Goal: Task Accomplishment & Management: Manage account settings

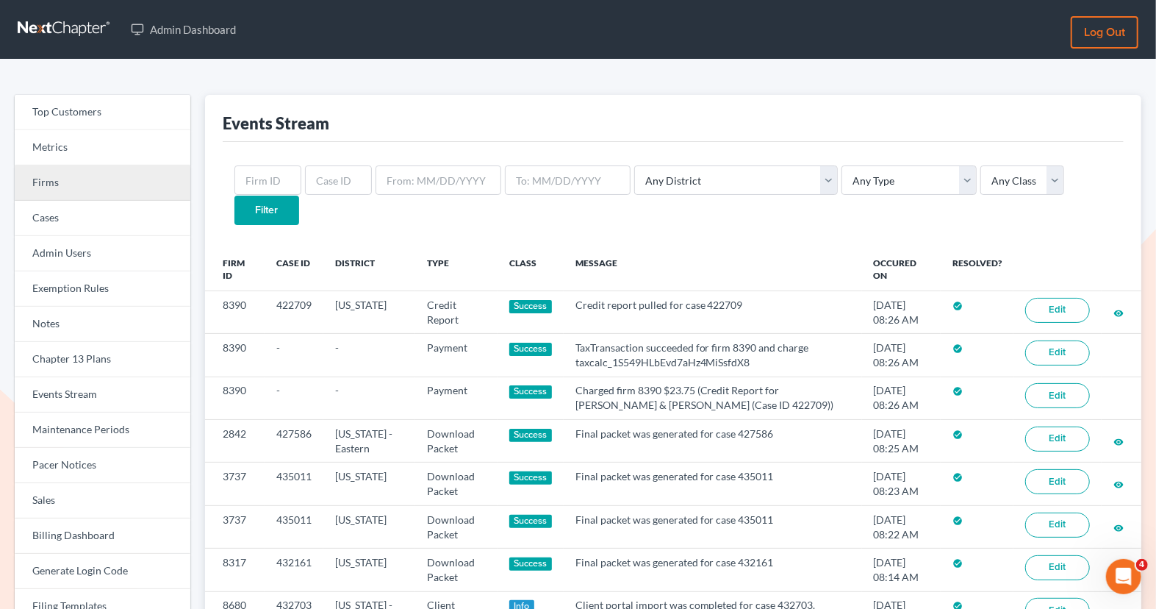
click at [154, 197] on link "Firms" at bounding box center [103, 182] width 176 height 35
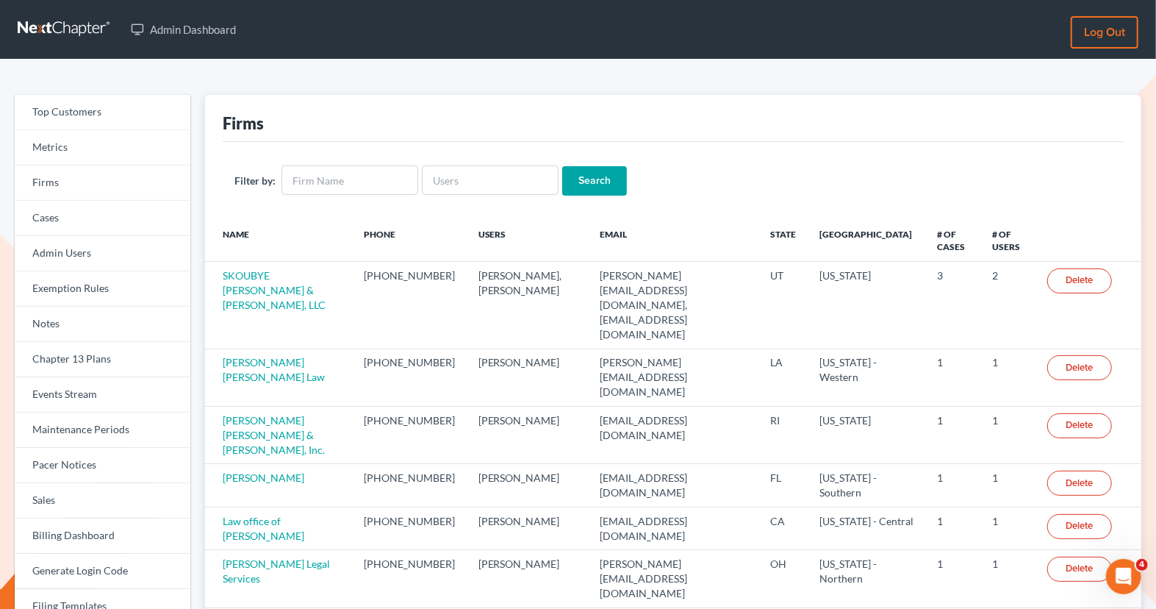
click at [461, 206] on div "Filter by: Search" at bounding box center [673, 180] width 901 height 77
click at [457, 174] on input "text" at bounding box center [490, 179] width 137 height 29
paste input "[EMAIL_ADDRESS][DOMAIN_NAME]"
type input "[EMAIL_ADDRESS][DOMAIN_NAME]"
click at [601, 187] on input "Search" at bounding box center [594, 180] width 65 height 29
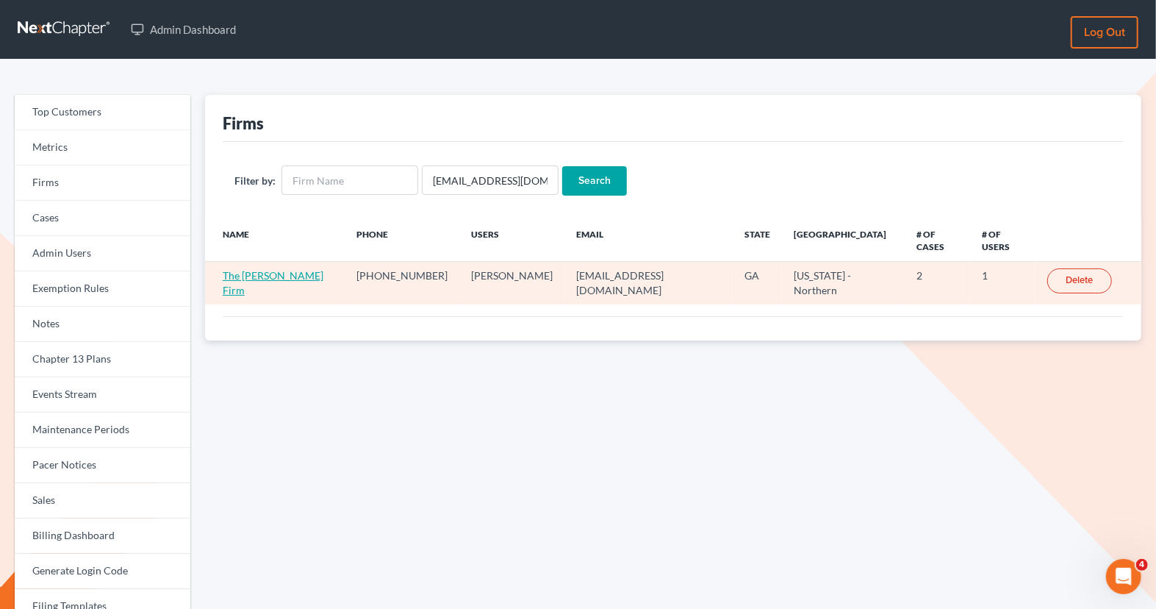
click at [275, 269] on link "The Floyd-Turner Firm" at bounding box center [273, 282] width 101 height 27
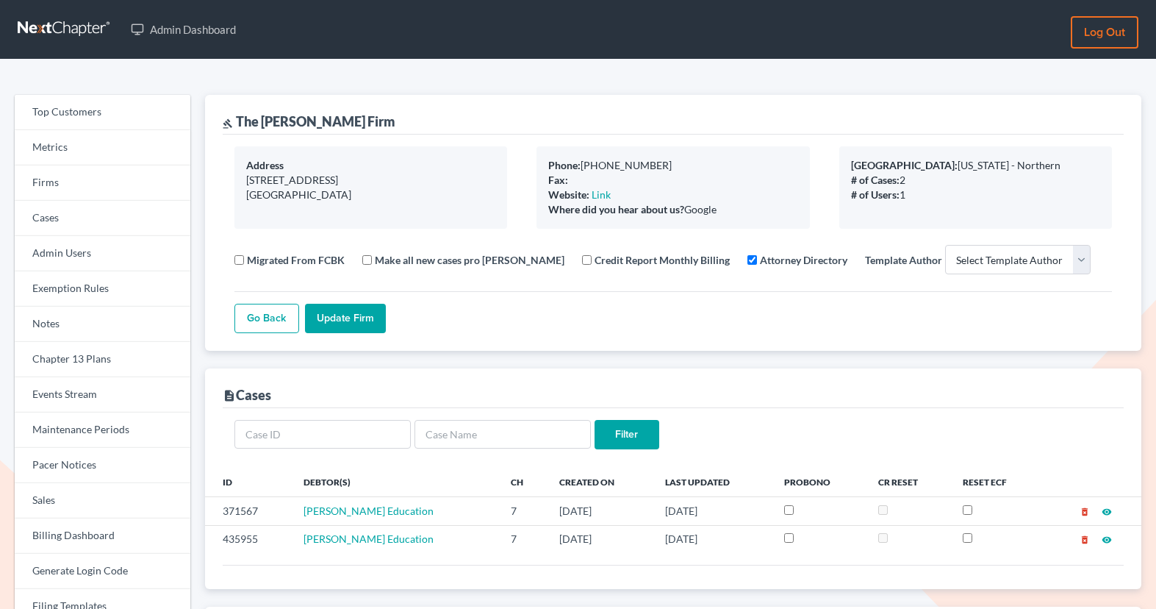
select select
click at [113, 176] on link "Firms" at bounding box center [103, 182] width 176 height 35
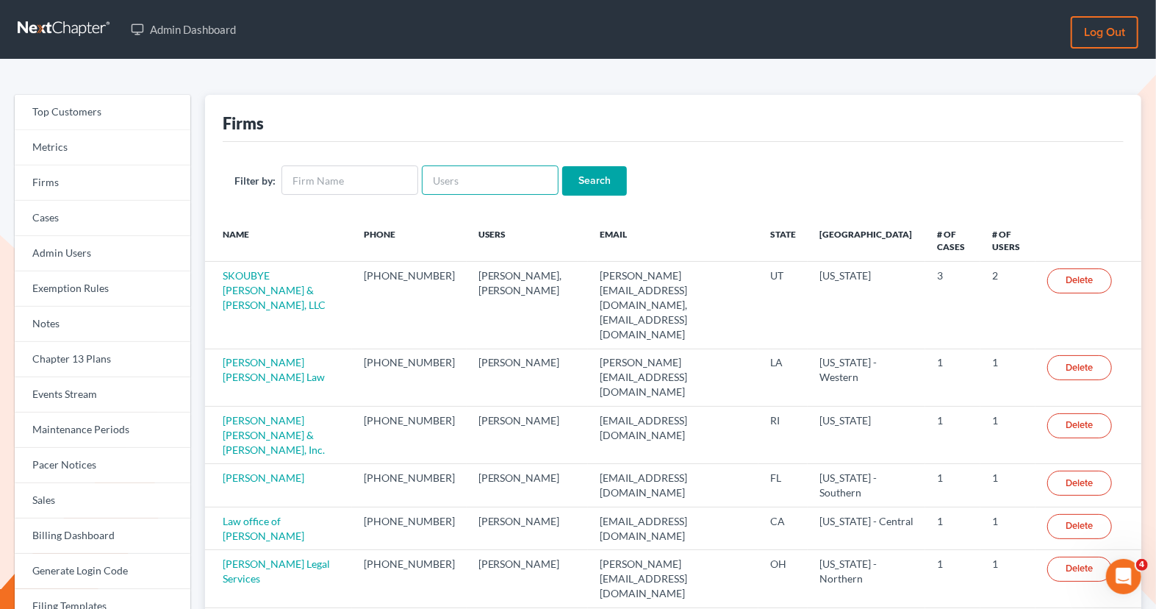
click at [462, 173] on input "text" at bounding box center [490, 179] width 137 height 29
paste input "brianlandy@landy-law.com"
type input "brianlandy@landy-law.com"
click at [587, 181] on input "Search" at bounding box center [594, 180] width 65 height 29
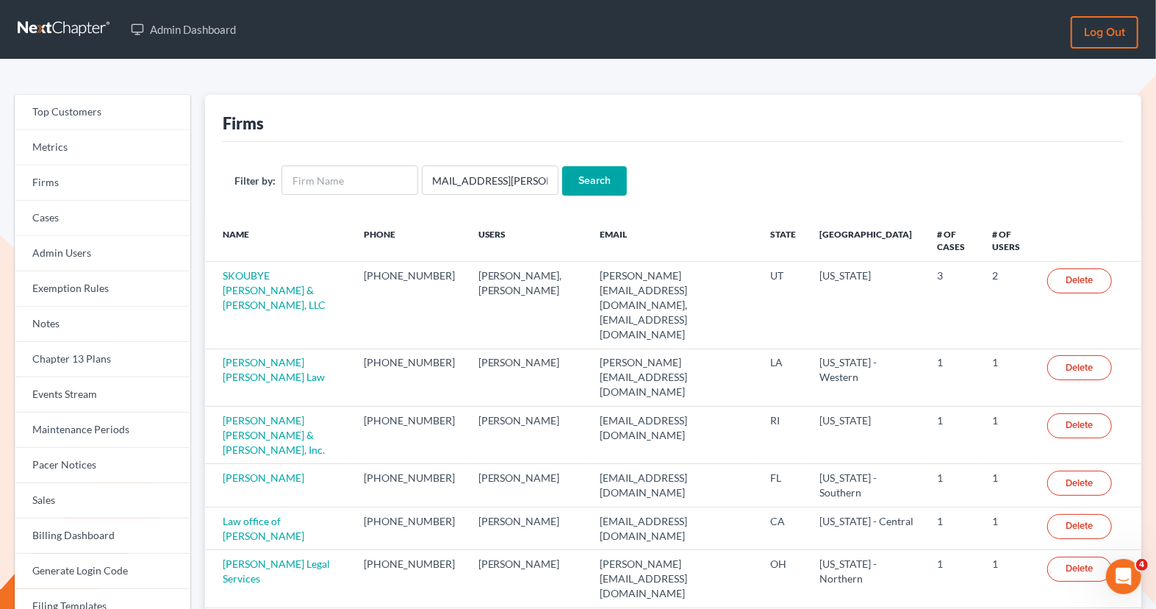
scroll to position [0, 0]
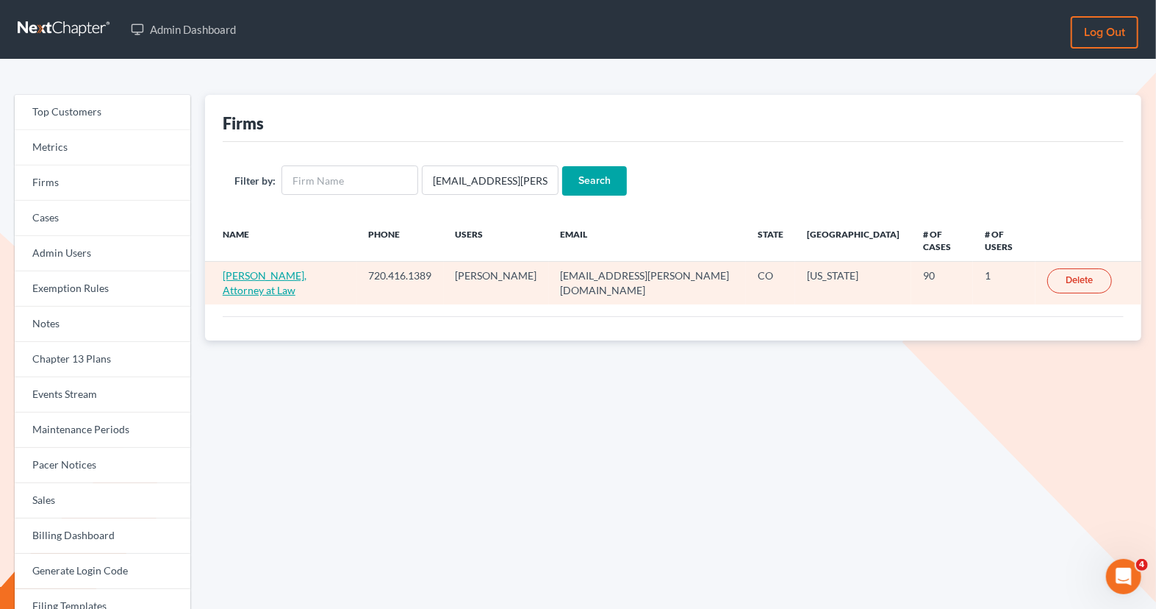
click at [293, 269] on link "Brian Landy, Attorney at Law" at bounding box center [265, 282] width 84 height 27
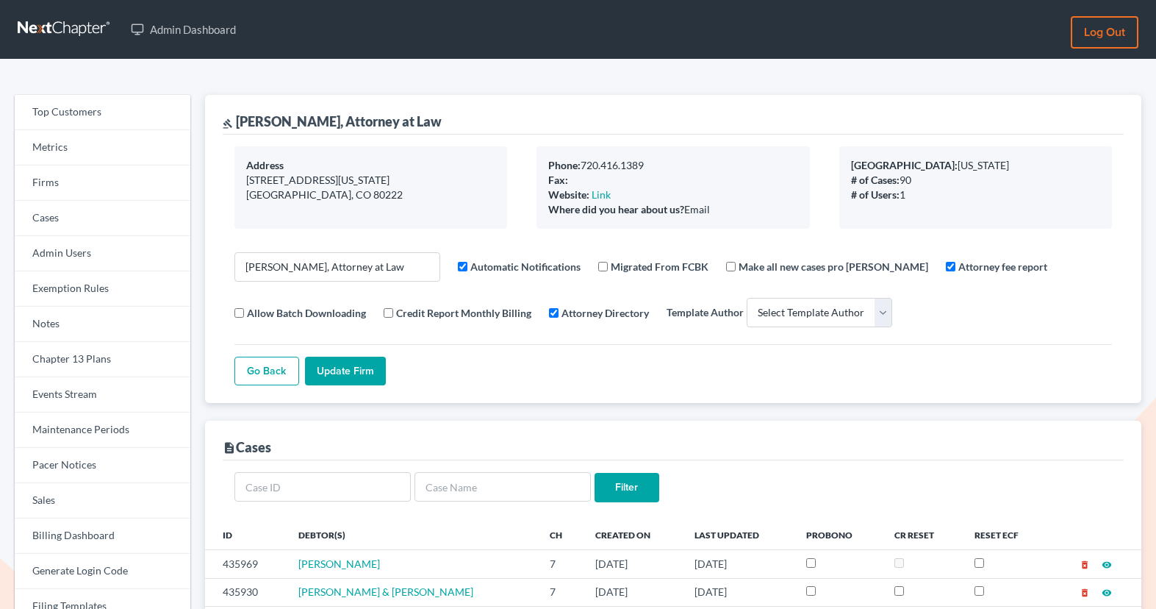
select select
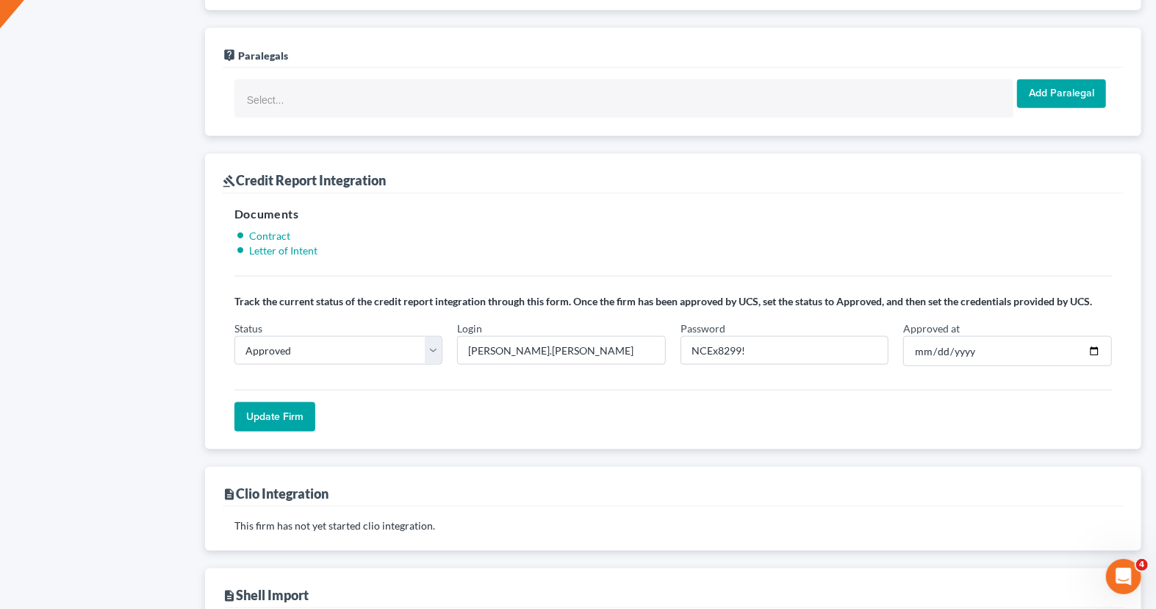
scroll to position [1113, 0]
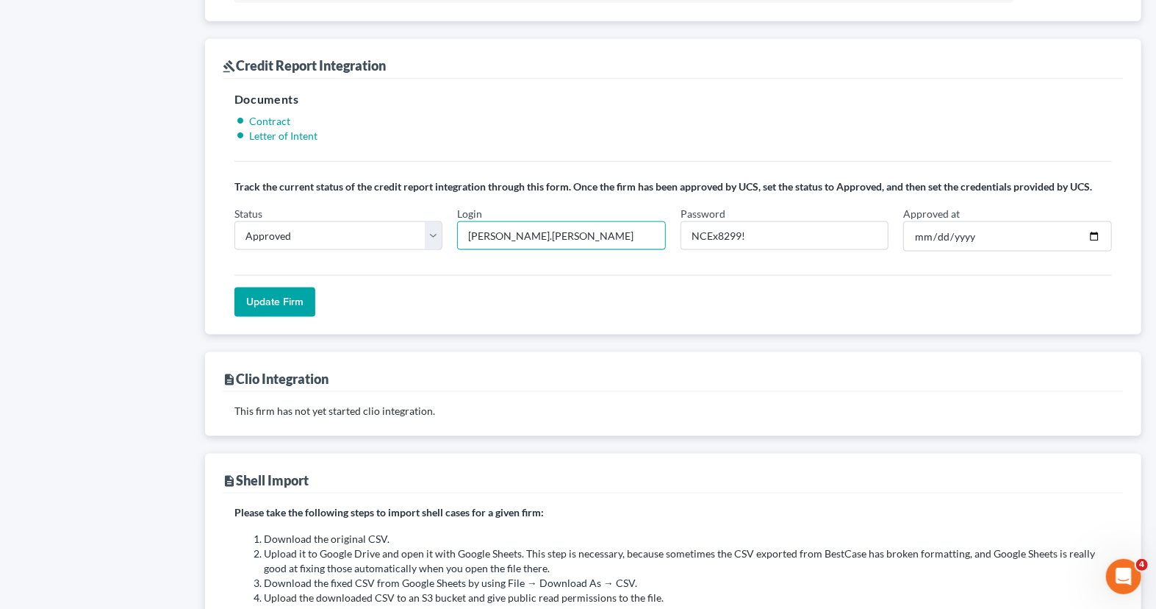
drag, startPoint x: 524, startPoint y: 224, endPoint x: 446, endPoint y: 221, distance: 78.0
click at [446, 221] on div "Status In Progress Not Approved Approved Retry Login [PERSON_NAME].[PERSON_NAME…" at bounding box center [673, 235] width 892 height 58
paste input "text"
type input "b.landy"
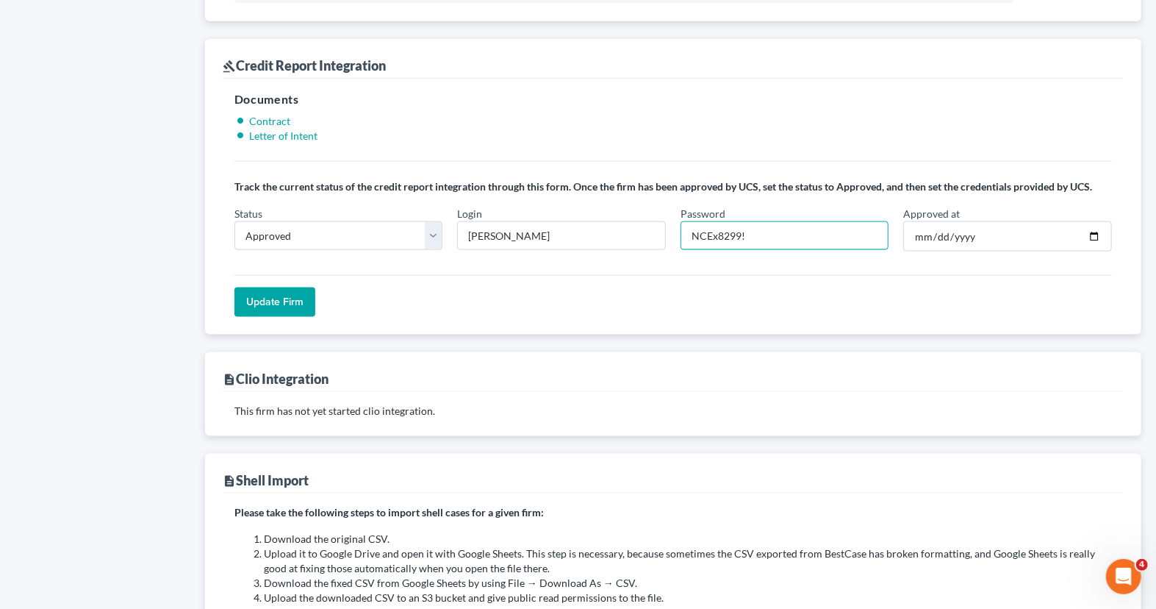
drag, startPoint x: 793, startPoint y: 223, endPoint x: 681, endPoint y: 221, distance: 112.5
click at [681, 223] on input "NCEx8299!" at bounding box center [785, 235] width 209 height 29
paste input "7512!7"
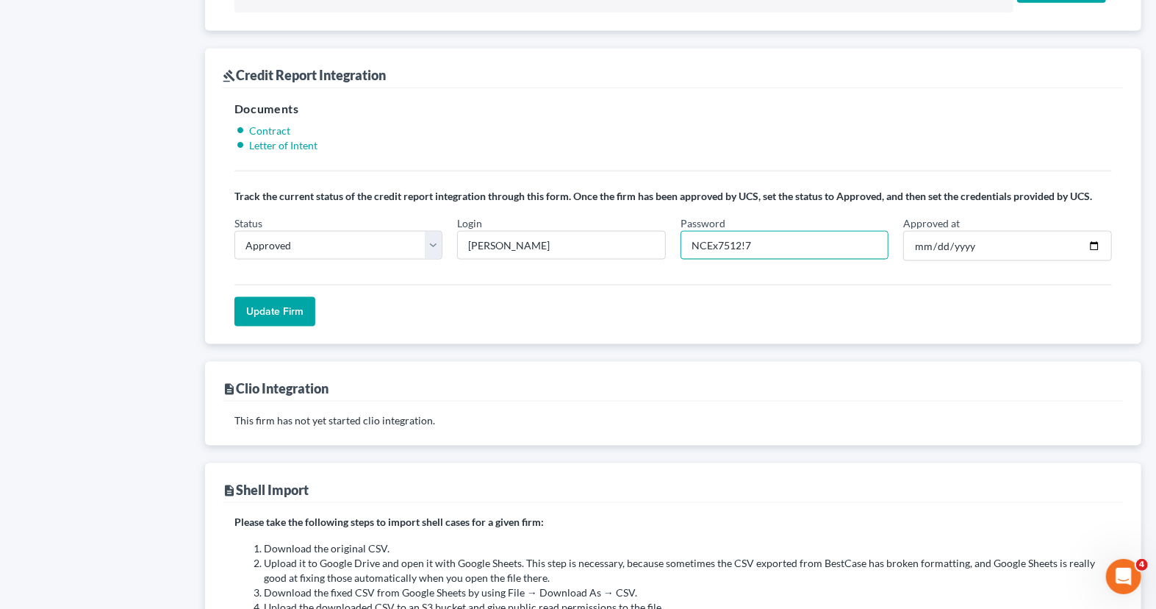
scroll to position [1097, 0]
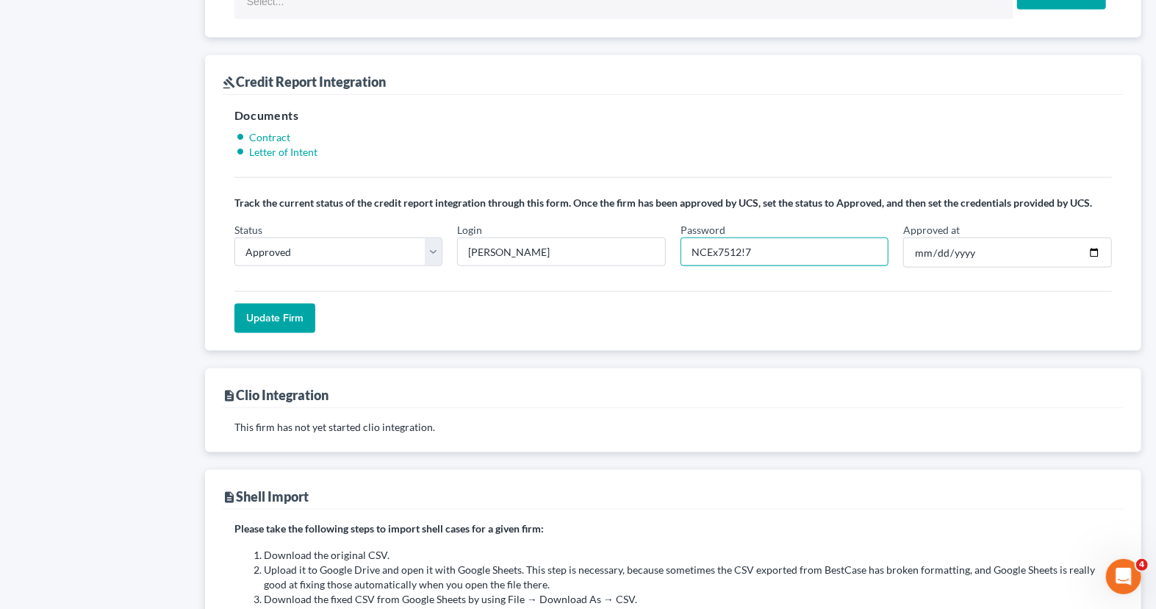
type input "NCEx7512!7"
click at [301, 315] on input "Update Firm" at bounding box center [275, 318] width 81 height 29
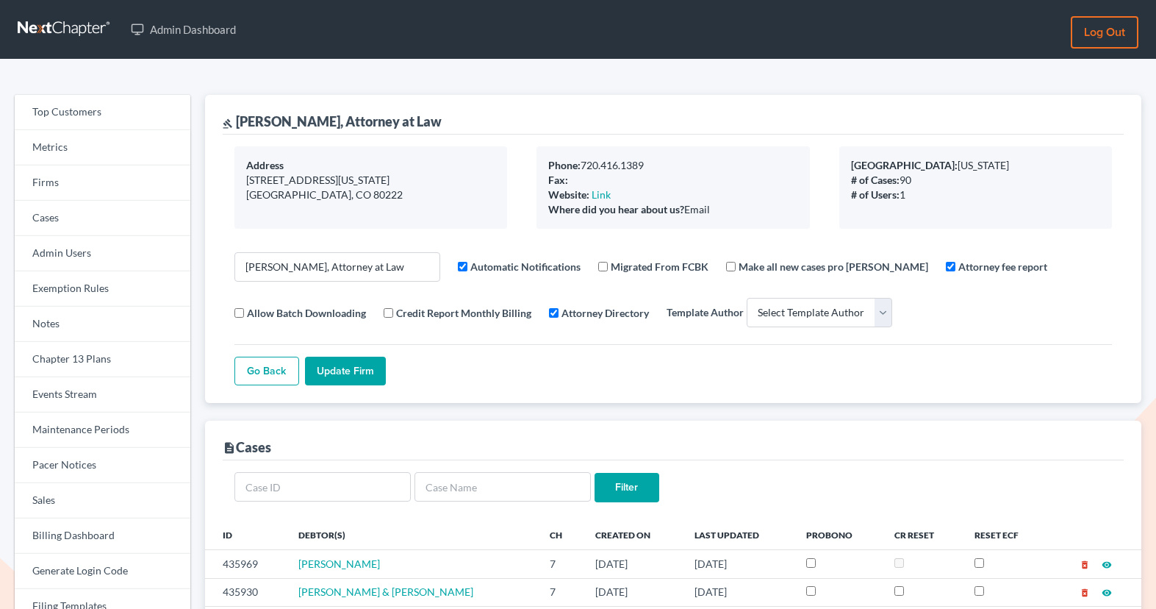
select select
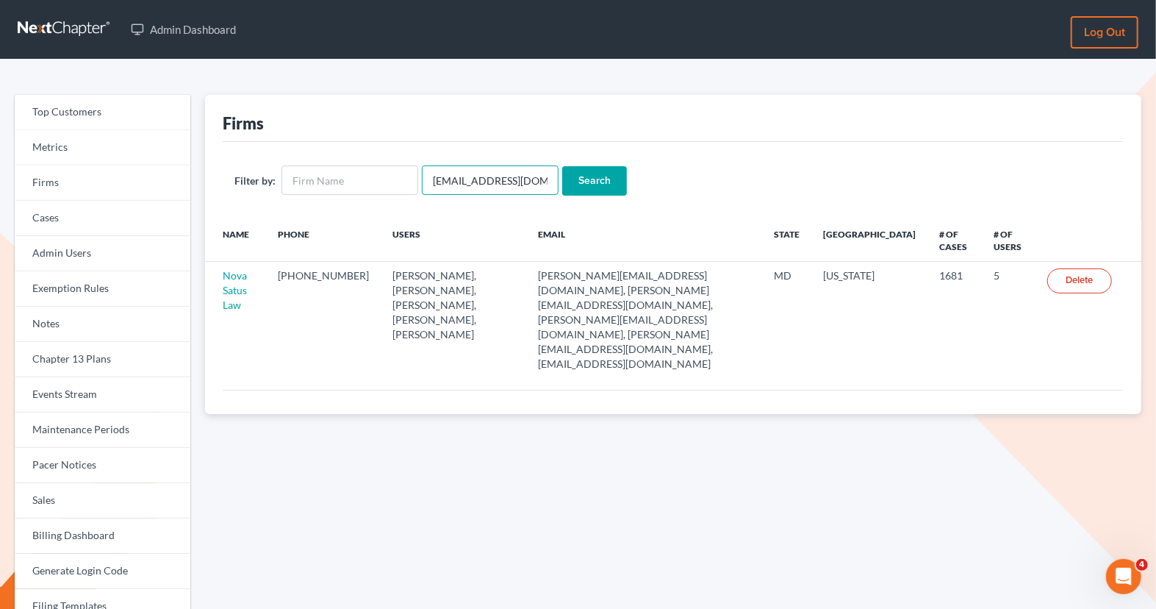
drag, startPoint x: 533, startPoint y: 182, endPoint x: 418, endPoint y: 156, distance: 117.5
click at [418, 156] on div "Filter by: [EMAIL_ADDRESS][DOMAIN_NAME] Search" at bounding box center [673, 180] width 901 height 77
paste input "rondrescher@drescherlaw"
type input "[EMAIL_ADDRESS][DOMAIN_NAME]"
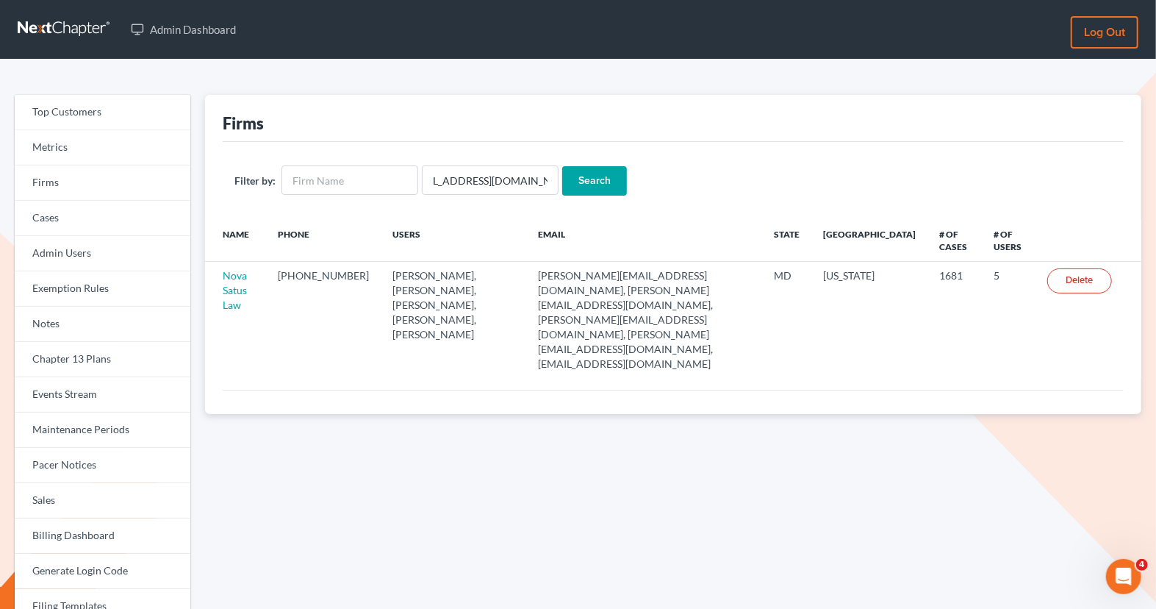
scroll to position [0, 0]
click at [593, 172] on input "Search" at bounding box center [594, 180] width 65 height 29
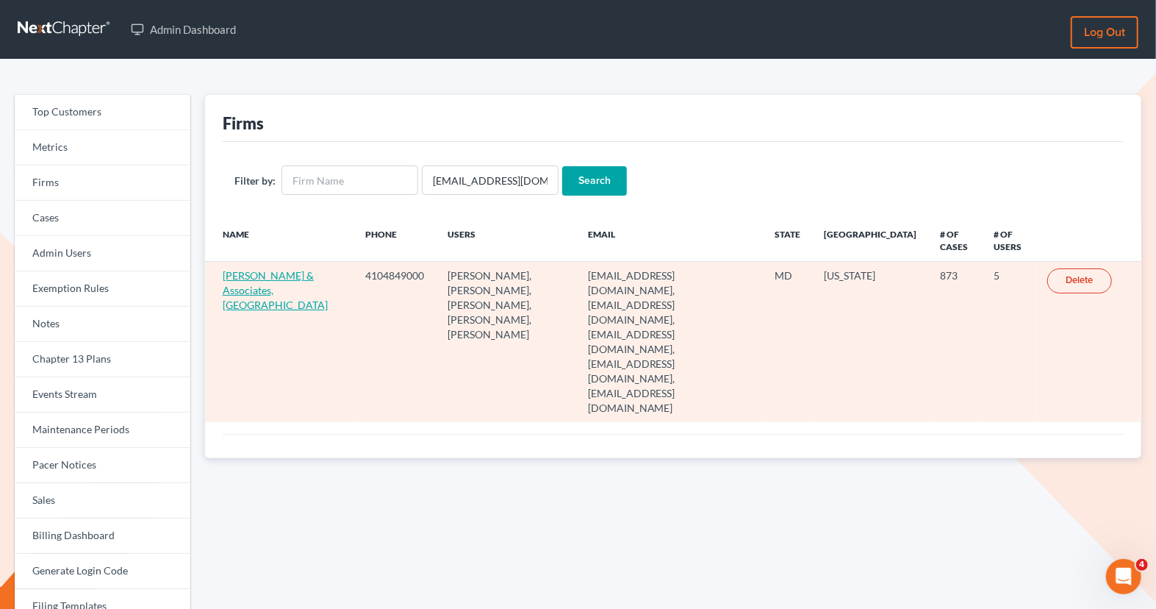
click at [250, 285] on link "Drescher & Associates, PA" at bounding box center [275, 290] width 105 height 42
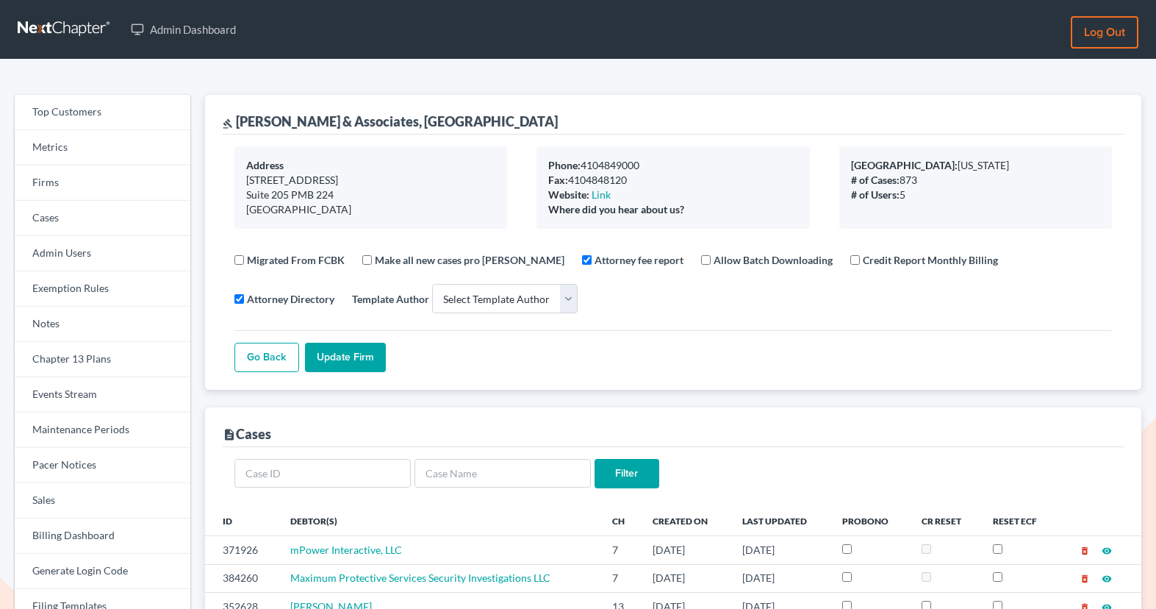
select select
click at [93, 182] on link "Firms" at bounding box center [103, 182] width 176 height 35
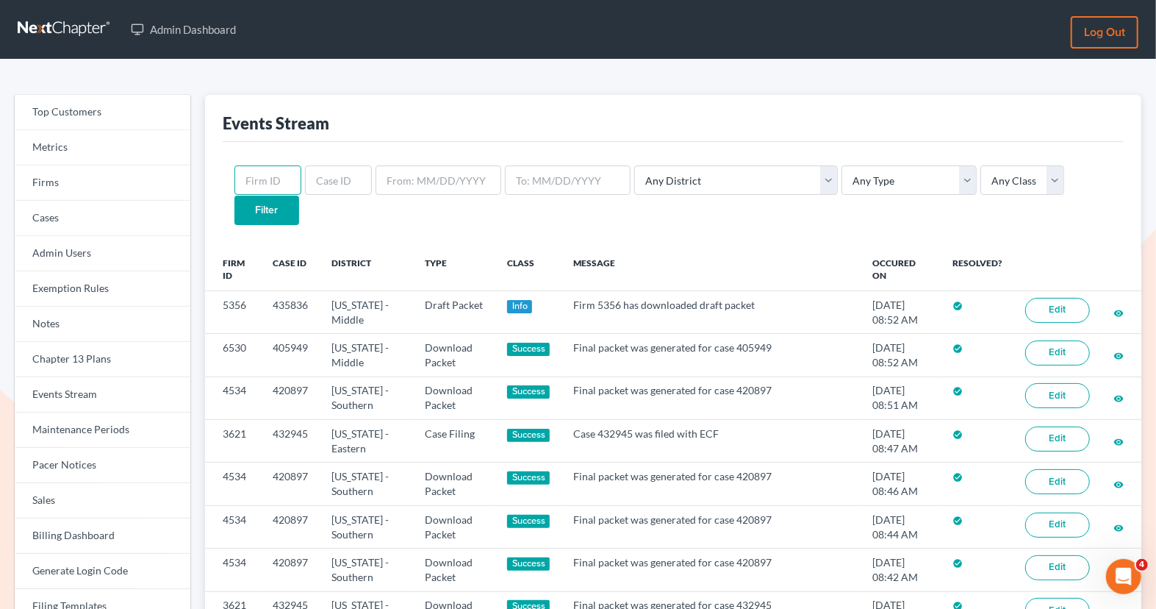
click at [275, 186] on input "text" at bounding box center [268, 179] width 67 height 29
paste input "284"
type input "284"
click at [299, 196] on input "Filter" at bounding box center [267, 210] width 65 height 29
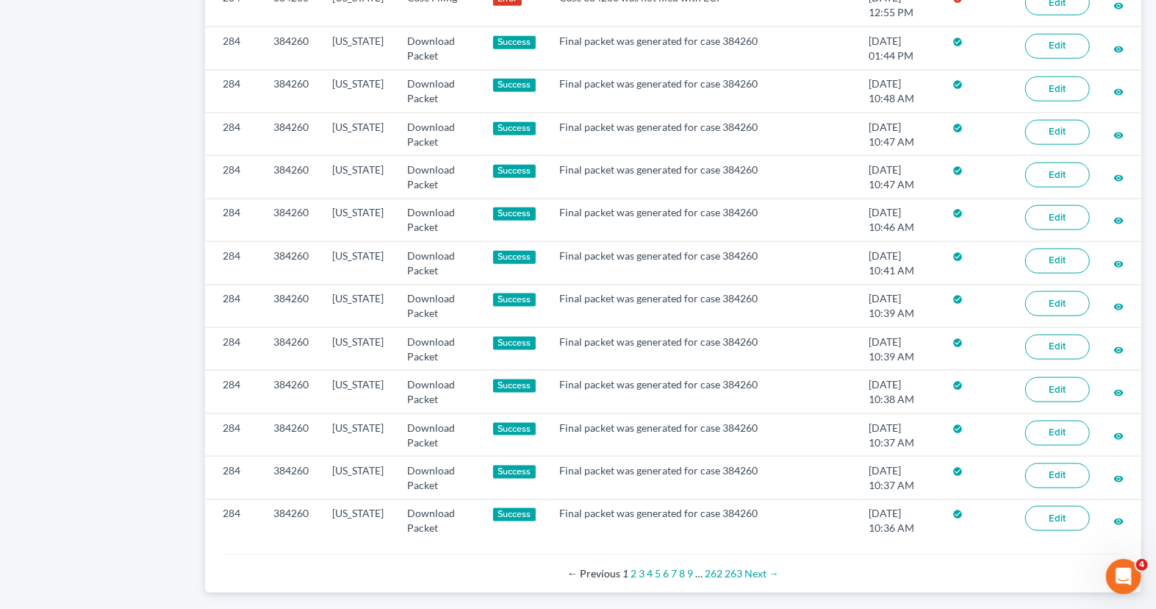
scroll to position [1042, 0]
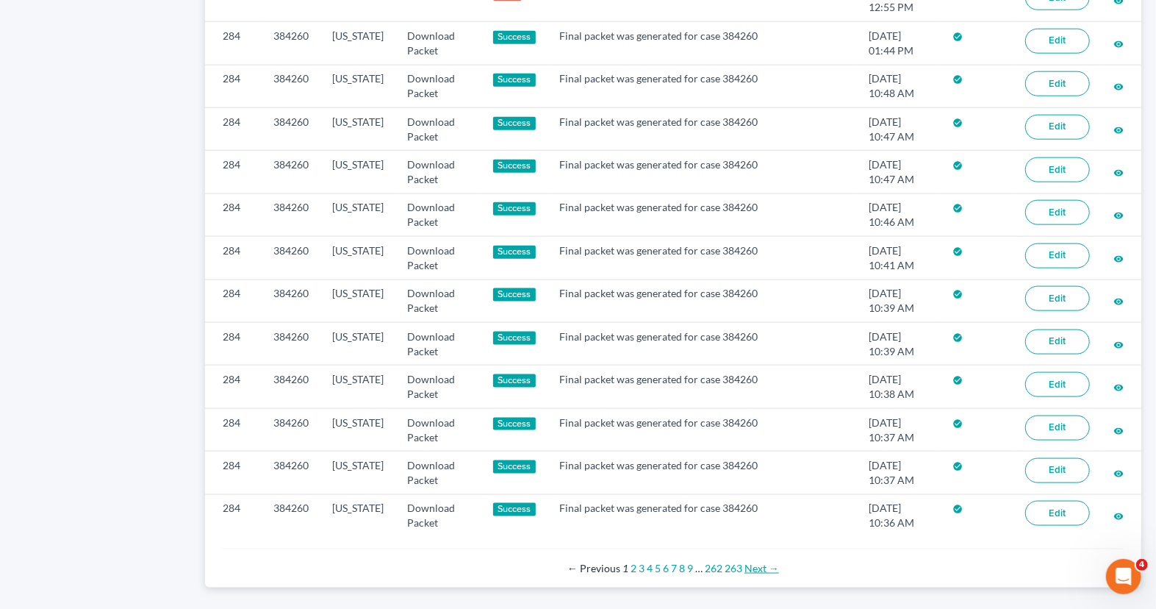
click at [758, 562] on link "Next →" at bounding box center [762, 568] width 35 height 12
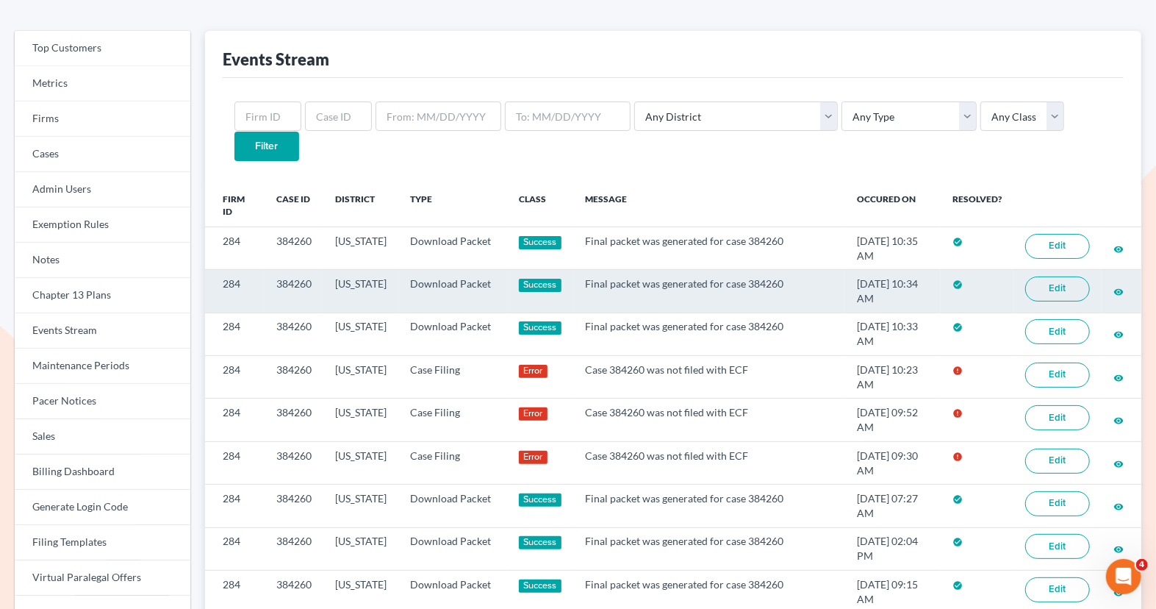
scroll to position [57, 0]
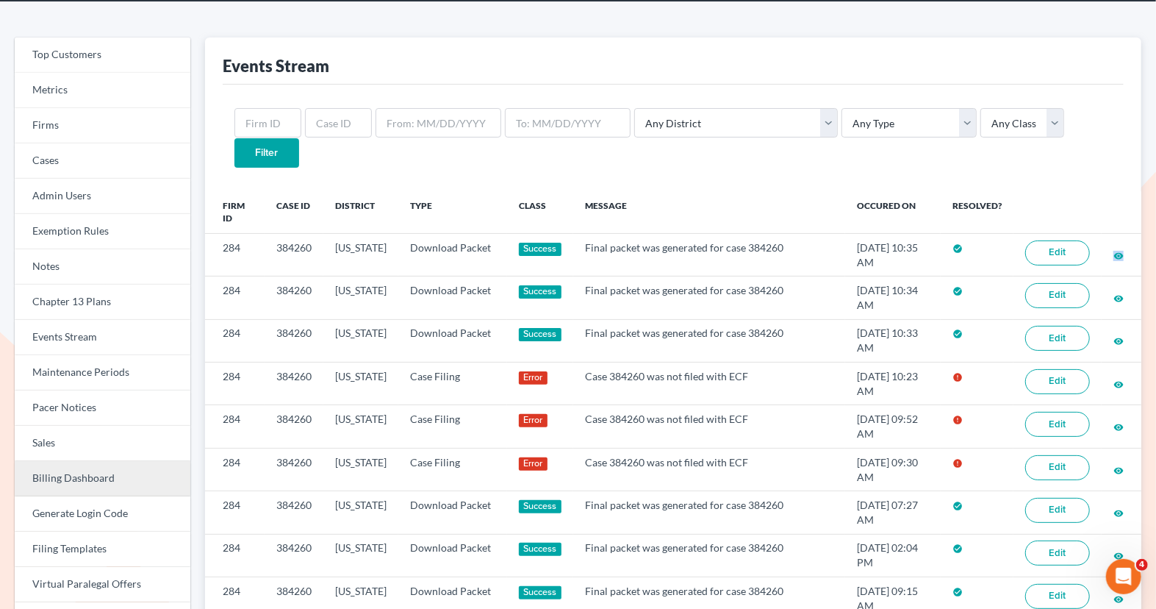
click at [106, 474] on link "Billing Dashboard" at bounding box center [103, 478] width 176 height 35
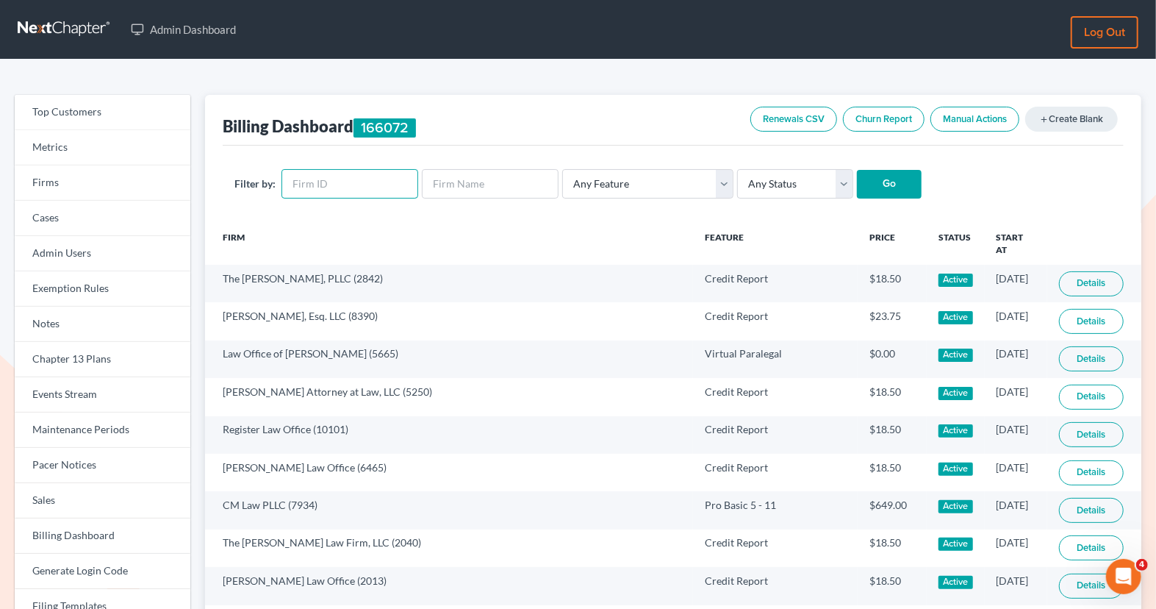
click at [304, 179] on input "text" at bounding box center [350, 183] width 137 height 29
paste input "284"
type input "284"
click at [857, 184] on input "Go" at bounding box center [889, 184] width 65 height 29
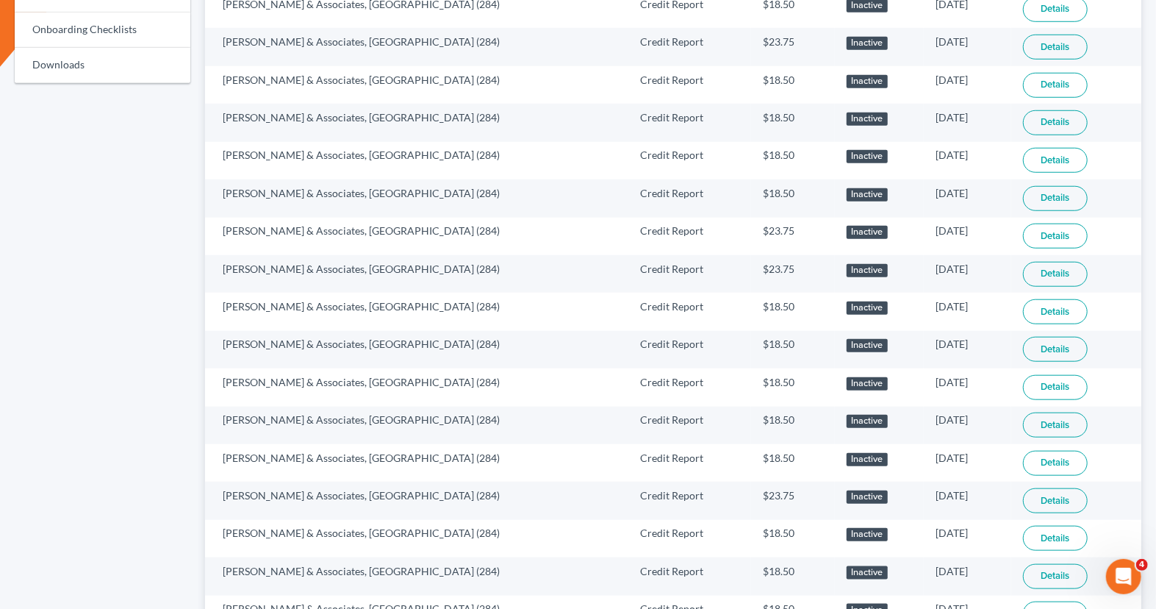
scroll to position [869, 0]
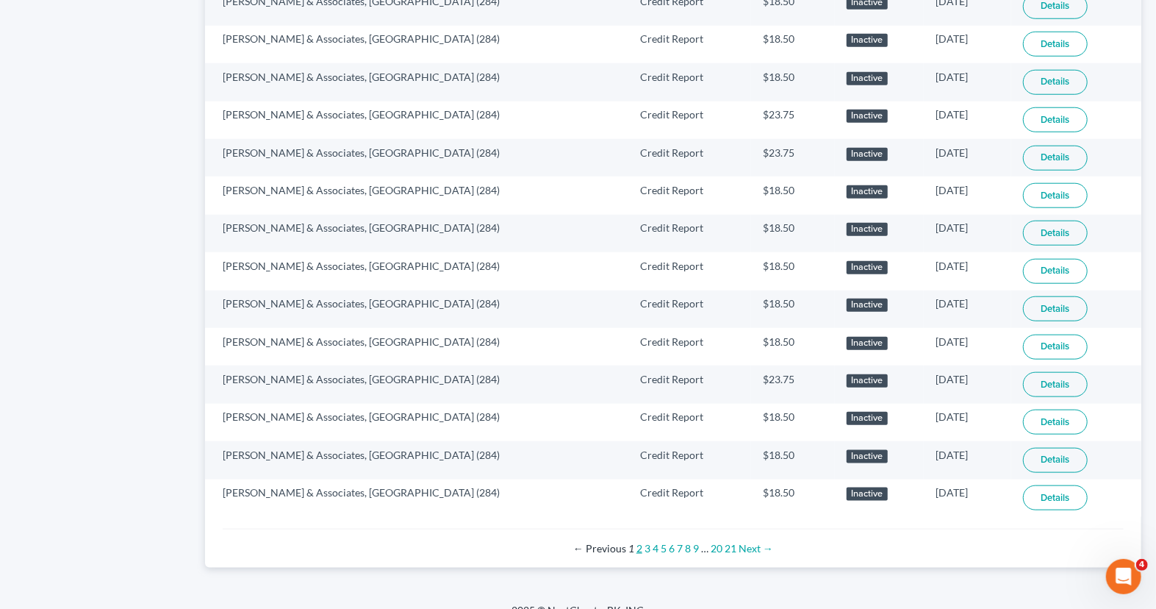
click at [641, 542] on link "2" at bounding box center [640, 548] width 6 height 12
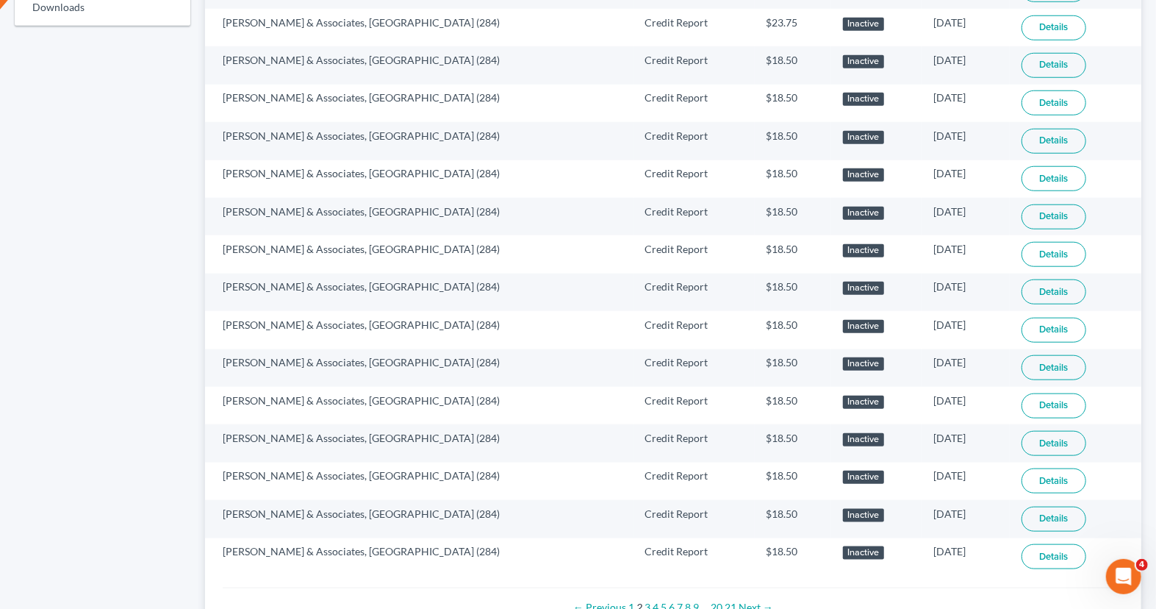
scroll to position [869, 0]
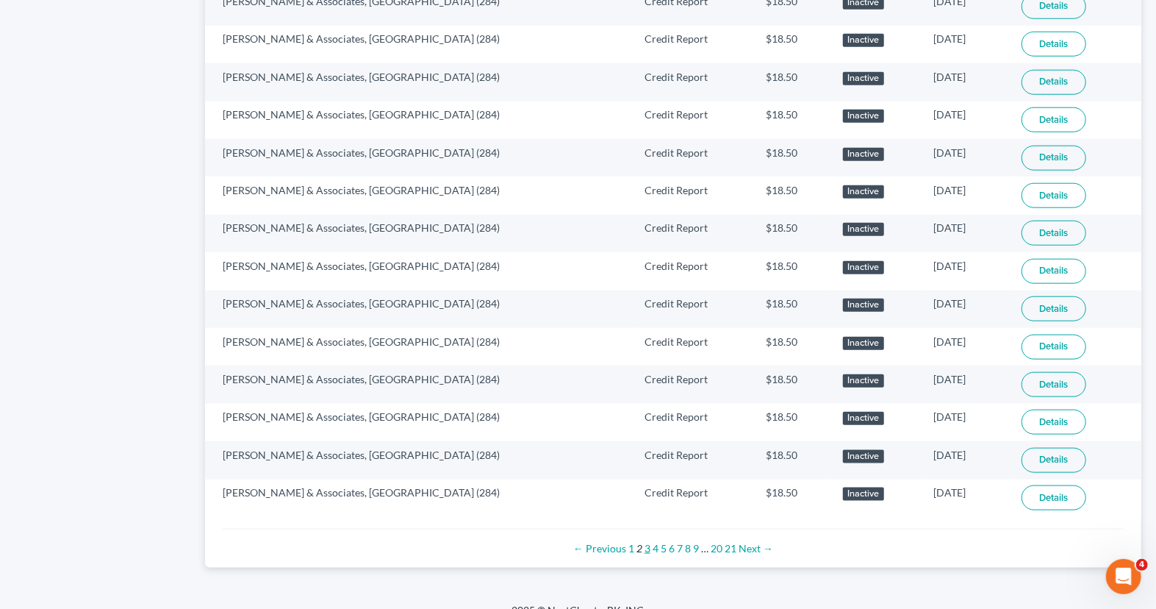
click at [648, 542] on link "3" at bounding box center [648, 548] width 6 height 12
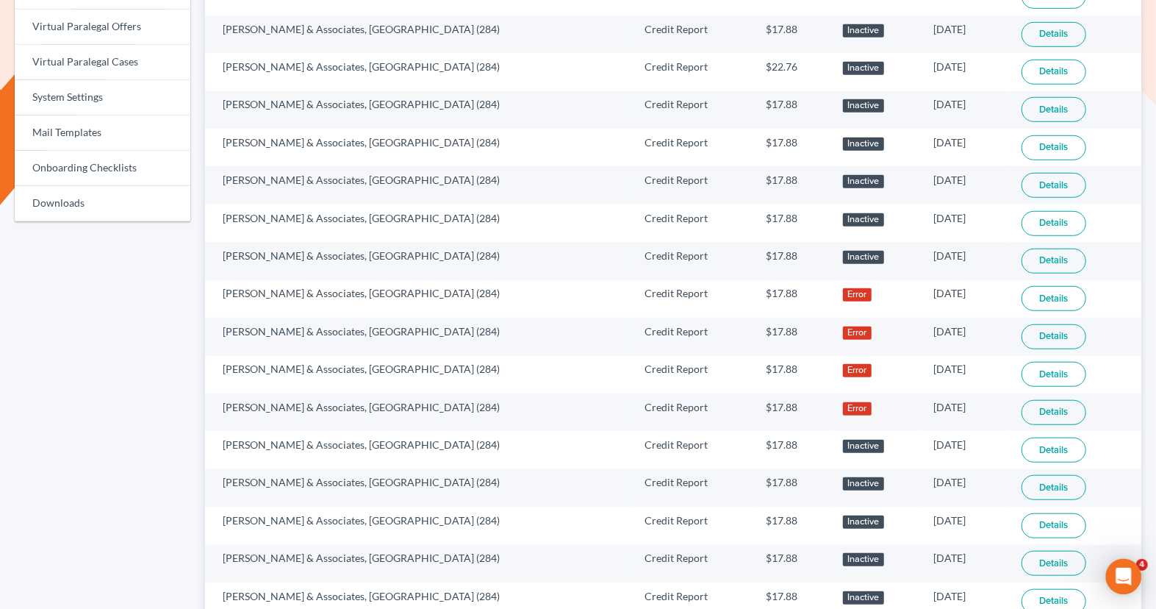
scroll to position [869, 0]
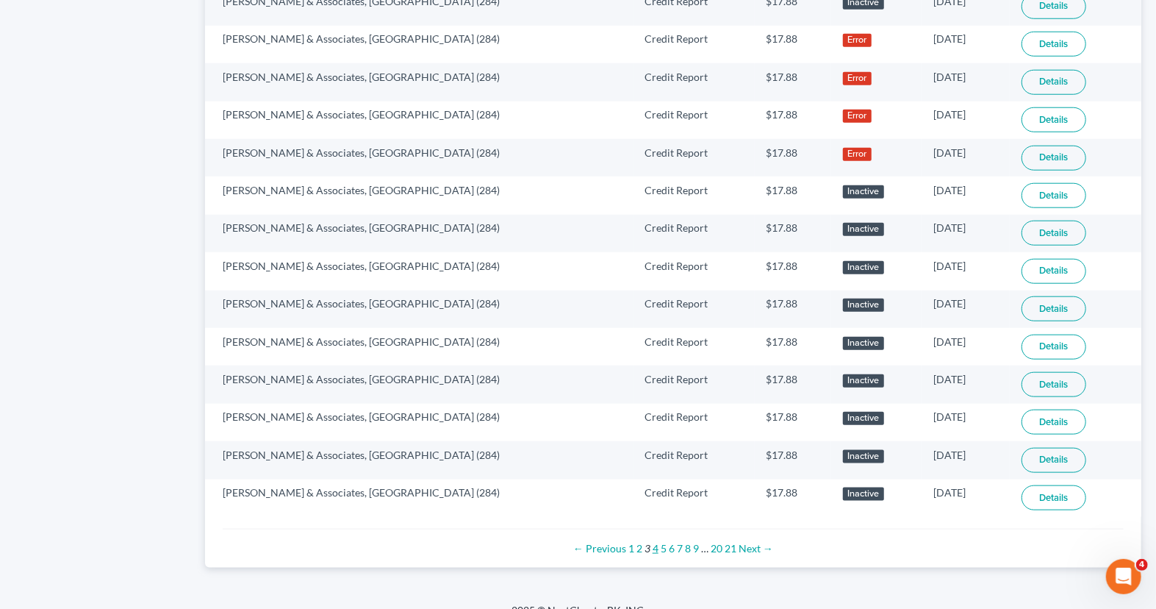
click at [656, 542] on link "4" at bounding box center [656, 548] width 6 height 12
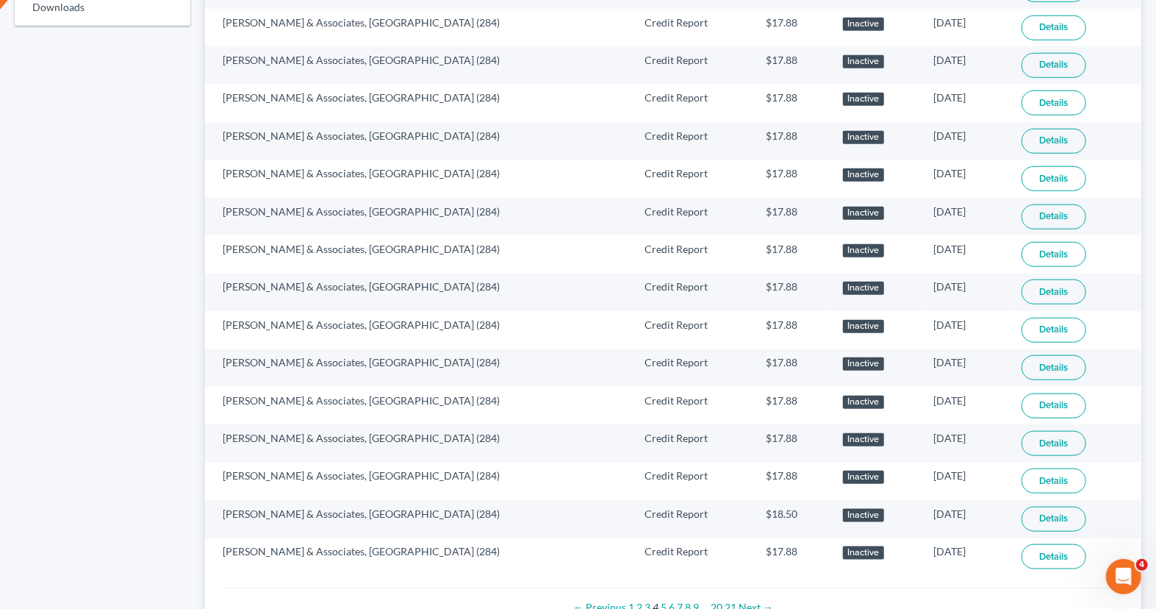
scroll to position [869, 0]
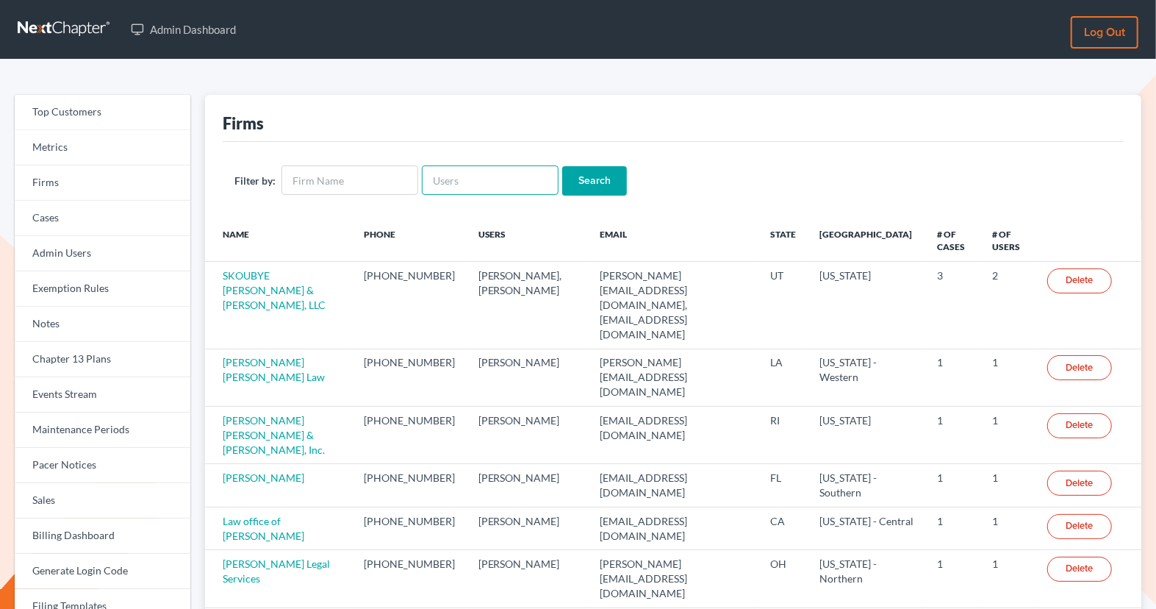
click at [455, 173] on input "text" at bounding box center [490, 179] width 137 height 29
paste input "[EMAIL_ADDRESS][DOMAIN_NAME]"
type input "[EMAIL_ADDRESS][DOMAIN_NAME]"
click at [584, 178] on input "Search" at bounding box center [594, 180] width 65 height 29
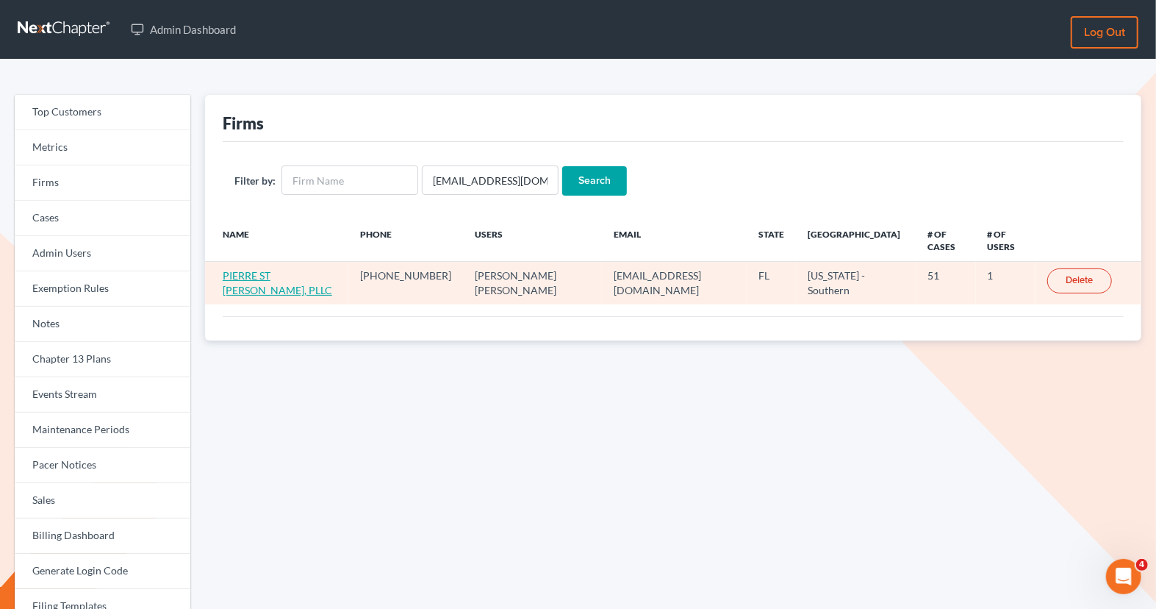
click at [267, 269] on link "PIERRE ST [PERSON_NAME], PLLC" at bounding box center [278, 282] width 110 height 27
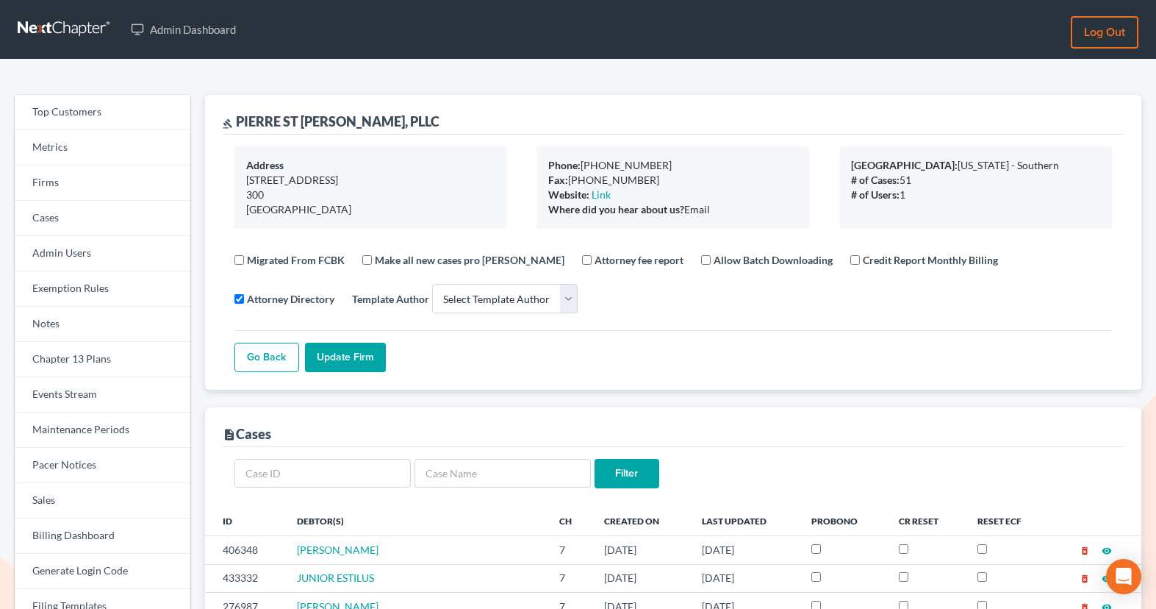
select select
click at [169, 182] on link "Firms" at bounding box center [103, 182] width 176 height 35
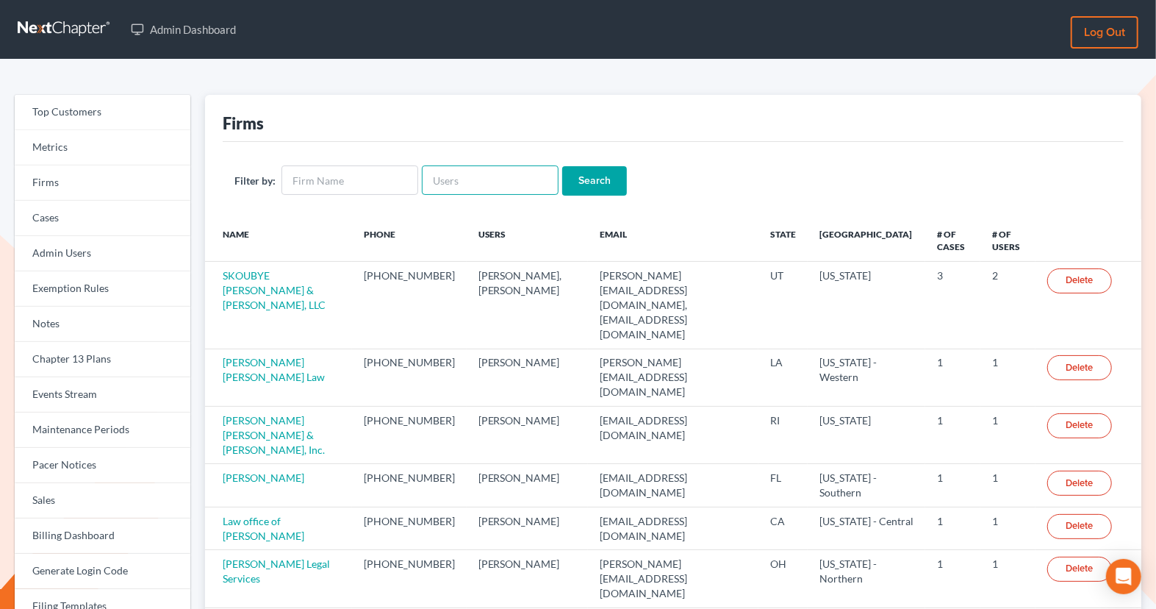
click at [487, 172] on input "text" at bounding box center [490, 179] width 137 height 29
paste input "[EMAIL_ADDRESS][DOMAIN_NAME]"
type input "peterbrookshire@gmail.com"
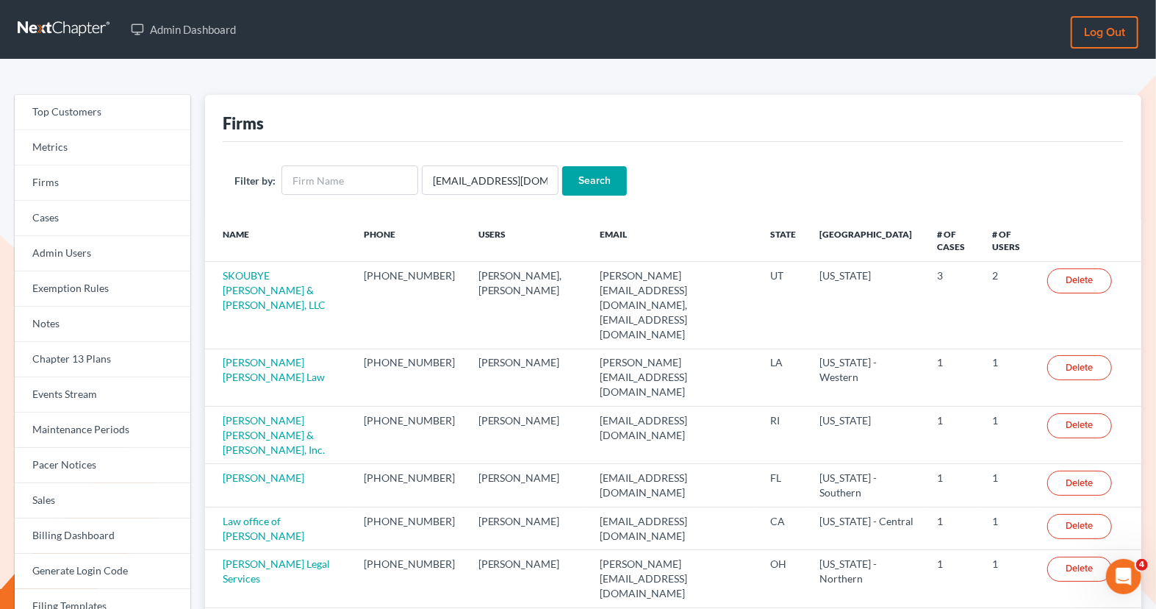
click at [602, 190] on input "Search" at bounding box center [594, 180] width 65 height 29
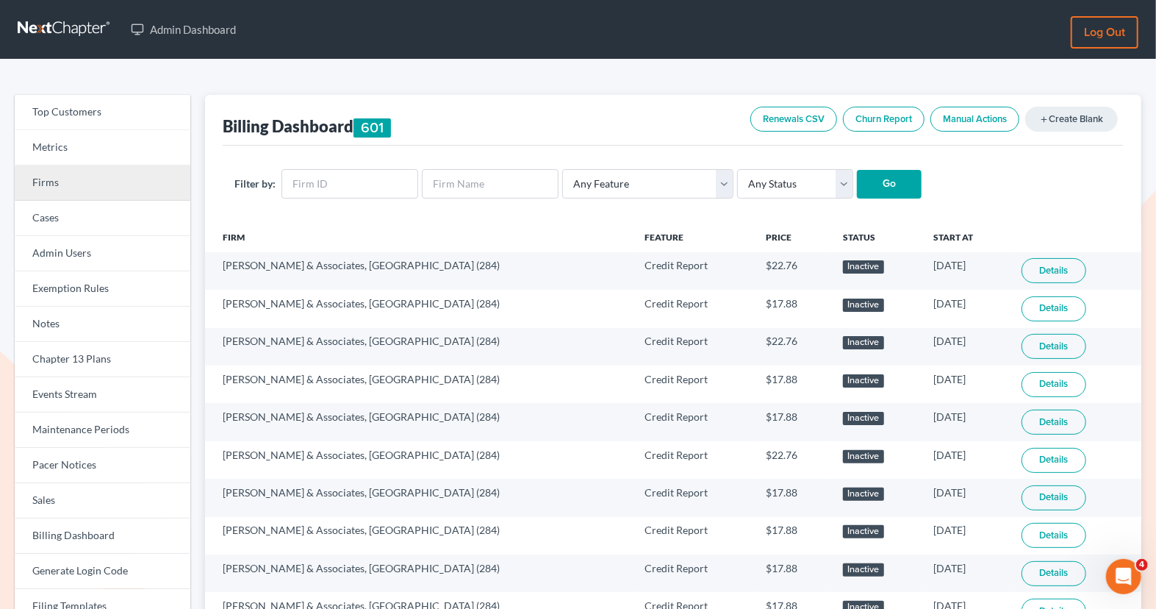
click at [80, 184] on link "Firms" at bounding box center [103, 182] width 176 height 35
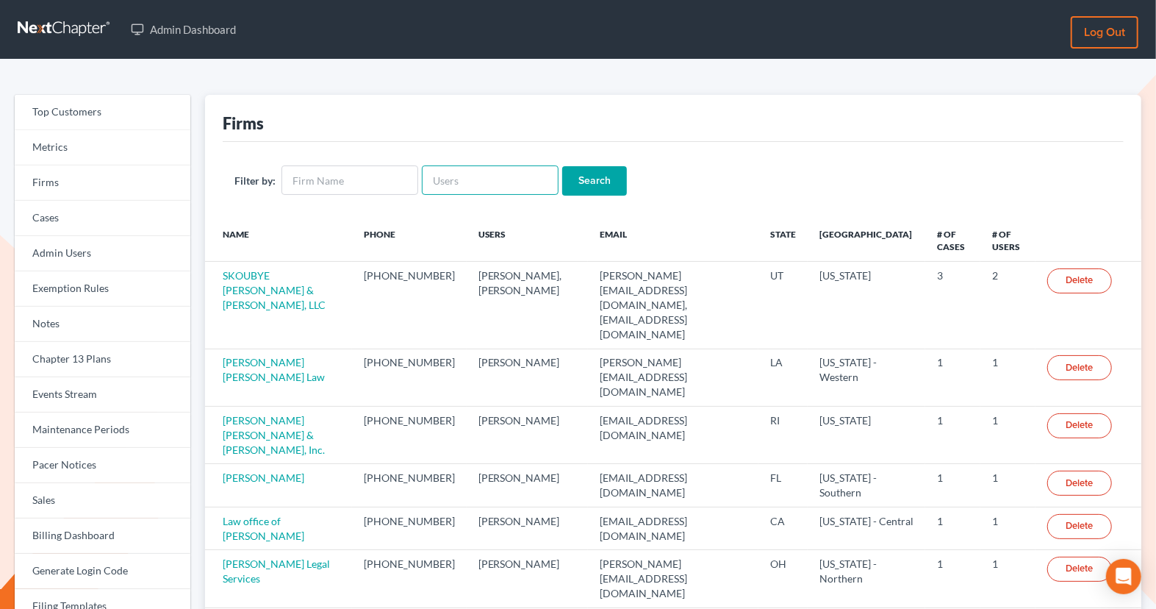
click at [443, 185] on input "text" at bounding box center [490, 179] width 137 height 29
paste input "[EMAIL_ADDRESS][DOMAIN_NAME]"
type input "[EMAIL_ADDRESS][DOMAIN_NAME]"
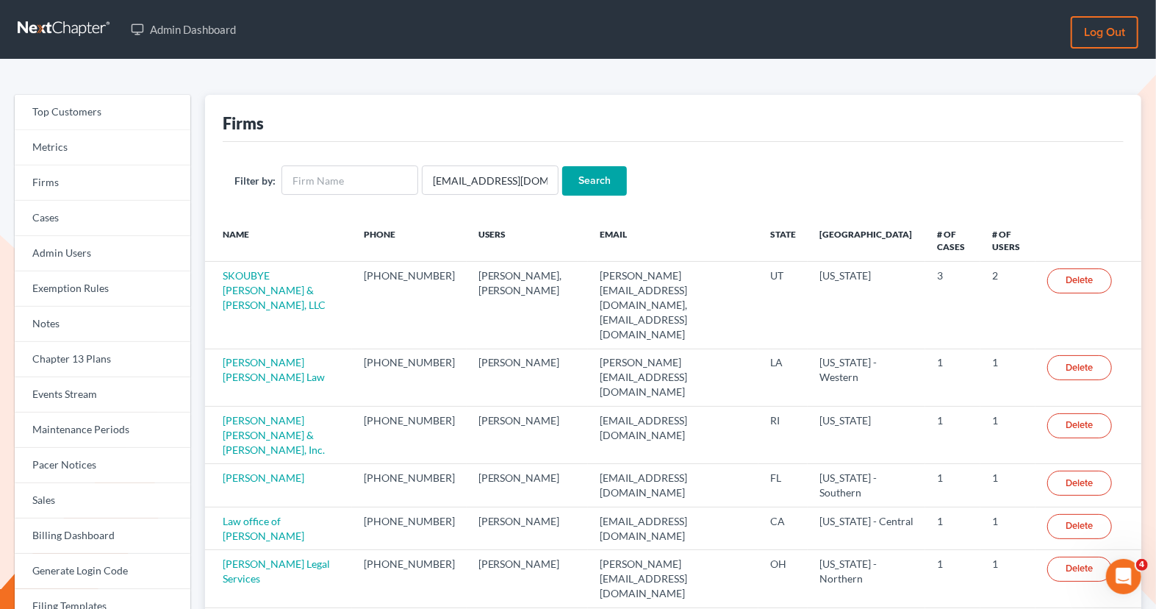
click at [573, 186] on input "Search" at bounding box center [594, 180] width 65 height 29
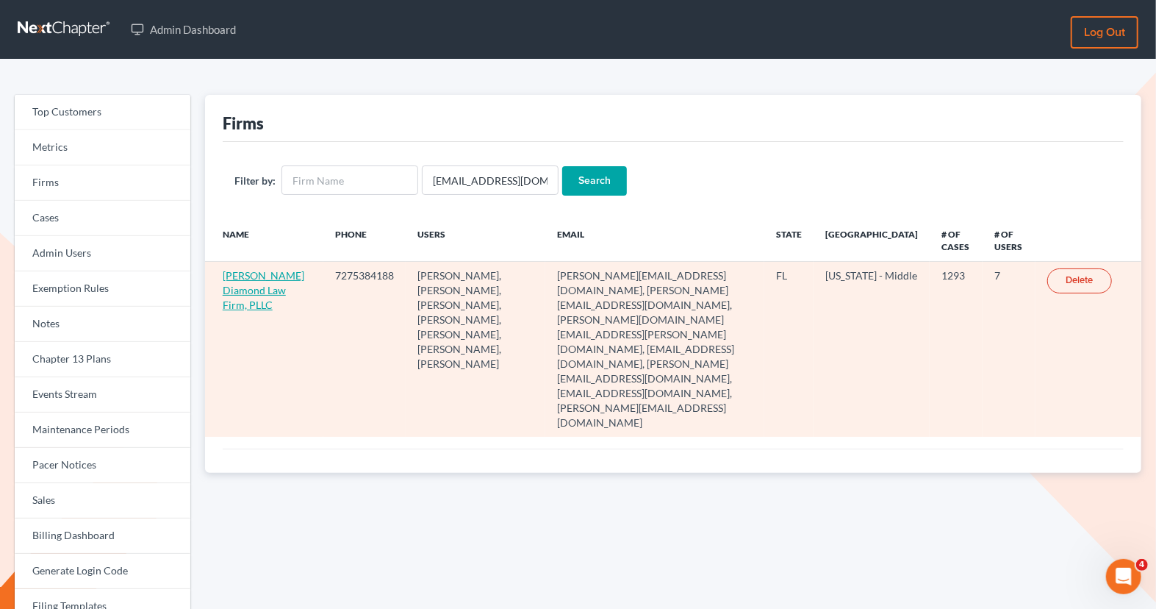
click at [240, 298] on link "[PERSON_NAME] Diamond Law Firm, PLLC" at bounding box center [264, 290] width 82 height 42
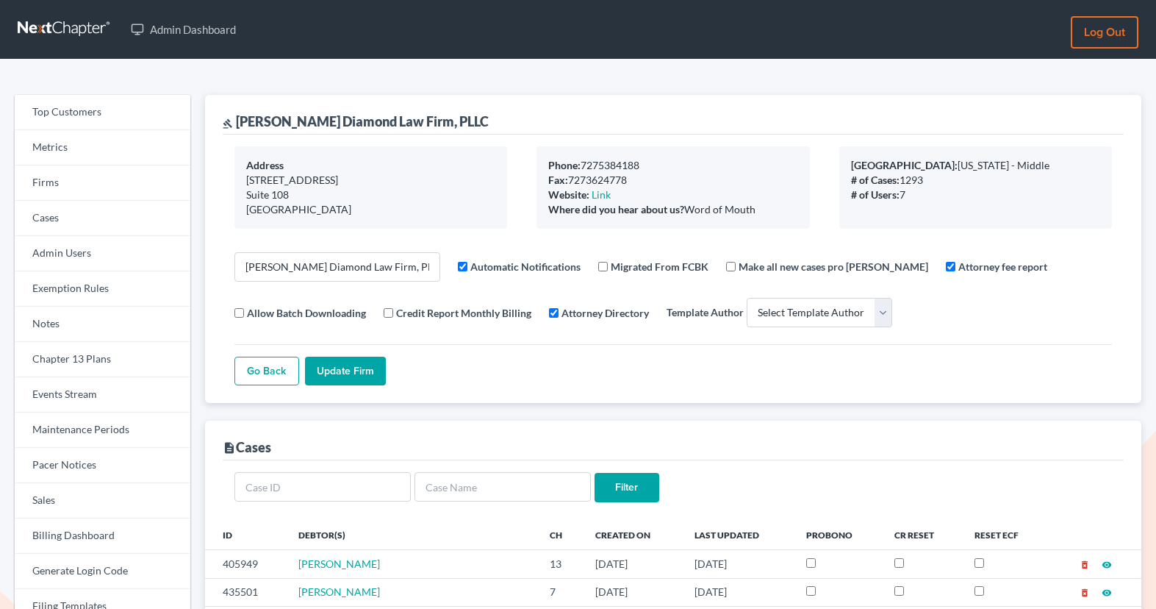
select select
click at [123, 182] on link "Firms" at bounding box center [103, 182] width 176 height 35
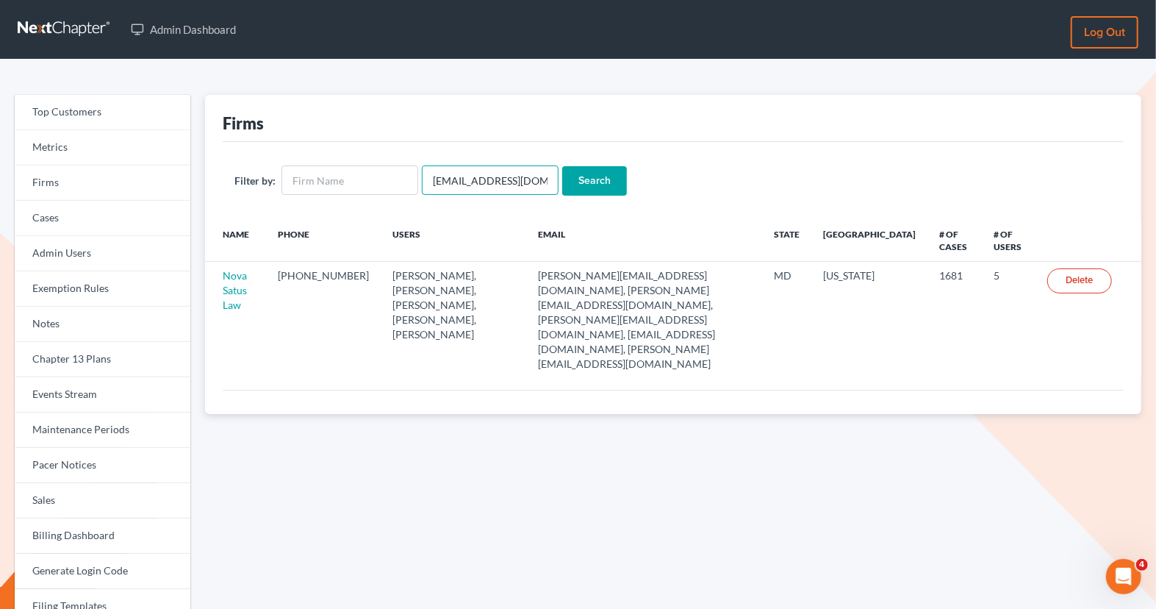
drag, startPoint x: 537, startPoint y: 185, endPoint x: 425, endPoint y: 177, distance: 112.0
click at [425, 177] on input "emabuena@gmail.com" at bounding box center [490, 179] width 137 height 29
type input "bank account"
click at [562, 166] on input "Search" at bounding box center [594, 180] width 65 height 29
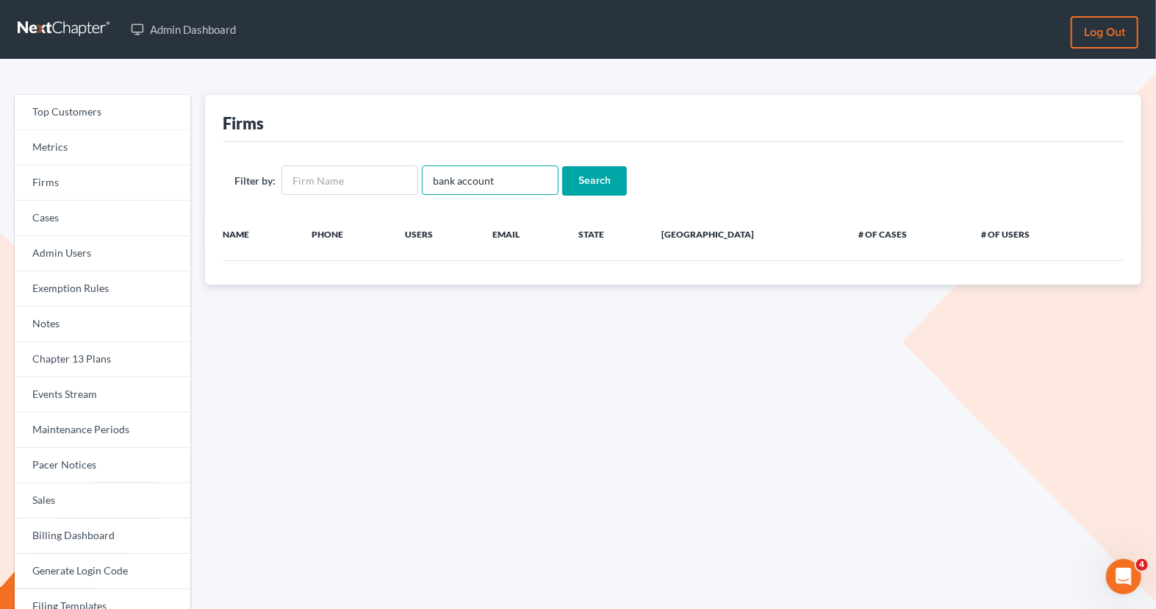
drag, startPoint x: 496, startPoint y: 183, endPoint x: 487, endPoint y: 183, distance: 9.6
click at [487, 183] on input "bank account" at bounding box center [490, 179] width 137 height 29
drag, startPoint x: 498, startPoint y: 183, endPoint x: 409, endPoint y: 182, distance: 88.2
click at [409, 183] on form "Filter by: bank account Search" at bounding box center [674, 180] width 878 height 30
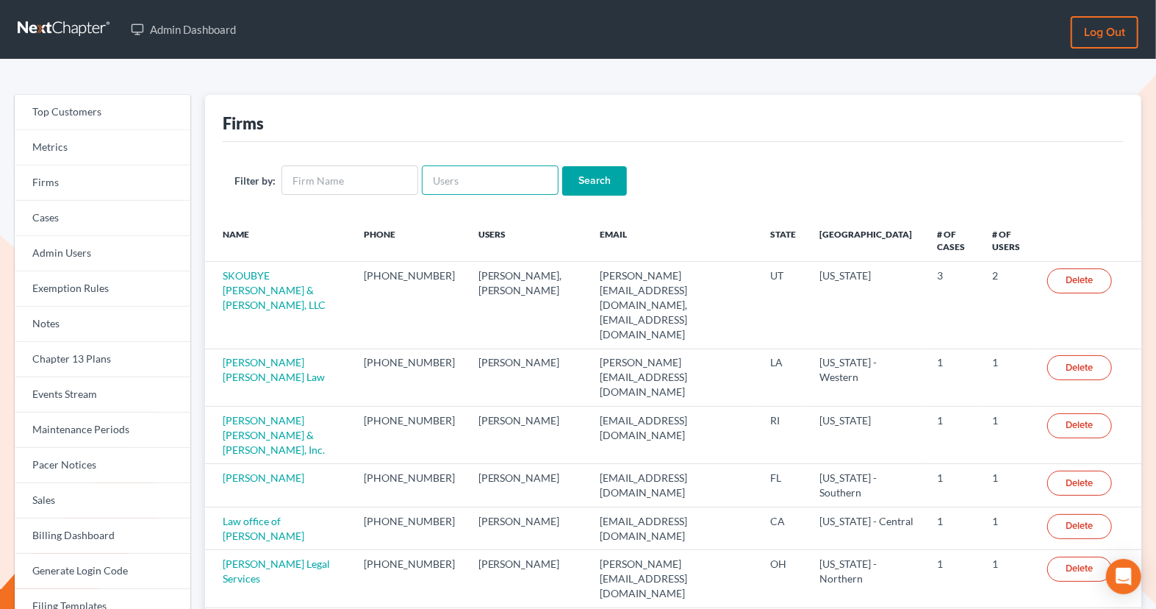
click at [482, 170] on input "text" at bounding box center [490, 179] width 137 height 29
paste input "tami@frankfirm.com"
type input "tami@frankfirm.com"
click at [588, 185] on input "Search" at bounding box center [594, 180] width 65 height 29
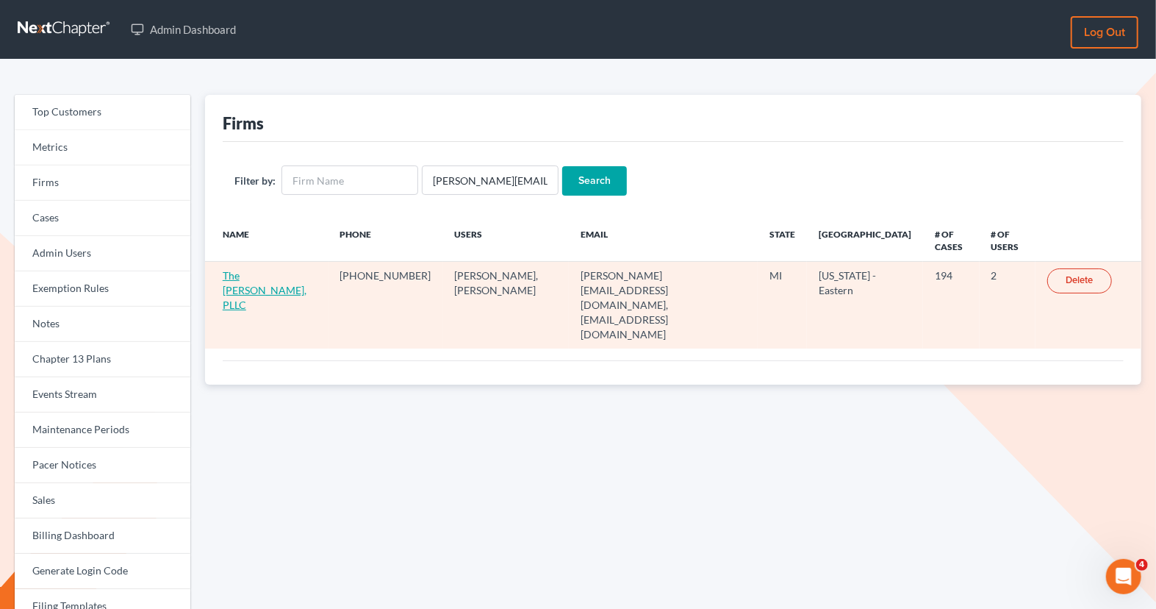
click at [258, 274] on link "The [PERSON_NAME], PLLC" at bounding box center [265, 290] width 84 height 42
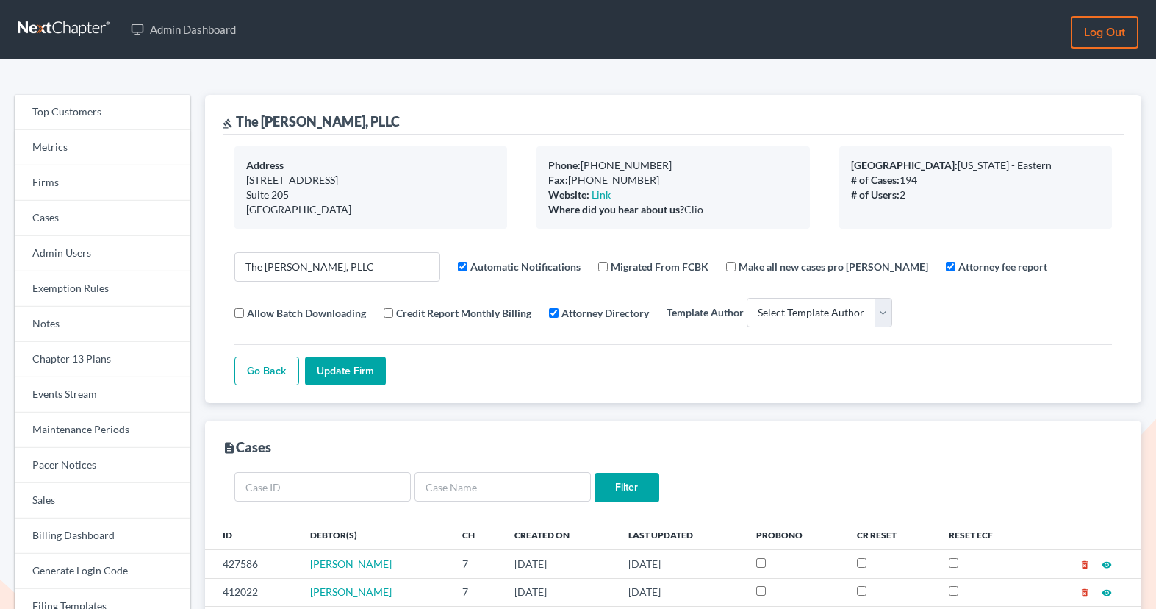
select select
drag, startPoint x: 370, startPoint y: 121, endPoint x: 237, endPoint y: 120, distance: 133.1
click at [237, 120] on div "gavel The Frank Firm, PLLC" at bounding box center [673, 115] width 901 height 40
copy div "The Frank Firm, PLLC"
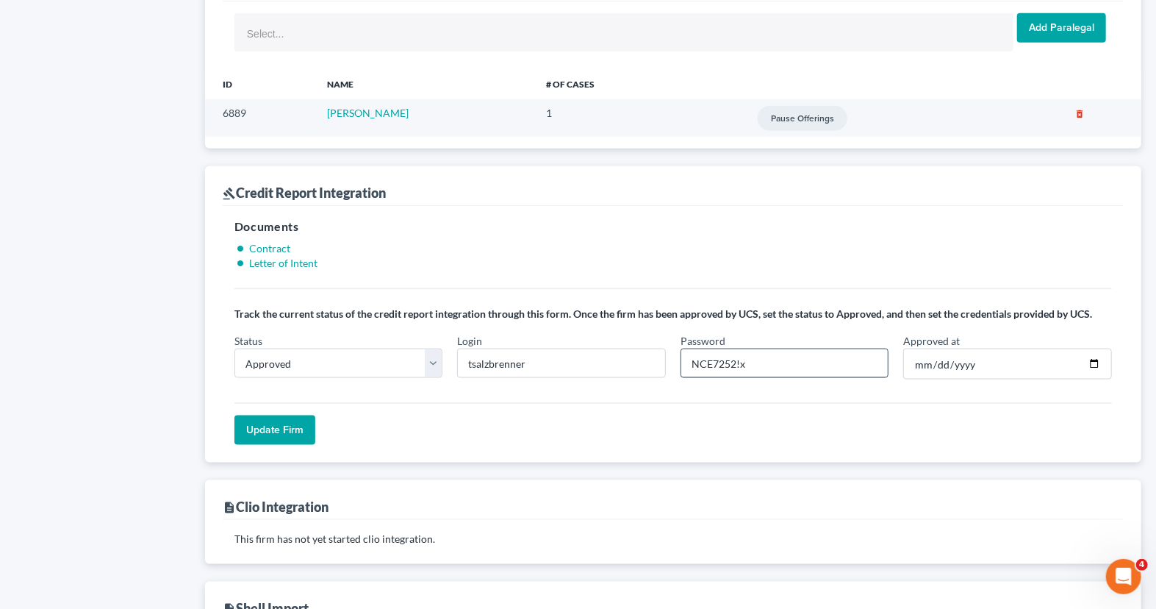
scroll to position [1093, 0]
drag, startPoint x: 734, startPoint y: 354, endPoint x: 679, endPoint y: 350, distance: 55.3
click at [679, 350] on div "Password NCE7252!x" at bounding box center [784, 355] width 223 height 46
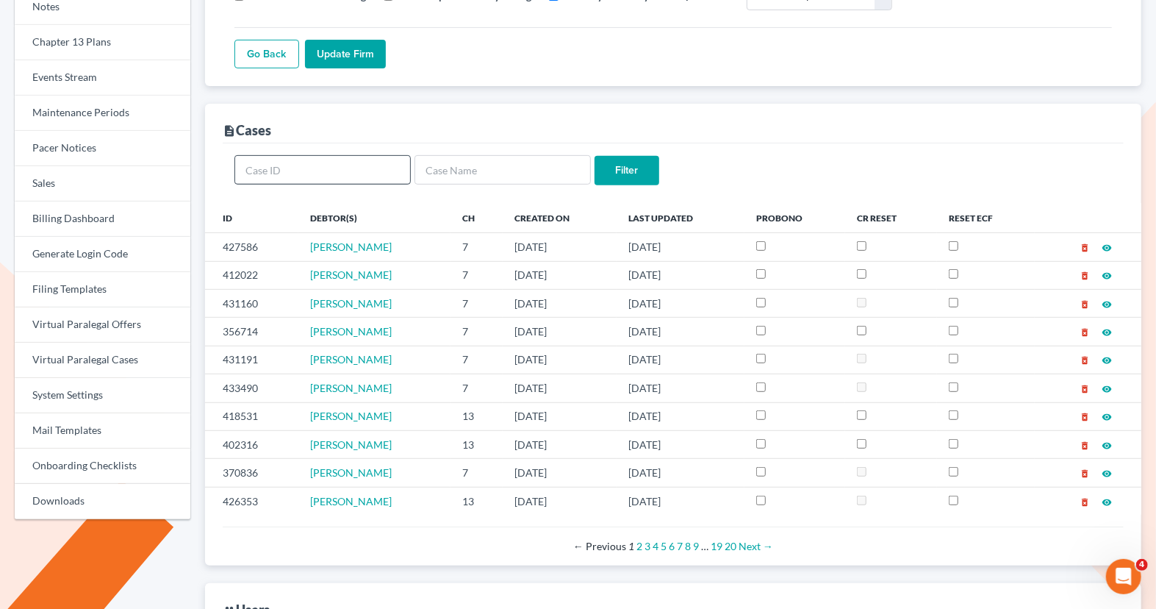
scroll to position [0, 0]
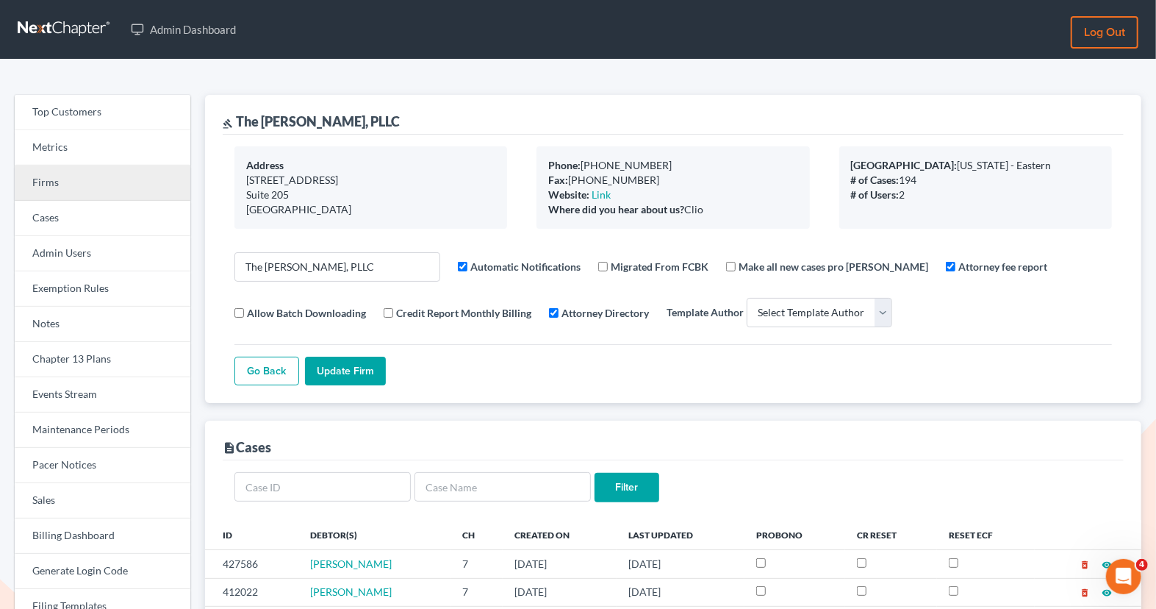
click at [94, 183] on link "Firms" at bounding box center [103, 182] width 176 height 35
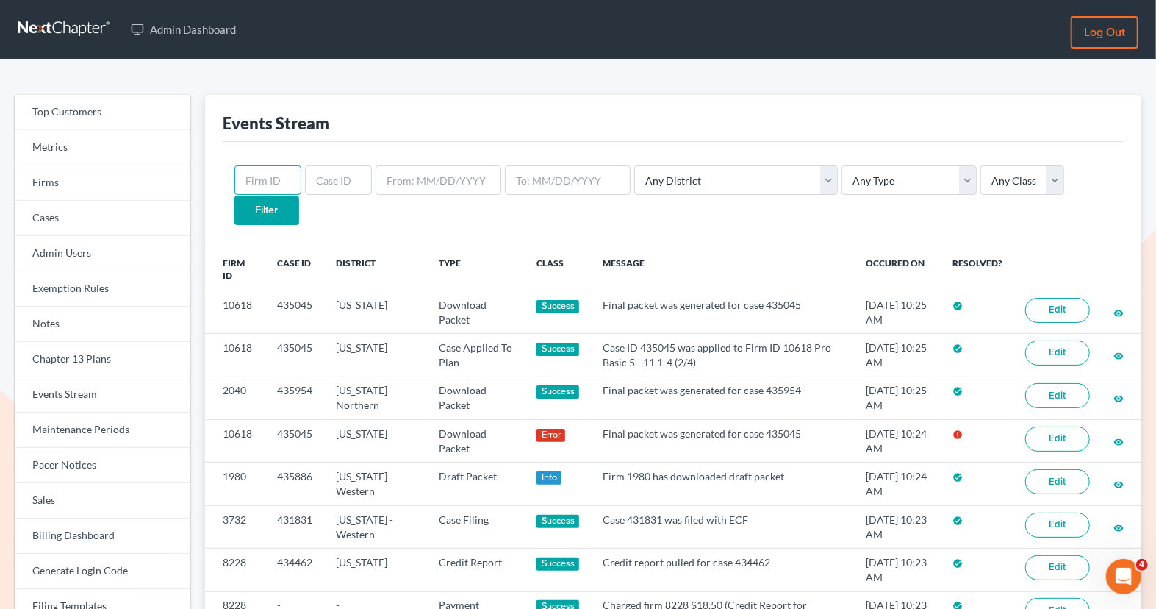
click at [264, 192] on input "text" at bounding box center [268, 179] width 67 height 29
paste input "2842"
type input "2842"
click at [299, 196] on input "Filter" at bounding box center [267, 210] width 65 height 29
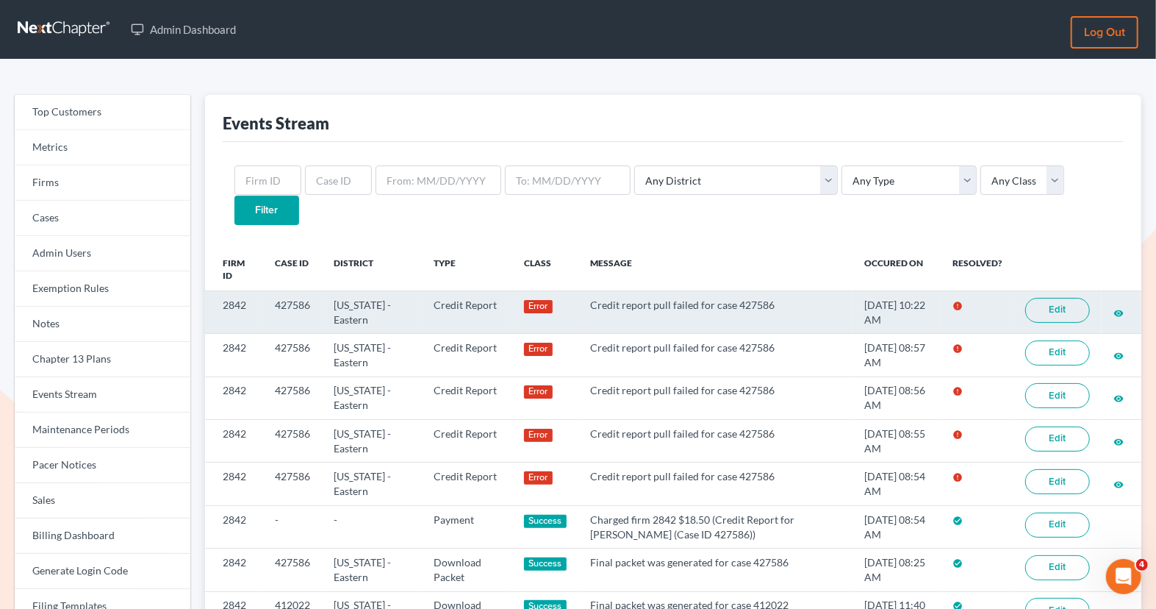
click at [1047, 298] on link "Edit" at bounding box center [1058, 310] width 65 height 25
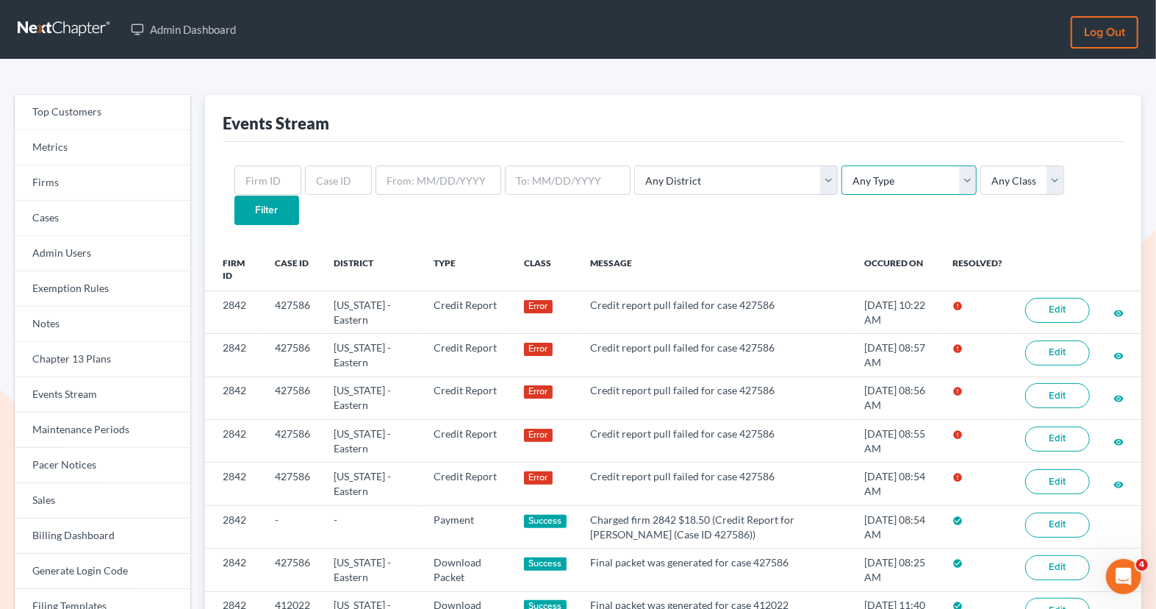
click at [851, 182] on select "Any Type Case Applied To Plan Case Archive Case Duplicate Case Filing Chapter 1…" at bounding box center [909, 179] width 135 height 29
select select "credit_report"
click at [842, 165] on select "Any Type Case Applied To Plan Case Archive Case Duplicate Case Filing Chapter 1…" at bounding box center [909, 179] width 135 height 29
click at [274, 189] on input "text" at bounding box center [268, 179] width 67 height 29
paste input "2842"
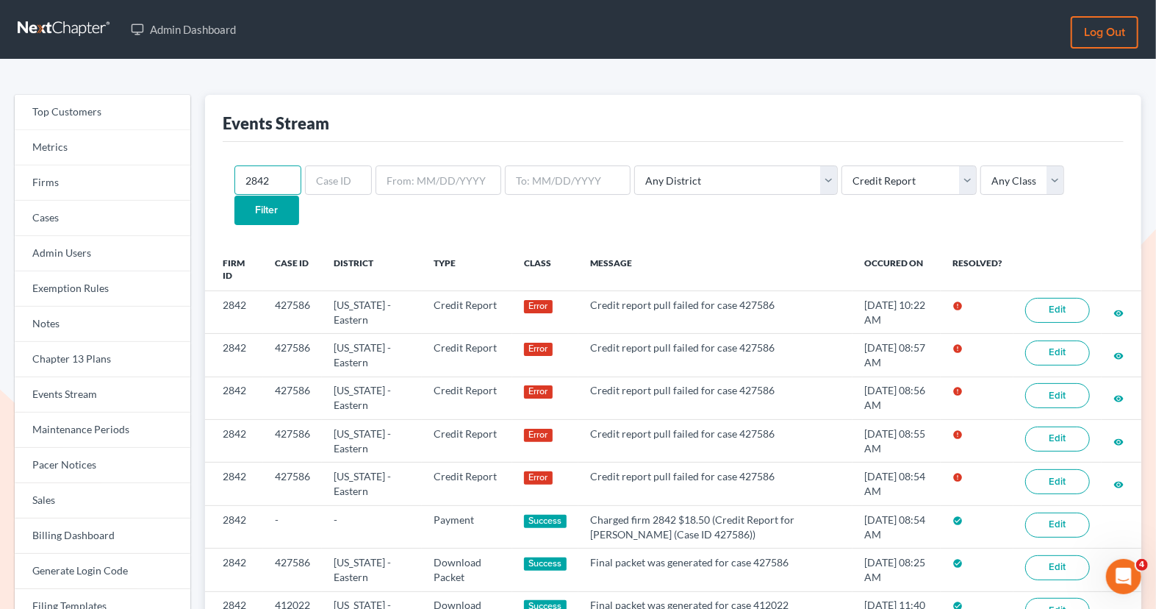
type input "2842"
click at [299, 196] on input "Filter" at bounding box center [267, 210] width 65 height 29
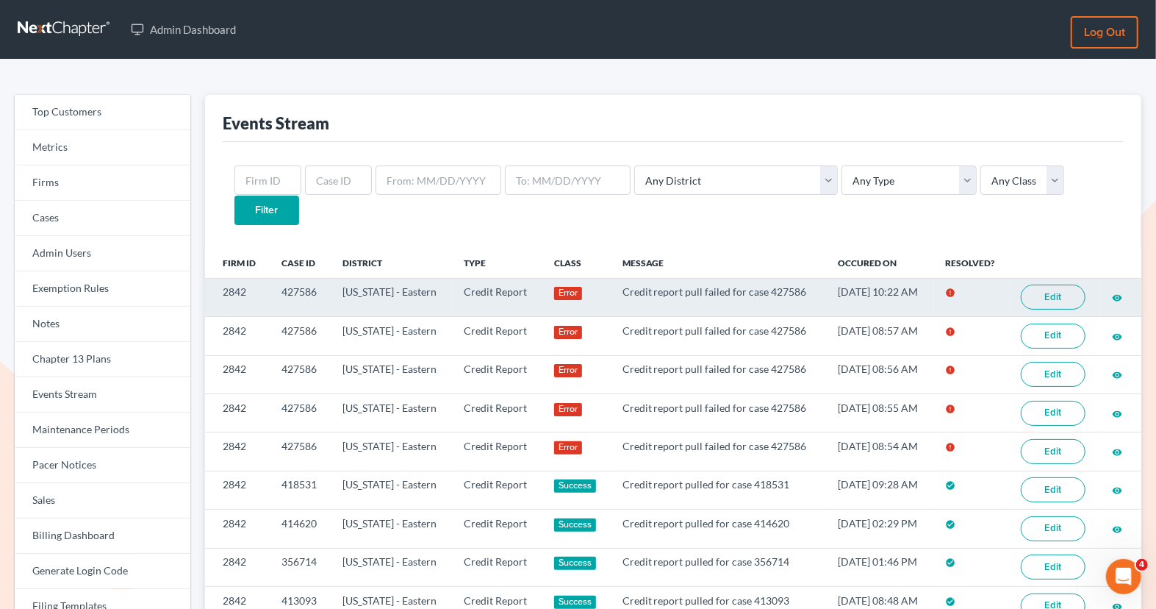
click at [1037, 285] on link "Edit" at bounding box center [1053, 297] width 65 height 25
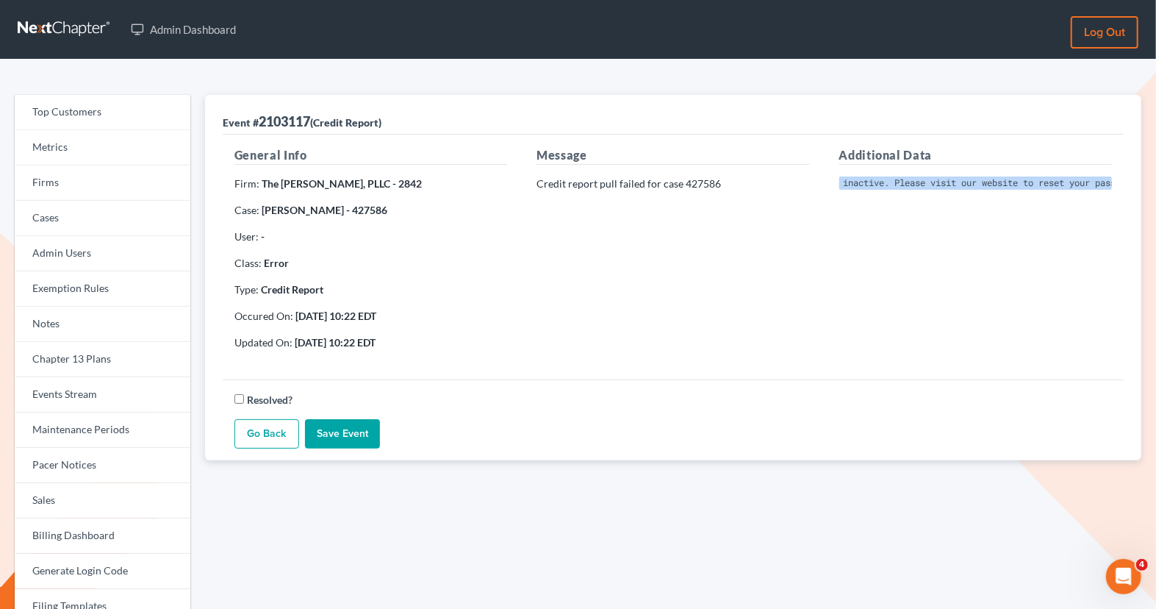
scroll to position [0, 294]
drag, startPoint x: 840, startPoint y: 181, endPoint x: 1126, endPoint y: 194, distance: 287.0
click at [1126, 194] on div "Additional Data Invalid Client Account Identifier; Operator is inactive. Please…" at bounding box center [976, 253] width 302 height 215
copy pre "Invalid Client Account Identifier; Operator is inactive. Please visit our websi…"
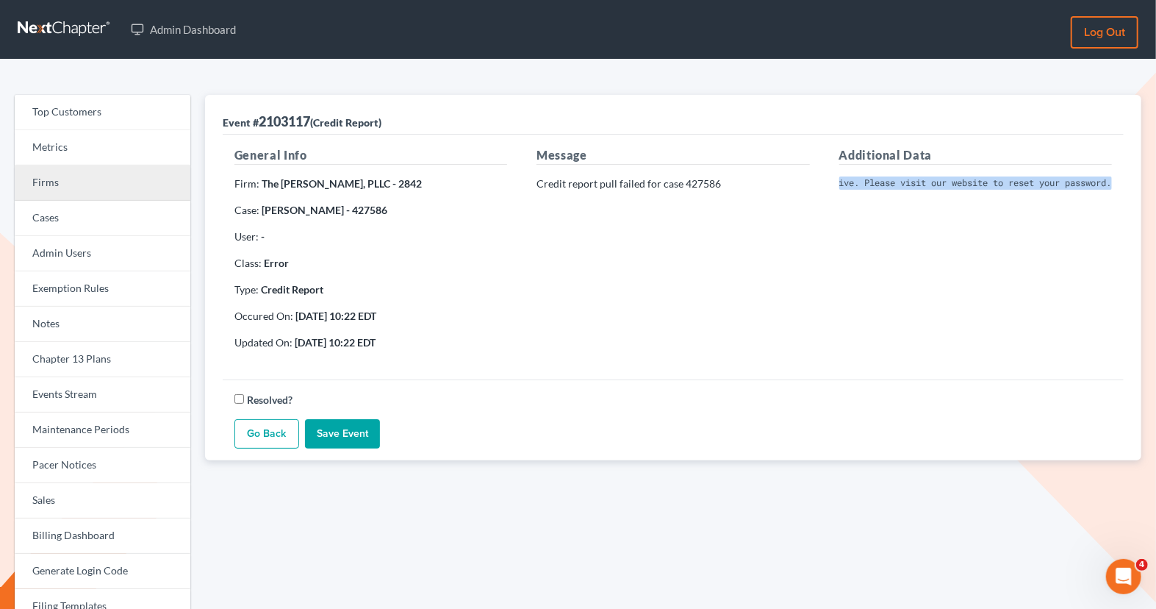
click at [114, 177] on link "Firms" at bounding box center [103, 182] width 176 height 35
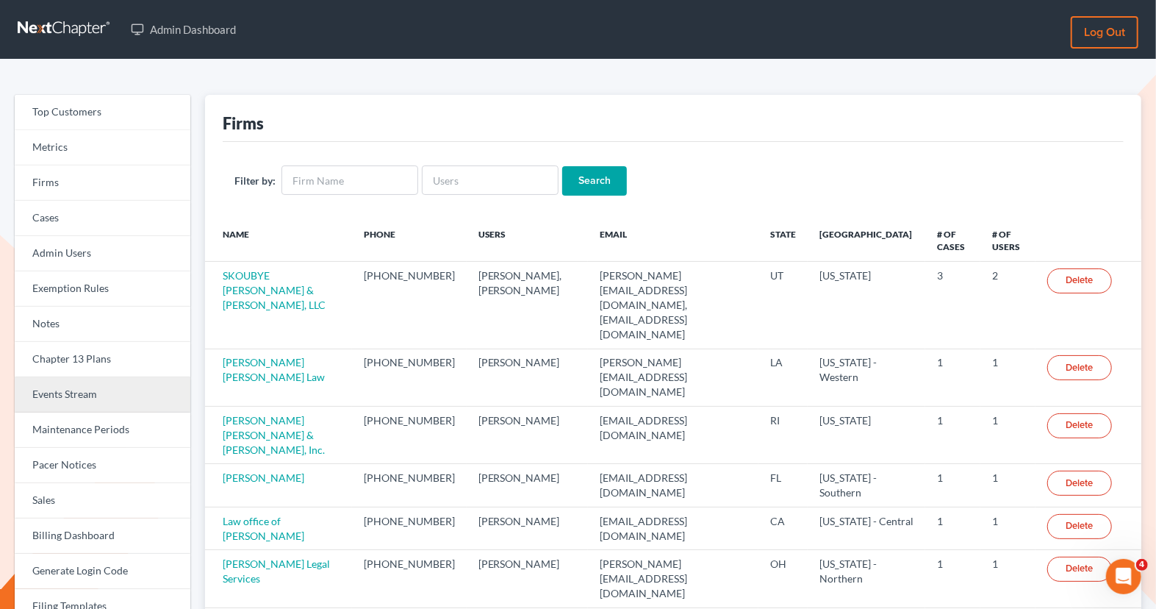
click at [90, 393] on link "Events Stream" at bounding box center [103, 394] width 176 height 35
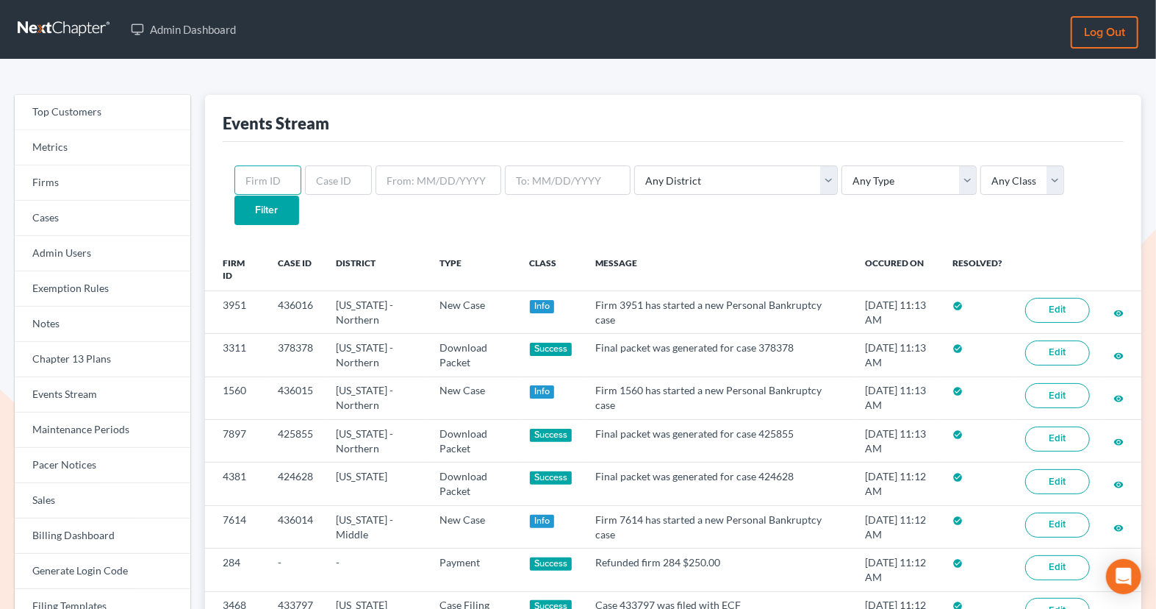
click at [270, 190] on input "text" at bounding box center [268, 179] width 67 height 29
paste input "2842"
type input "2842"
click at [299, 196] on input "Filter" at bounding box center [267, 210] width 65 height 29
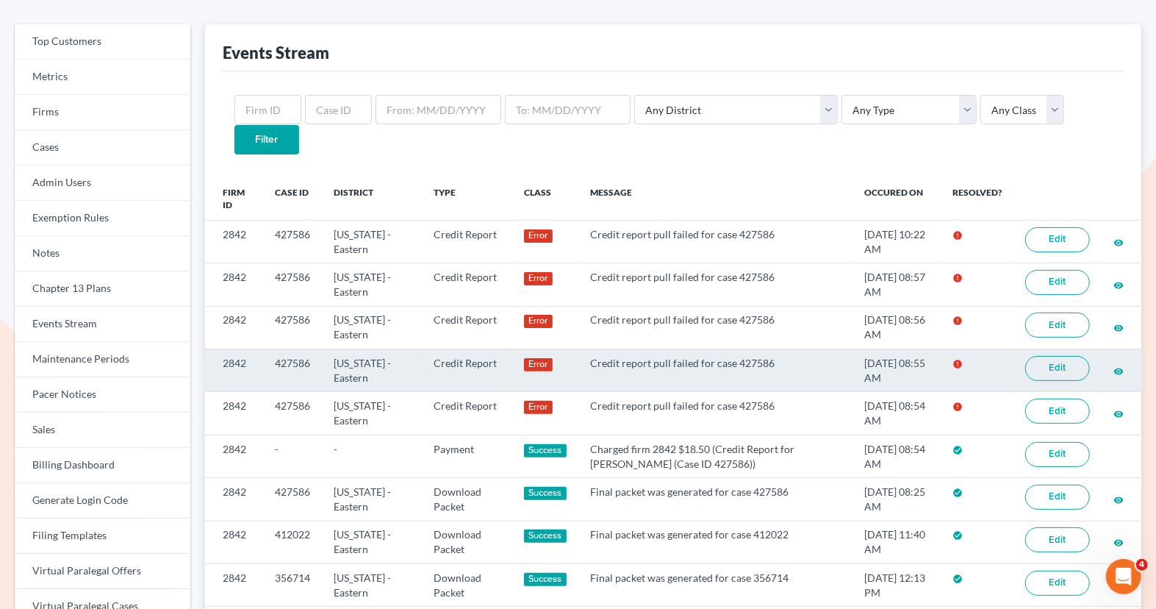
scroll to position [72, 0]
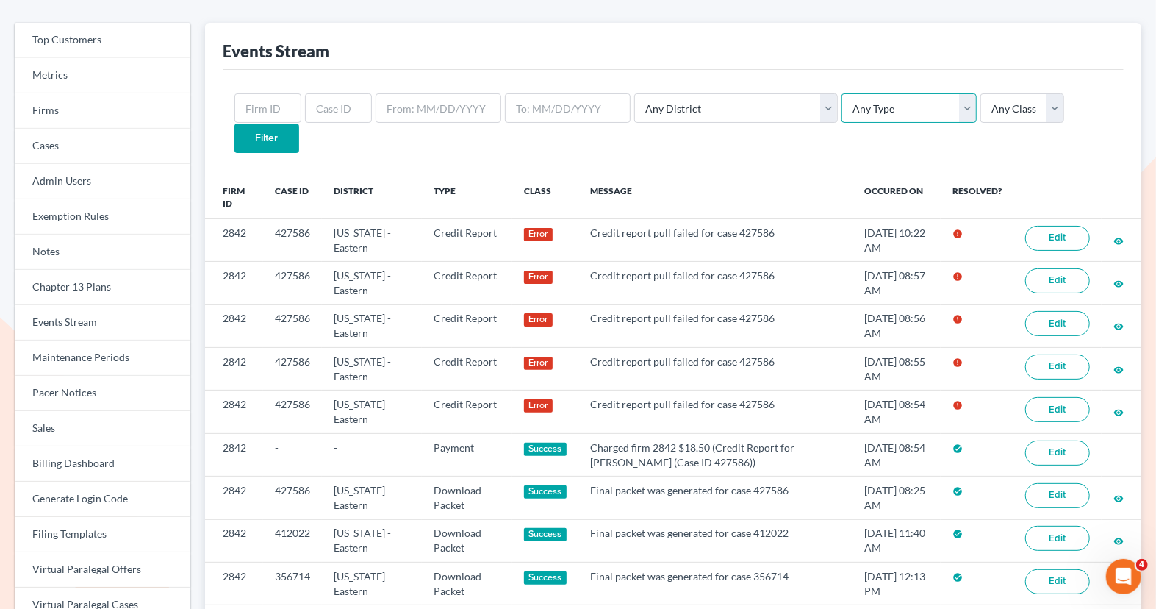
click at [872, 112] on select "Any Type Case Applied To Plan Case Archive Case Duplicate Case Filing Chapter 1…" at bounding box center [909, 107] width 135 height 29
select select "credit_report"
click at [842, 93] on select "Any Type Case Applied To Plan Case Archive Case Duplicate Case Filing Chapter 1…" at bounding box center [909, 107] width 135 height 29
click at [265, 112] on input "text" at bounding box center [268, 107] width 67 height 29
paste input "2842"
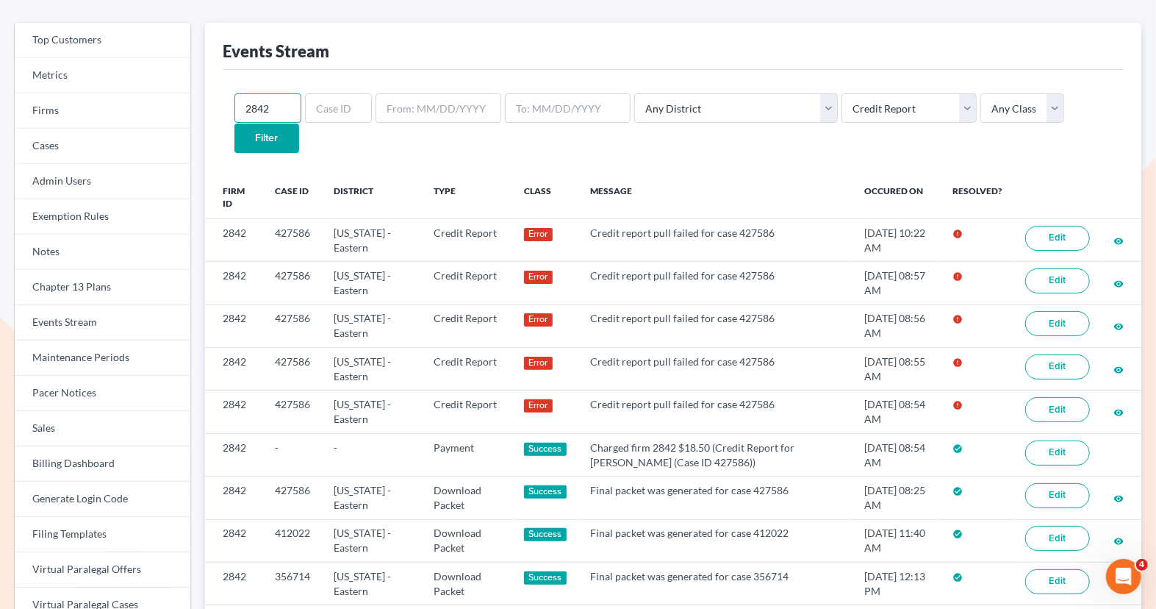
type input "2842"
click at [299, 124] on input "Filter" at bounding box center [267, 138] width 65 height 29
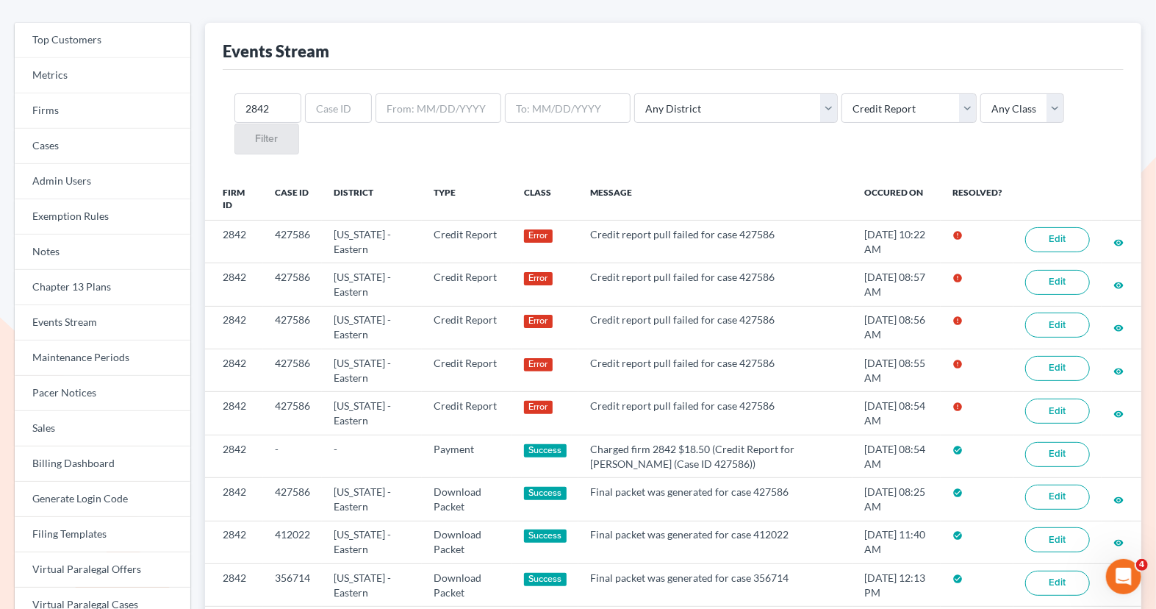
scroll to position [73, 0]
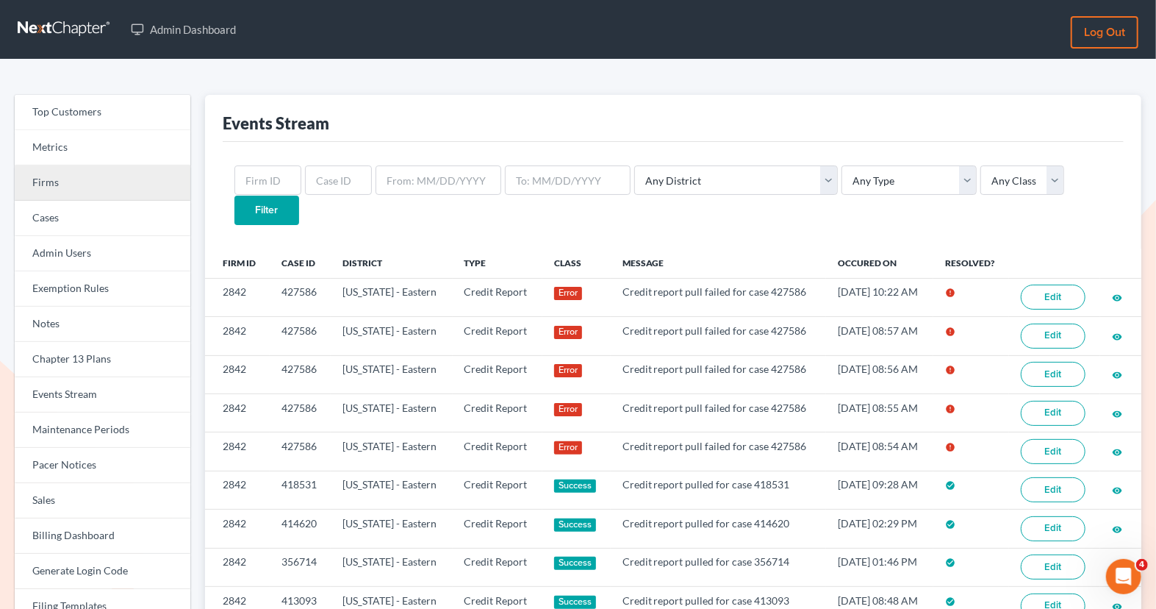
click at [46, 188] on link "Firms" at bounding box center [103, 182] width 176 height 35
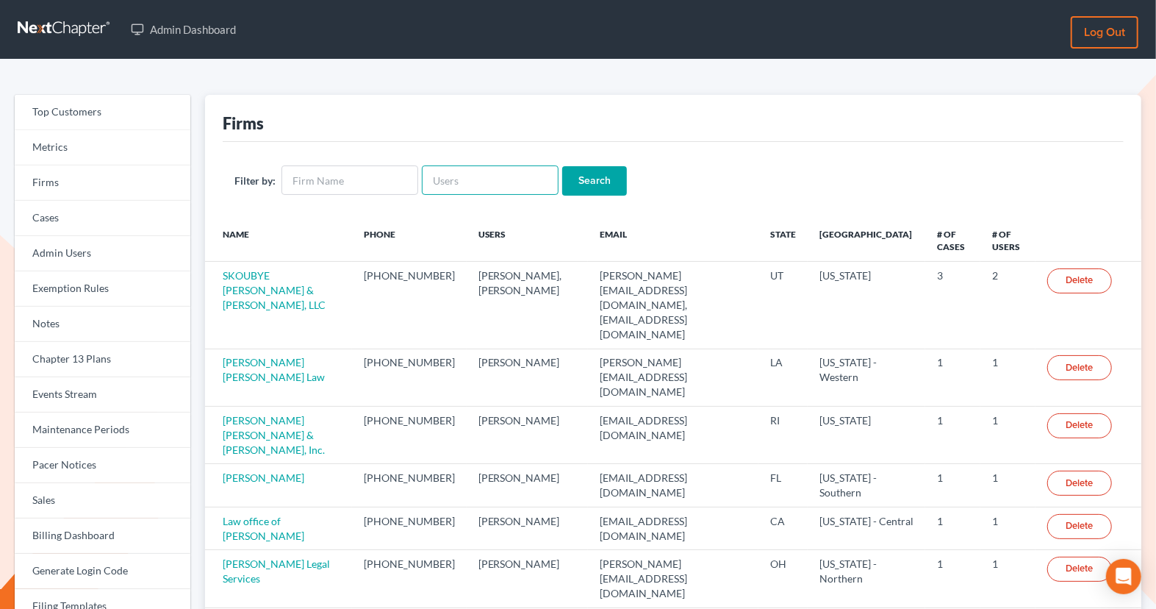
click at [462, 189] on input "text" at bounding box center [490, 179] width 137 height 29
paste input "[EMAIL_ADDRESS][DOMAIN_NAME]"
type input "[EMAIL_ADDRESS][DOMAIN_NAME]"
click at [598, 180] on input "Search" at bounding box center [594, 180] width 65 height 29
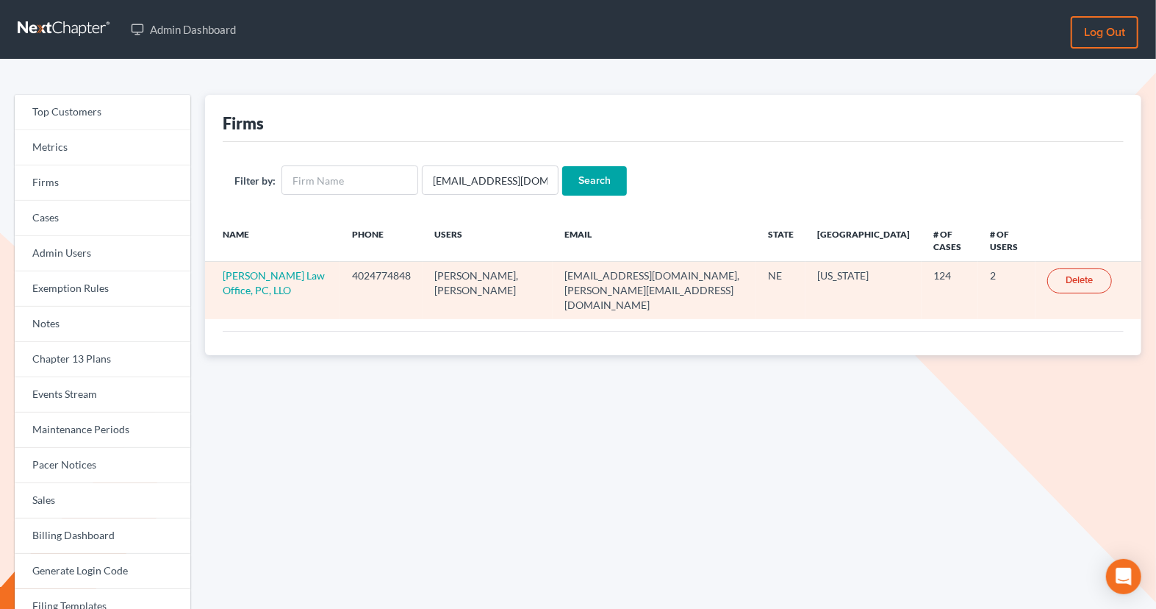
click at [279, 280] on td "David P. Kyker Law Office, PC, LLO" at bounding box center [272, 290] width 135 height 57
click at [279, 279] on link "David P. Kyker Law Office, PC, LLO" at bounding box center [274, 282] width 102 height 27
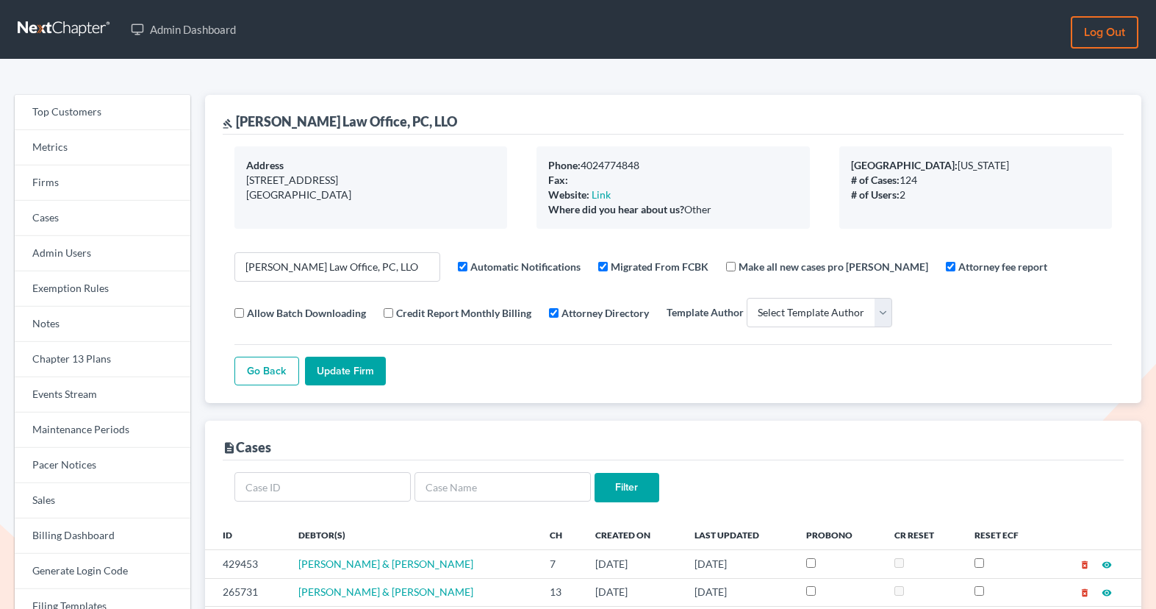
select select
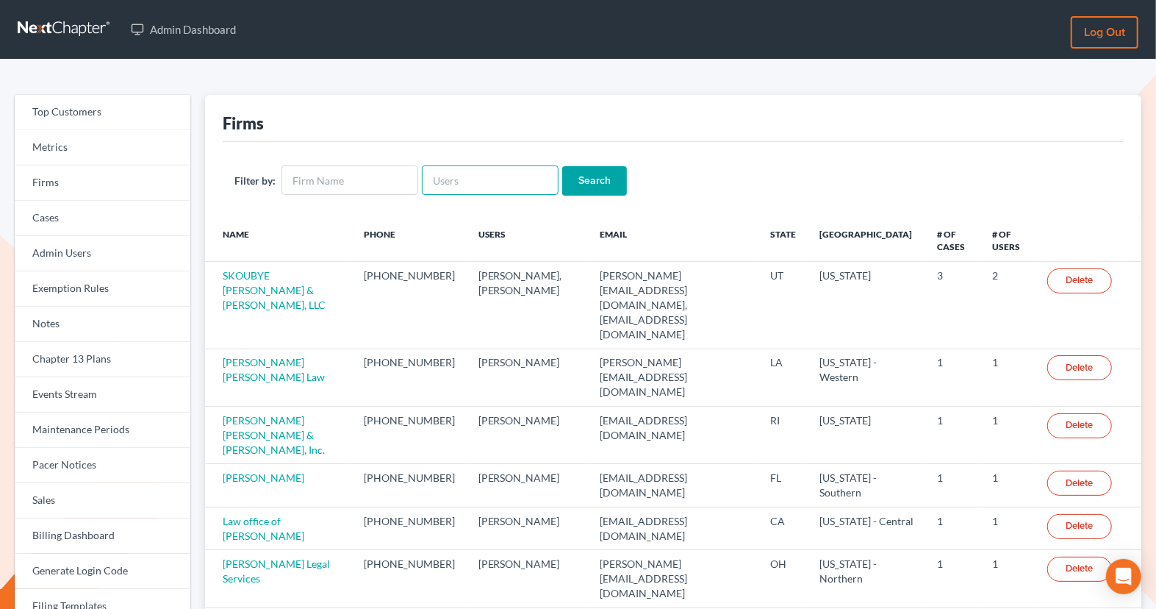
click at [503, 187] on input "text" at bounding box center [490, 179] width 137 height 29
paste input "[EMAIL_ADDRESS][DOMAIN_NAME]"
type input "[EMAIL_ADDRESS][DOMAIN_NAME]"
click at [565, 179] on input "Search" at bounding box center [594, 180] width 65 height 29
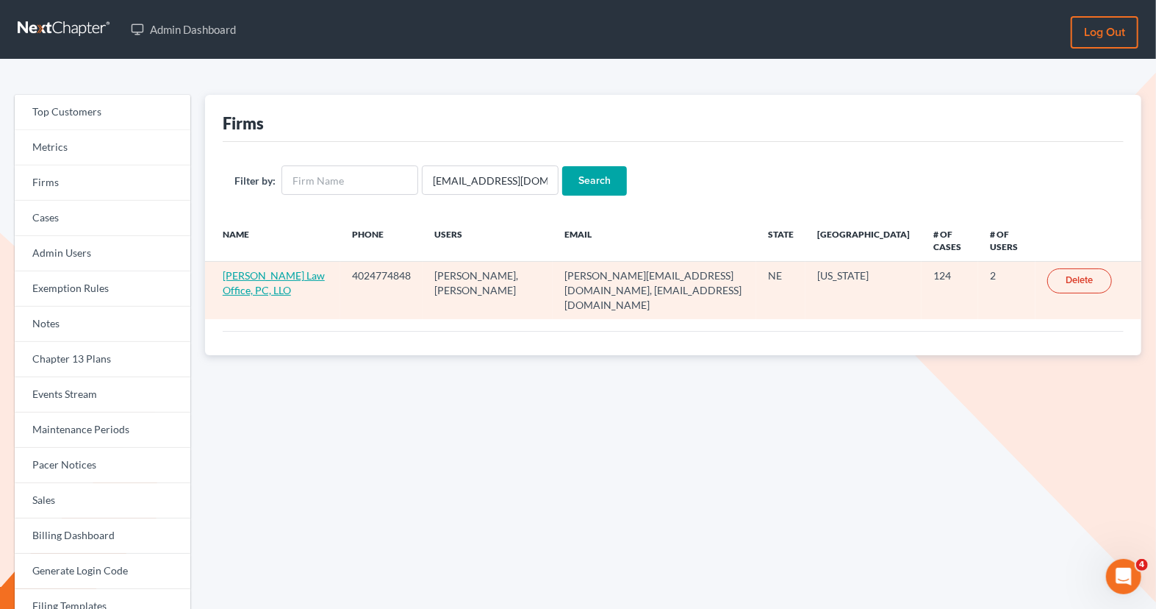
click at [296, 276] on link "David P. Kyker Law Office, PC, LLO" at bounding box center [274, 282] width 102 height 27
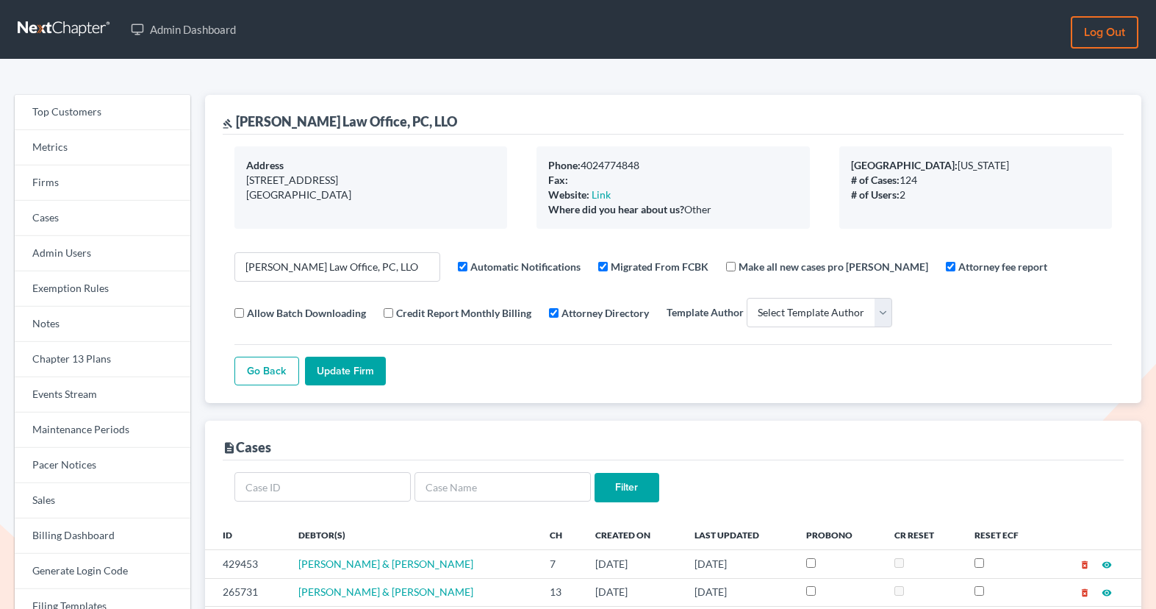
select select
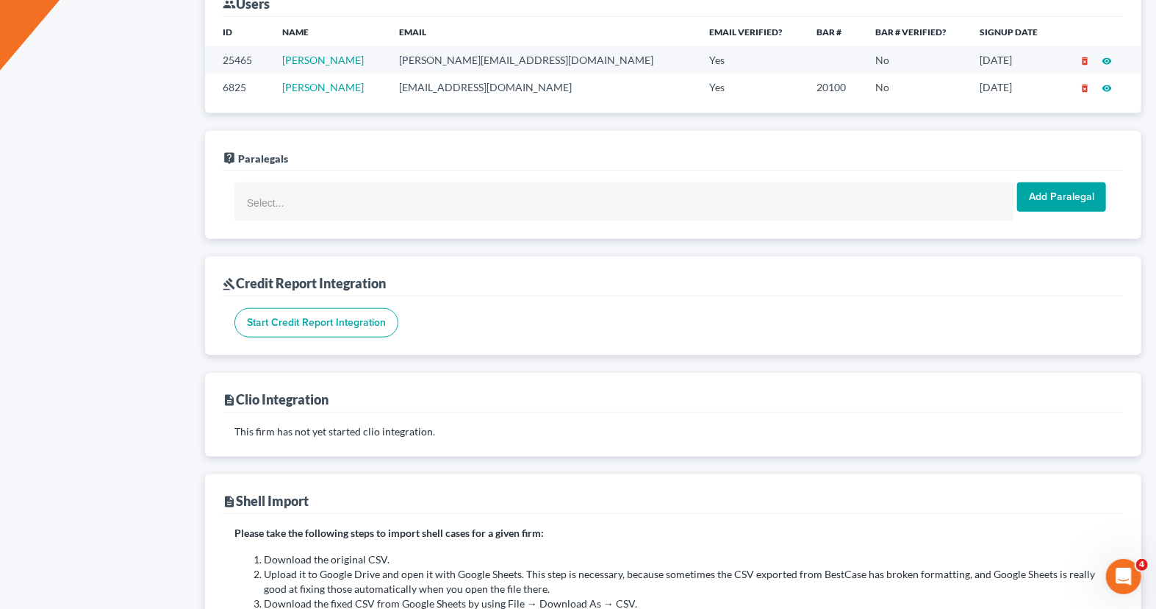
scroll to position [921, 0]
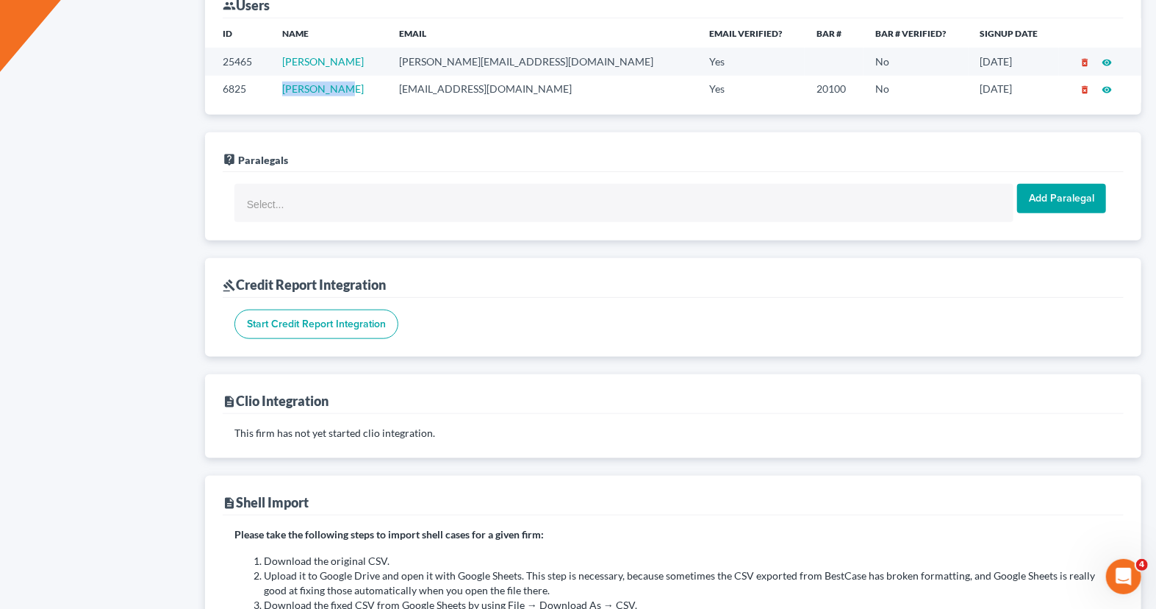
drag, startPoint x: 372, startPoint y: 82, endPoint x: 296, endPoint y: 80, distance: 76.5
click at [296, 80] on td "David Kyker" at bounding box center [329, 89] width 117 height 27
copy link "David Kyker"
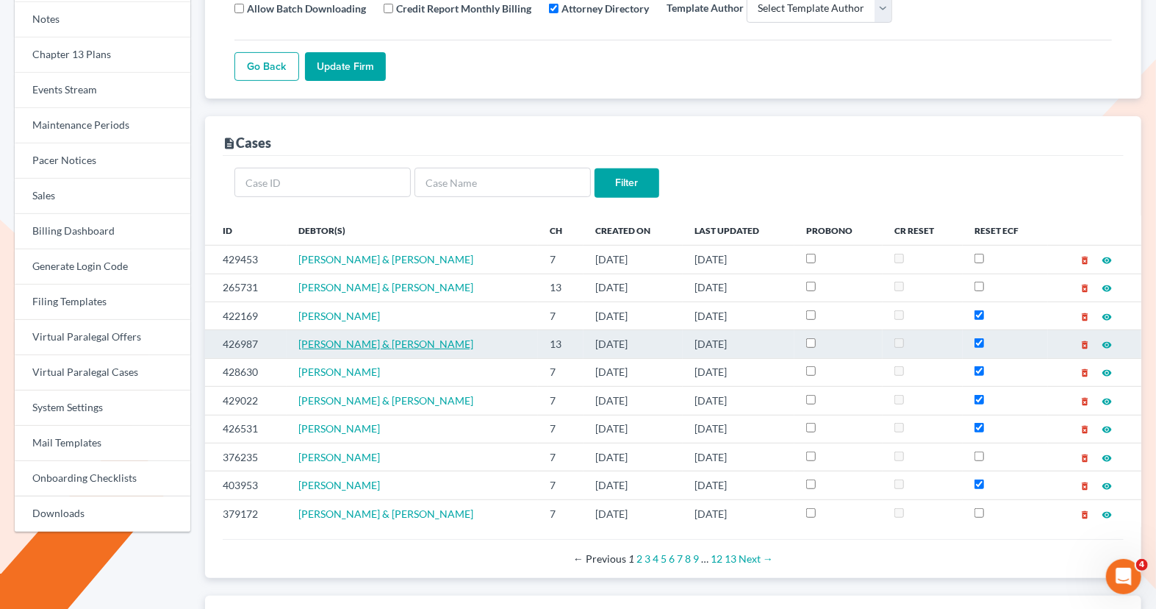
scroll to position [0, 0]
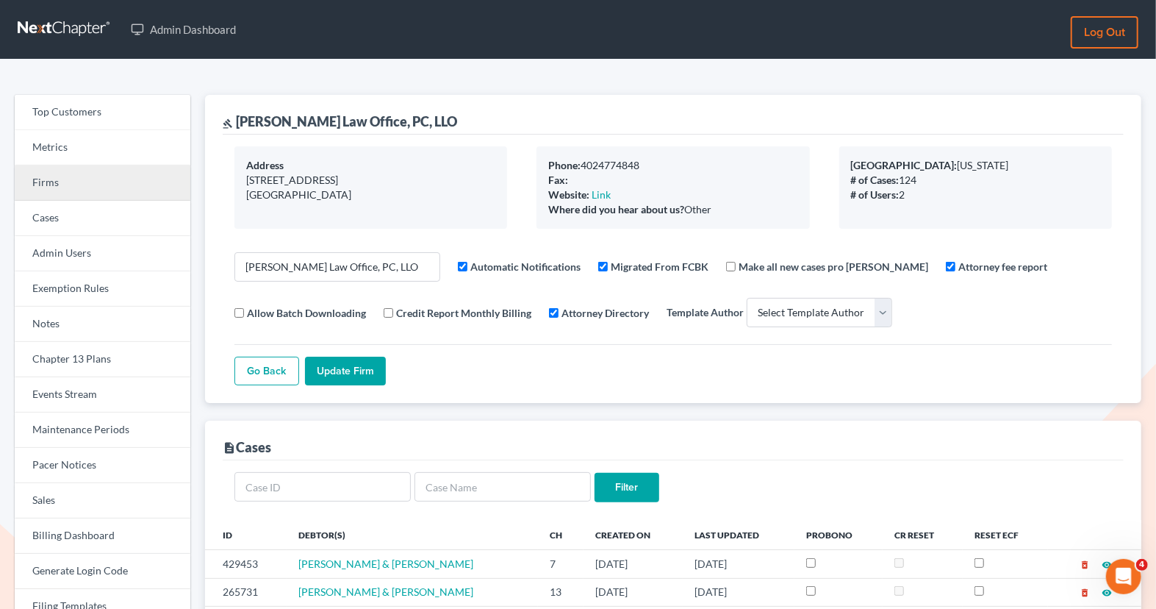
click at [67, 191] on link "Firms" at bounding box center [103, 182] width 176 height 35
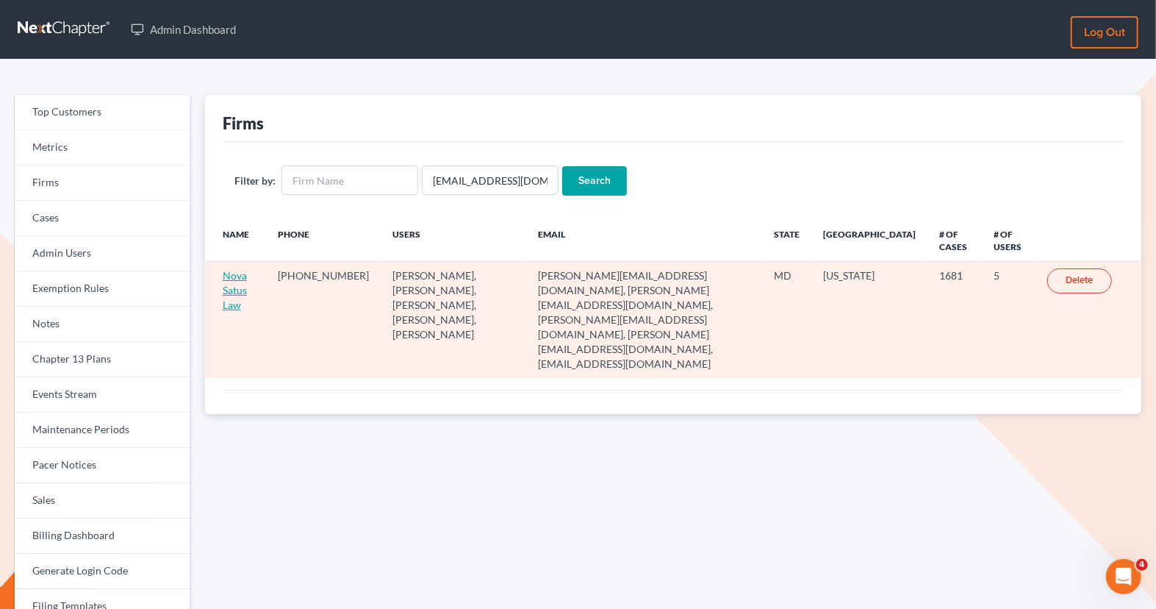
click at [233, 280] on link "Nova Satus Law" at bounding box center [235, 290] width 24 height 42
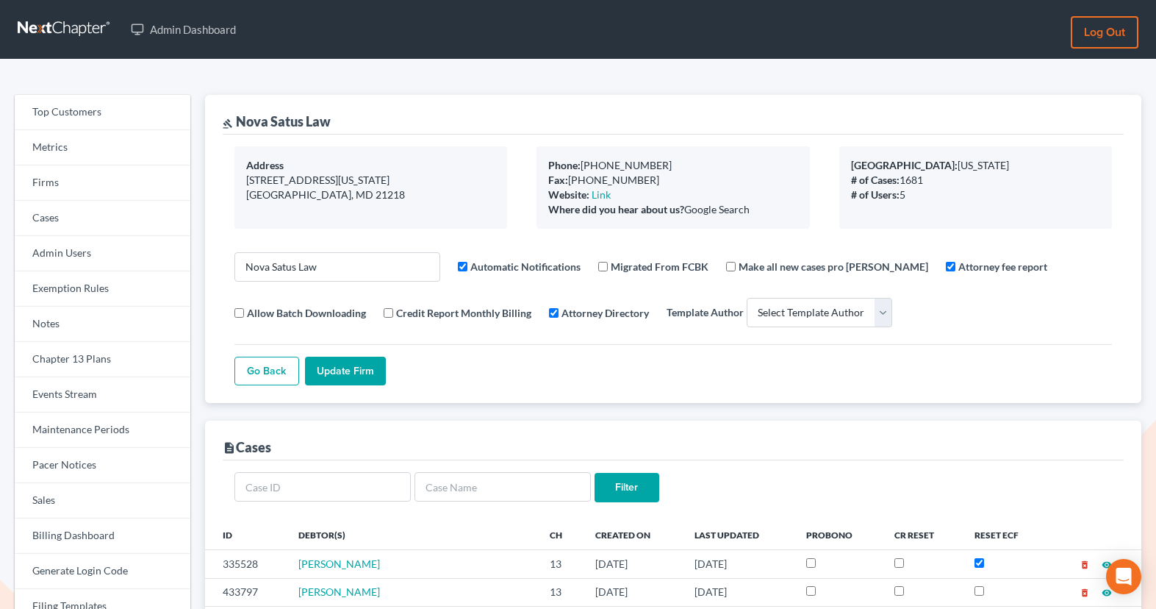
select select
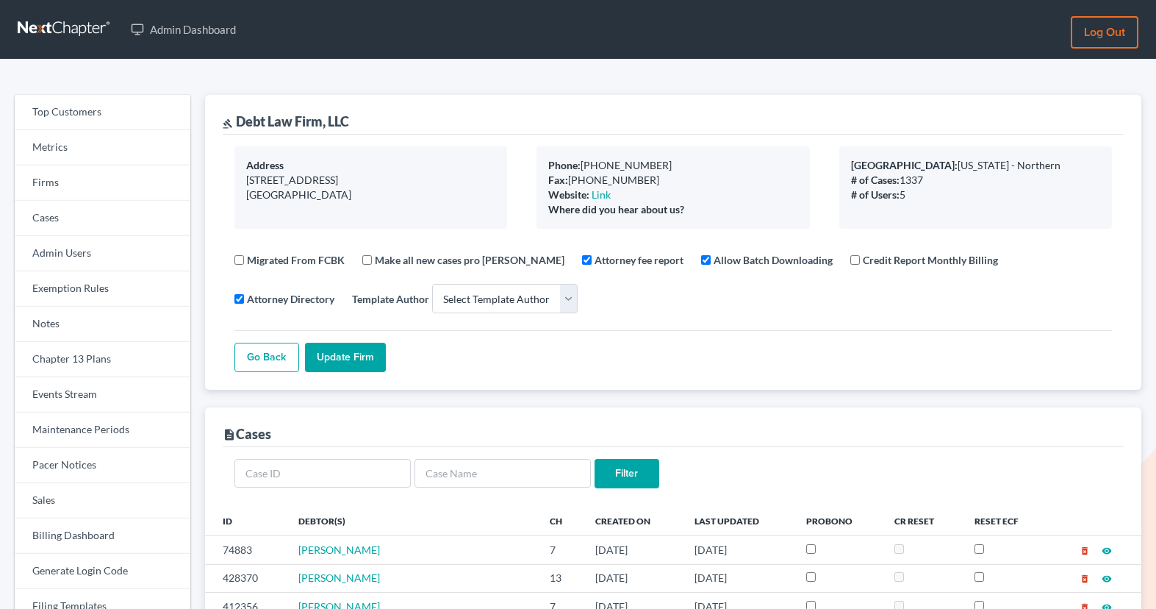
select select
click at [88, 183] on link "Firms" at bounding box center [103, 182] width 176 height 35
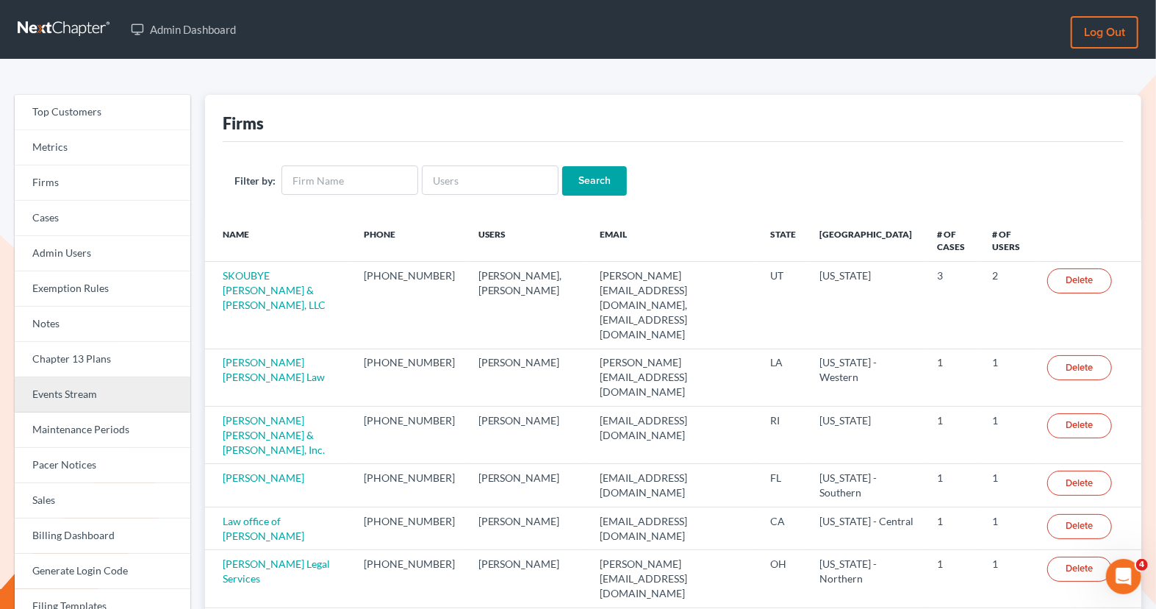
click at [102, 390] on link "Events Stream" at bounding box center [103, 394] width 176 height 35
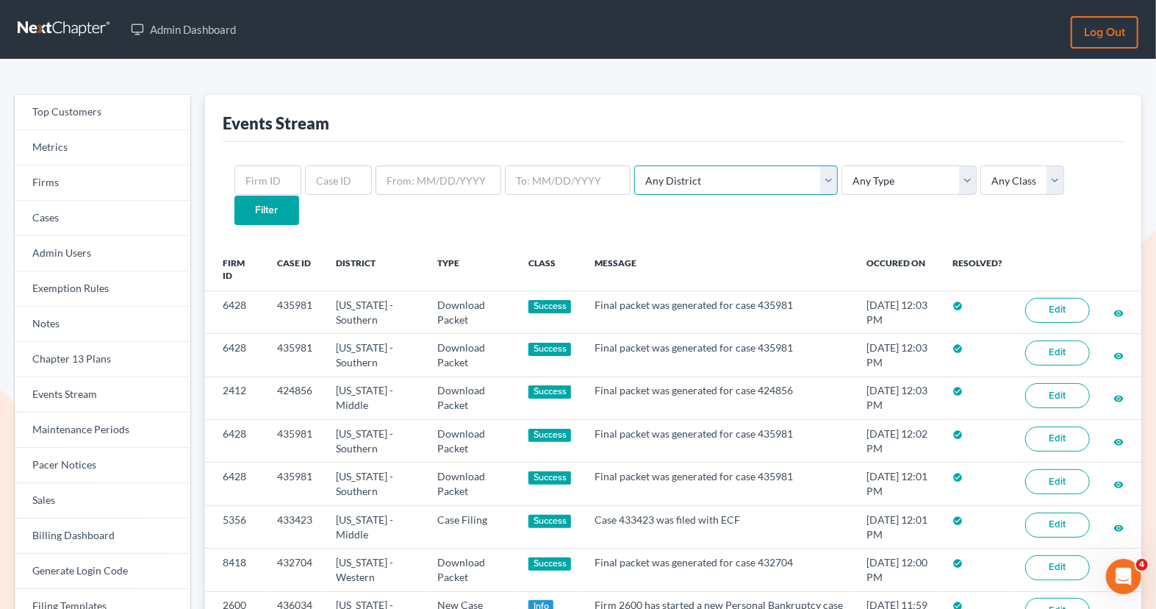
click at [710, 173] on select "Any District [US_STATE] - [GEOGRAPHIC_DATA] [US_STATE] - [GEOGRAPHIC_DATA] [US_…" at bounding box center [736, 179] width 204 height 29
select select "8"
click at [634, 165] on select "Any District [US_STATE] - [GEOGRAPHIC_DATA] [US_STATE] - [GEOGRAPHIC_DATA] [US_…" at bounding box center [736, 179] width 204 height 29
click at [842, 182] on select "Any Type Case Applied To Plan Case Archive Case Duplicate Case Filing Chapter 1…" at bounding box center [909, 179] width 135 height 29
select select "case_filing"
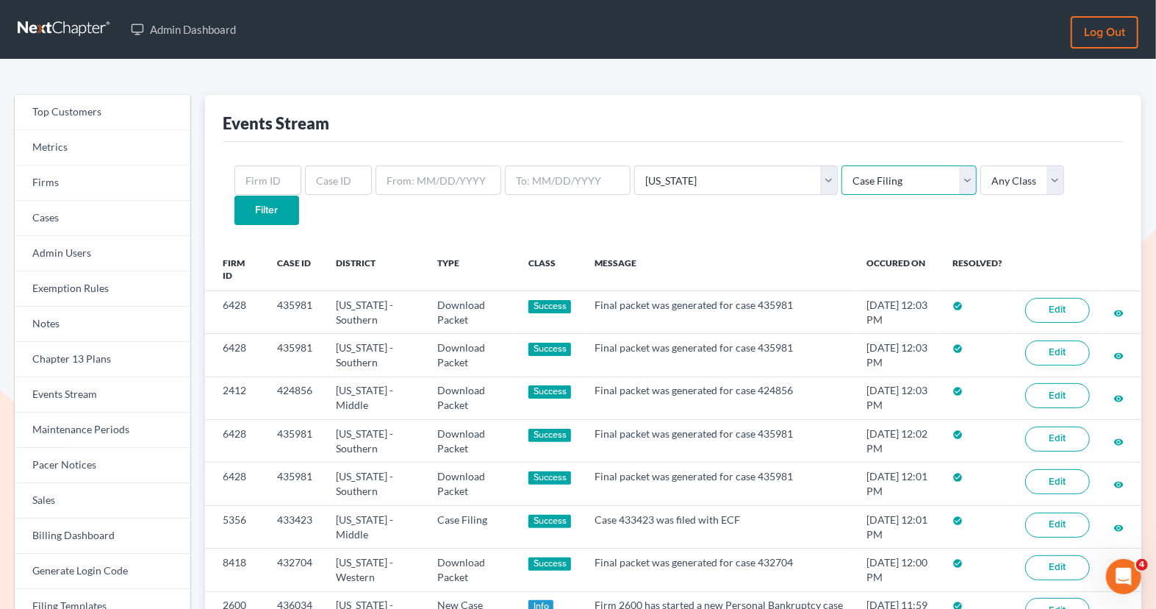
click at [842, 165] on select "Any Type Case Applied To Plan Case Archive Case Duplicate Case Filing Chapter 1…" at bounding box center [909, 179] width 135 height 29
click at [299, 196] on input "Filter" at bounding box center [267, 210] width 65 height 29
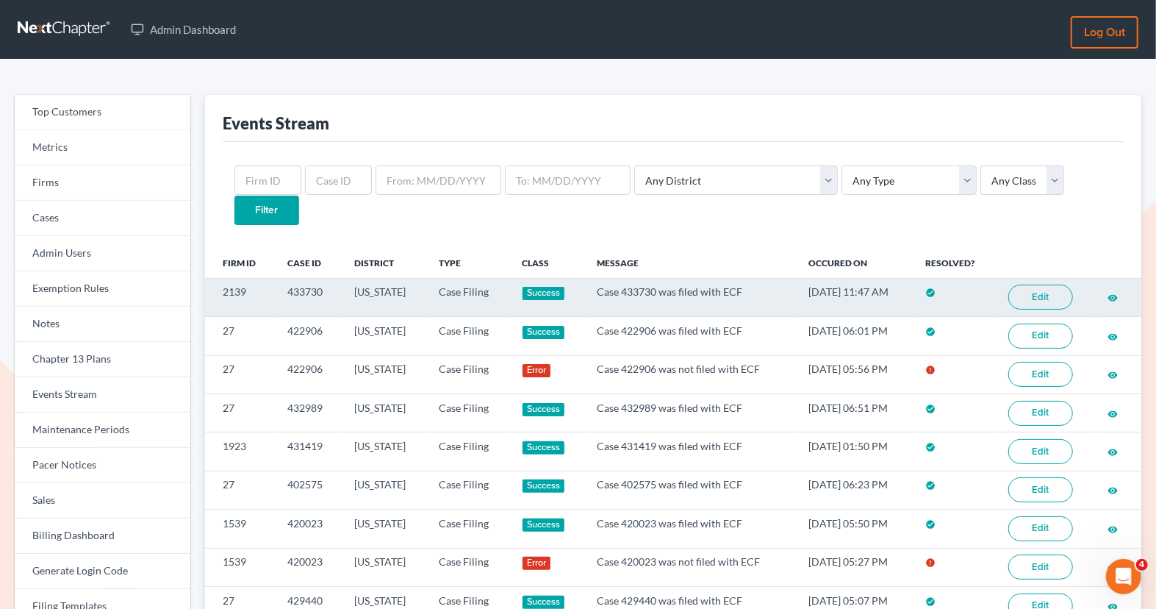
click at [1043, 285] on link "Edit" at bounding box center [1041, 297] width 65 height 25
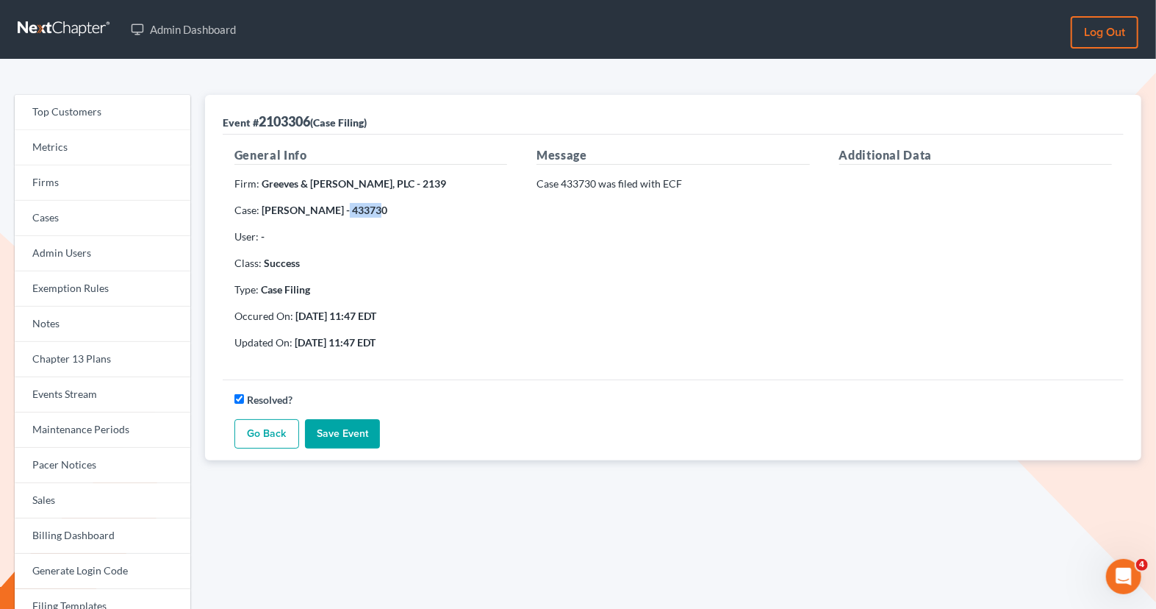
drag, startPoint x: 375, startPoint y: 207, endPoint x: 340, endPoint y: 207, distance: 34.6
click at [340, 207] on strong "[PERSON_NAME] - 433730" at bounding box center [325, 210] width 126 height 12
copy strong "433730"
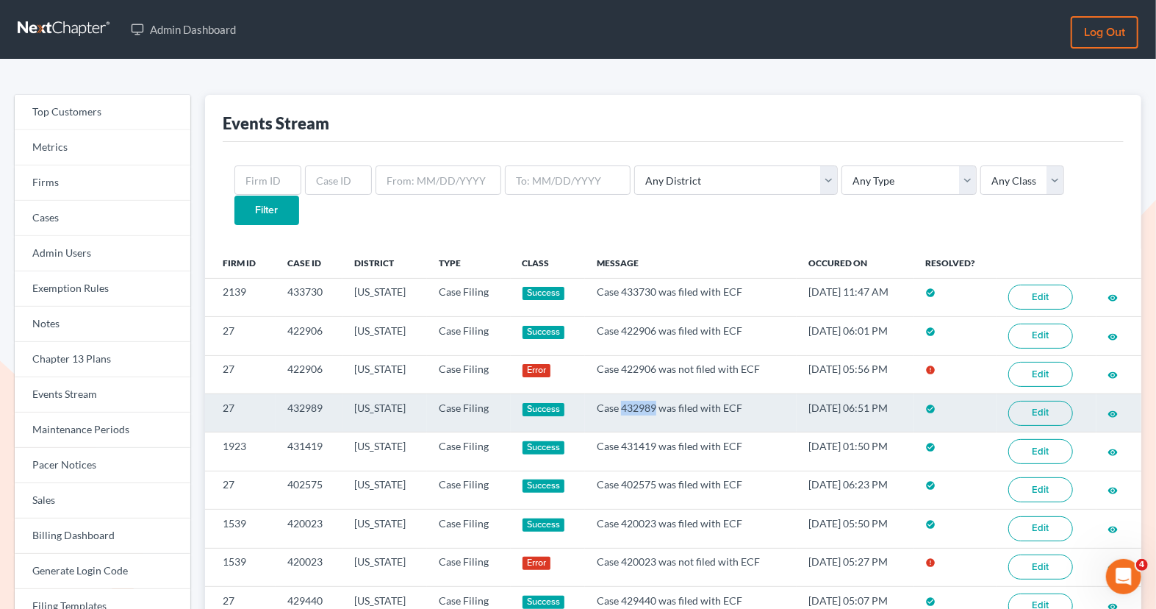
drag, startPoint x: 638, startPoint y: 376, endPoint x: 606, endPoint y: 375, distance: 32.4
click at [606, 393] on td "Case 432989 was filed with ECF" at bounding box center [691, 412] width 212 height 38
copy td "432989"
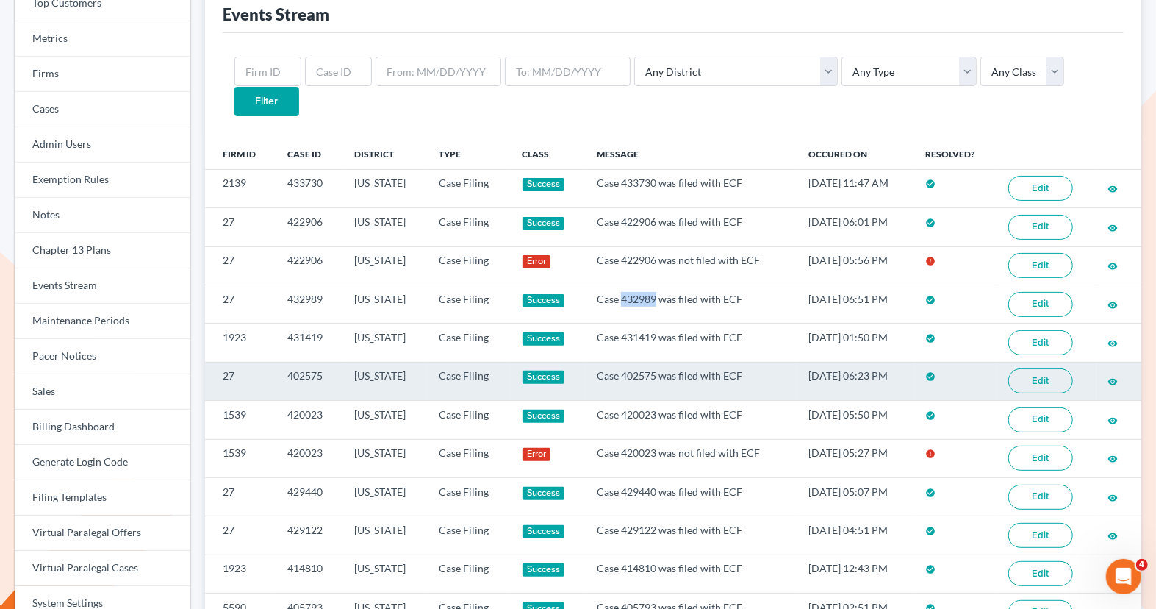
scroll to position [111, 0]
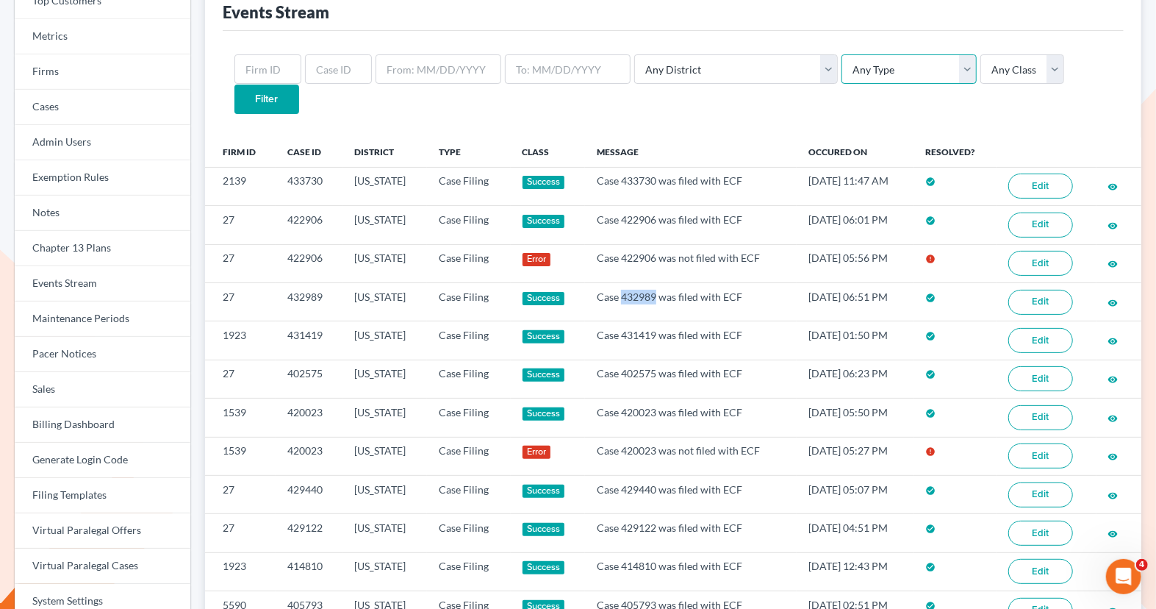
click at [842, 76] on select "Any Type Case Applied To Plan Case Archive Case Duplicate Case Filing Chapter 1…" at bounding box center [909, 68] width 135 height 29
select select "case_filing"
click at [842, 54] on select "Any Type Case Applied To Plan Case Archive Case Duplicate Case Filing Chapter 1…" at bounding box center [909, 68] width 135 height 29
click at [981, 69] on select "Any Class Success Error Info" at bounding box center [1023, 68] width 84 height 29
select select "success"
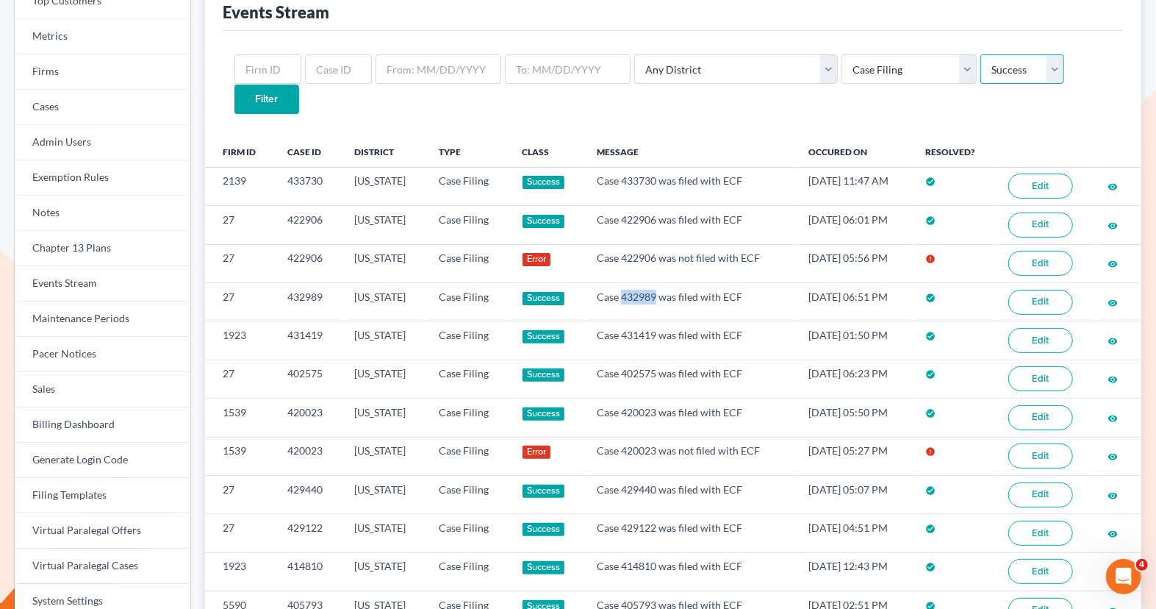
click at [981, 54] on select "Any Class Success Error Info" at bounding box center [1023, 68] width 84 height 29
click at [762, 74] on select "Any District Alabama - Middle Alabama - Northern Alabama - Southern Alaska Ariz…" at bounding box center [736, 68] width 204 height 29
select select "8"
click at [634, 54] on select "Any District Alabama - Middle Alabama - Northern Alabama - Southern Alaska Ariz…" at bounding box center [736, 68] width 204 height 29
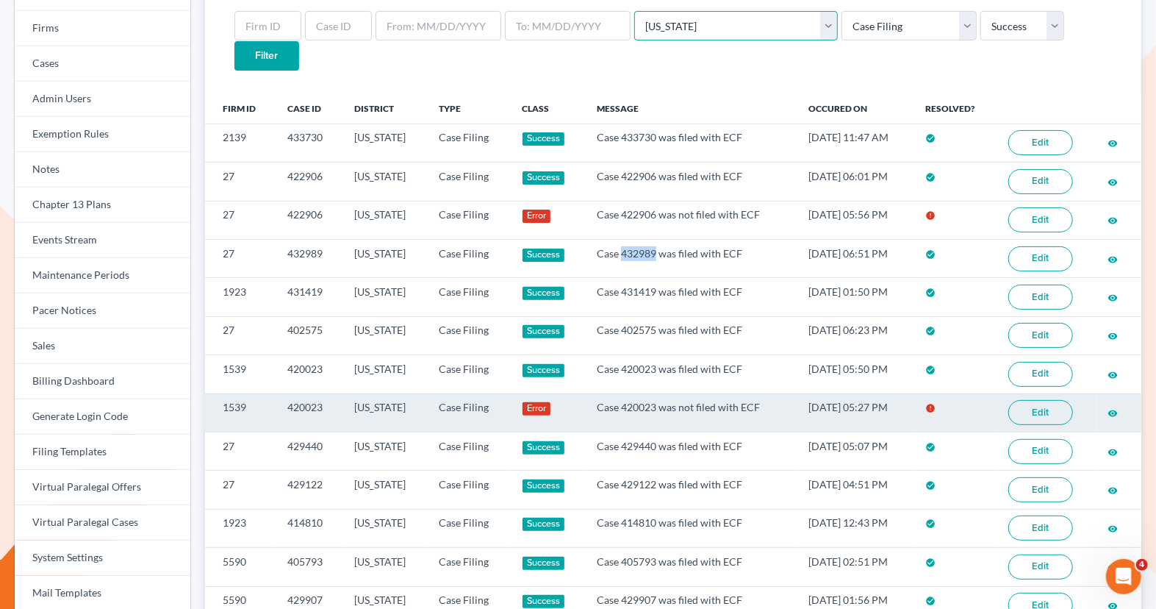
scroll to position [157, 0]
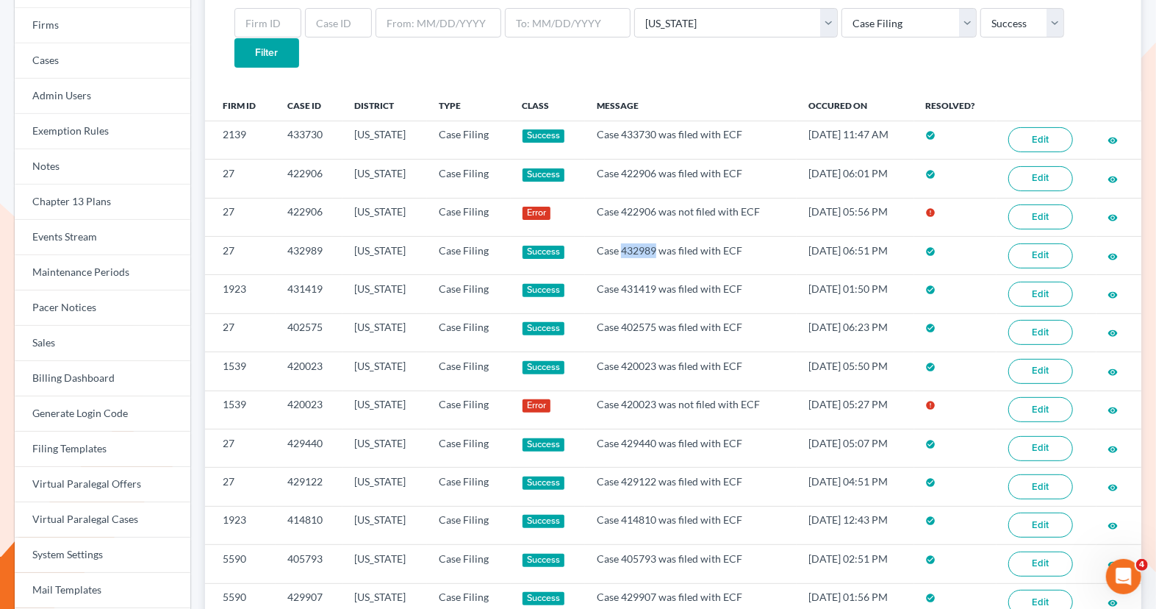
click at [299, 38] on input "Filter" at bounding box center [267, 52] width 65 height 29
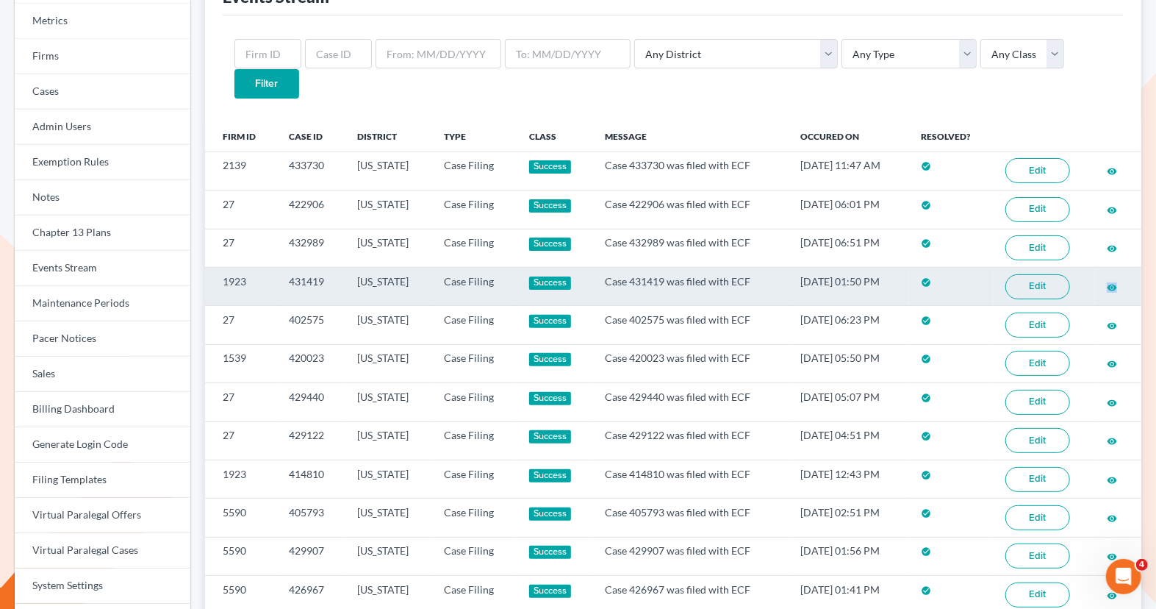
scroll to position [78, 0]
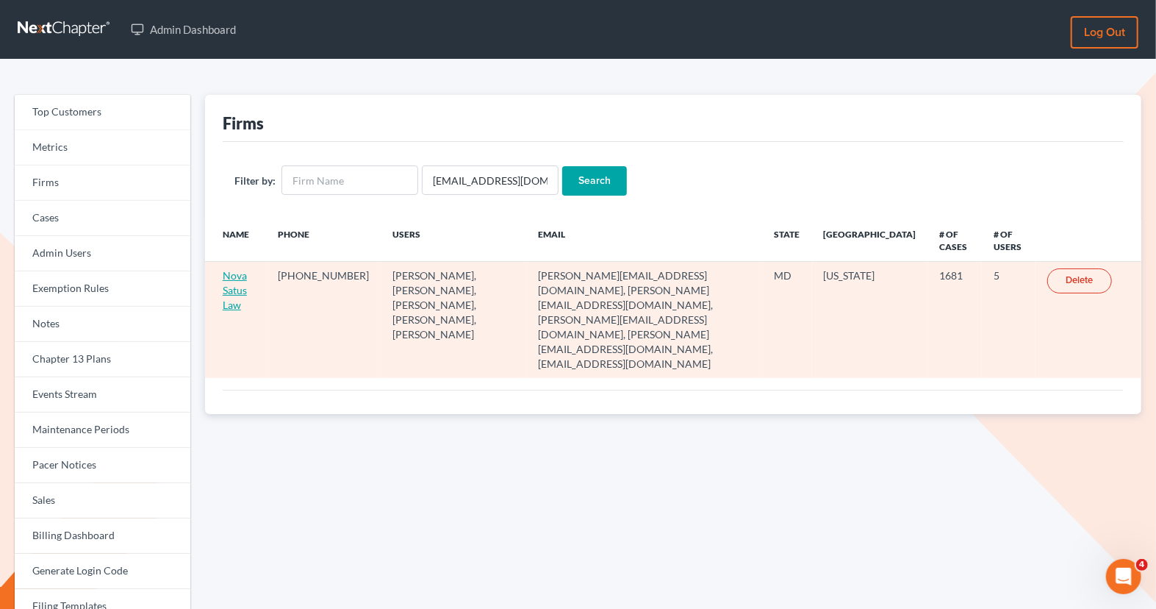
click at [232, 304] on link "Nova Satus Law" at bounding box center [235, 290] width 24 height 42
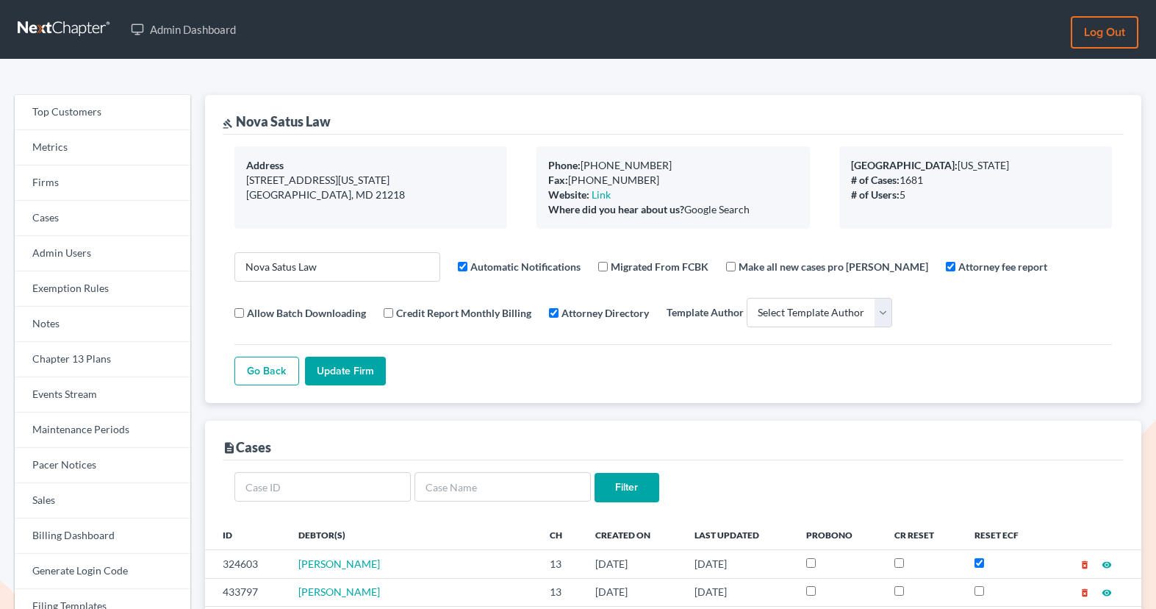
select select
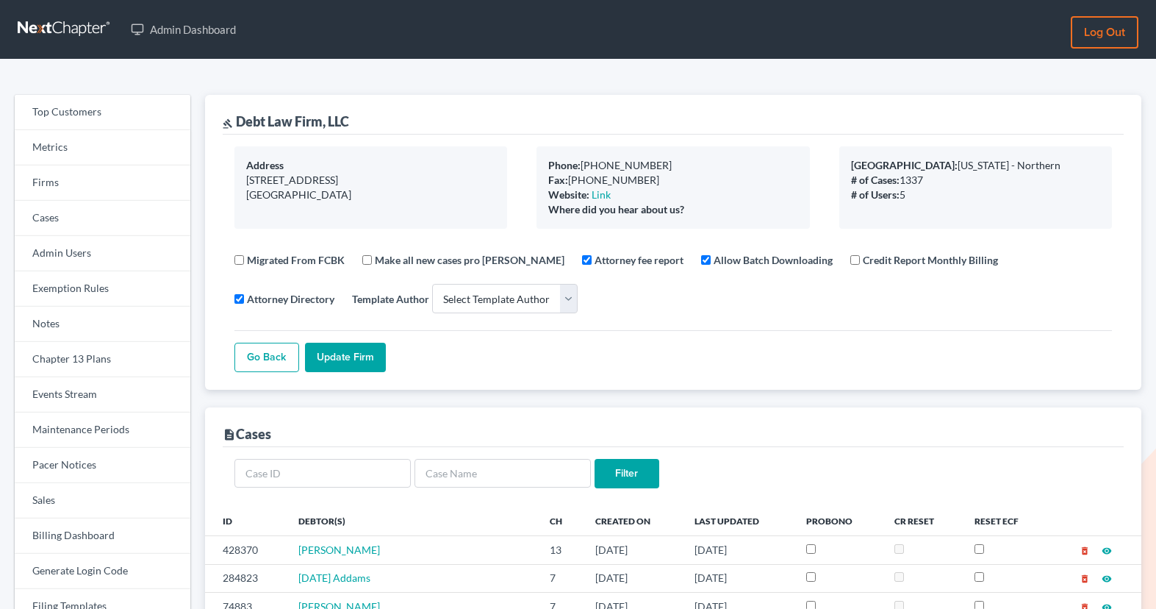
select select
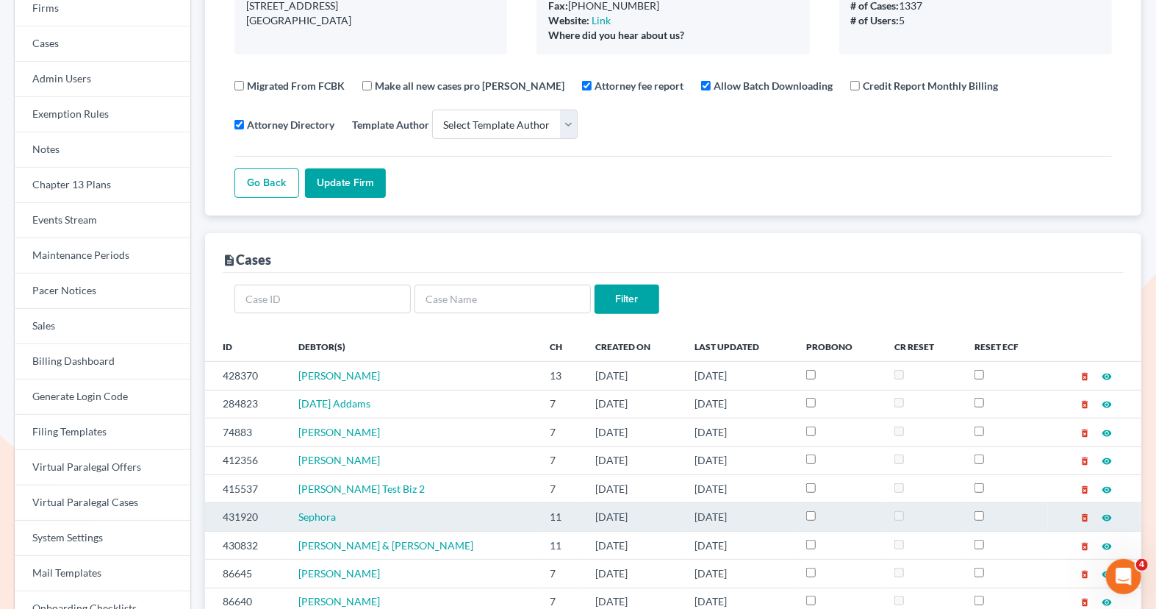
scroll to position [195, 0]
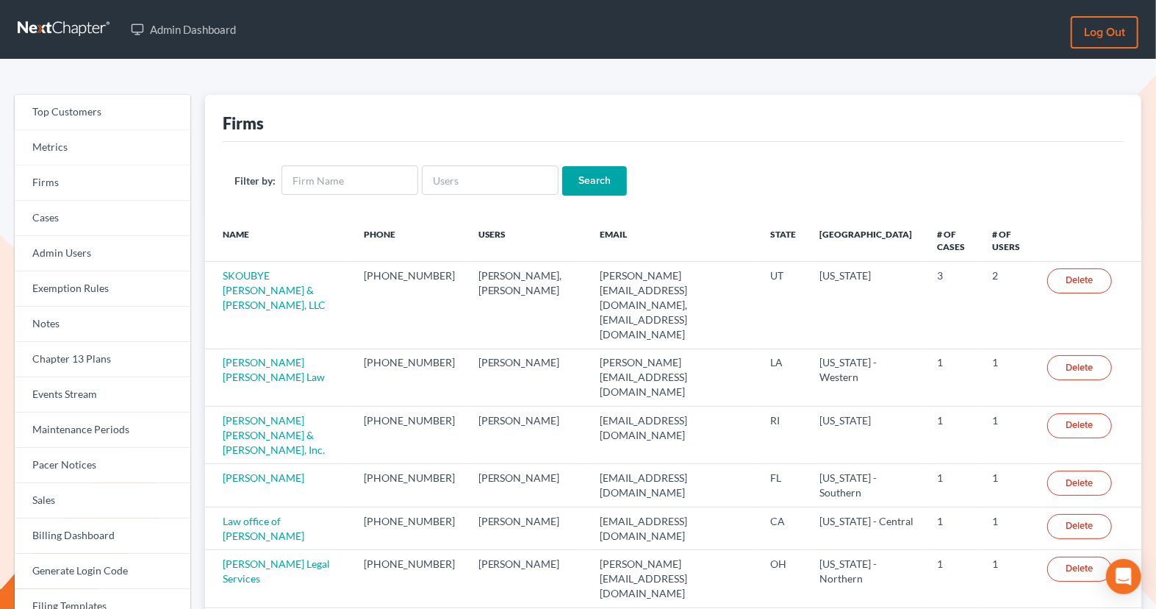
click at [461, 198] on div "Filter by: Search" at bounding box center [673, 180] width 901 height 77
click at [447, 176] on input "text" at bounding box center [490, 179] width 137 height 29
paste input "[PERSON_NAME][EMAIL_ADDRESS][DOMAIN_NAME]"
type input "[PERSON_NAME][EMAIL_ADDRESS][DOMAIN_NAME]"
click at [579, 175] on input "Search" at bounding box center [594, 180] width 65 height 29
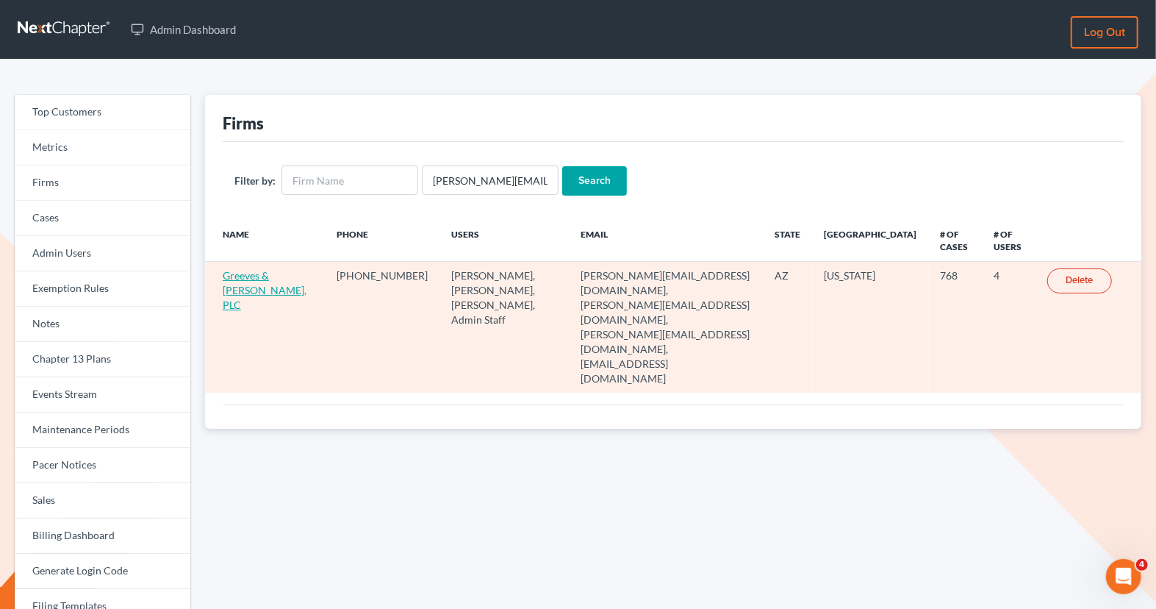
click at [252, 286] on link "Greeves & [PERSON_NAME], PLC" at bounding box center [265, 290] width 84 height 42
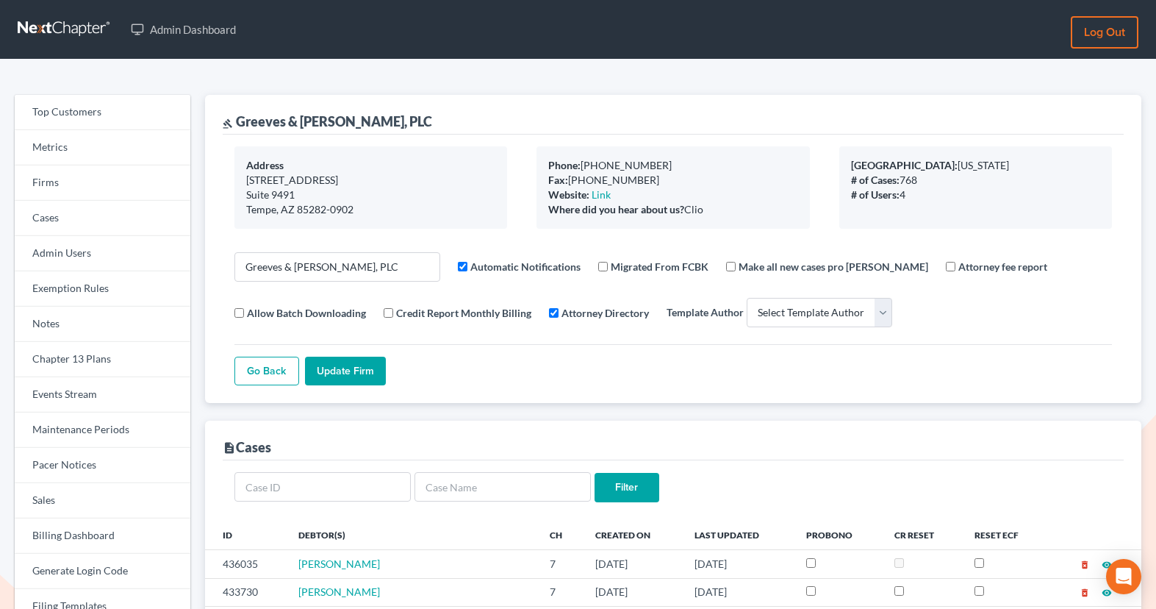
select select
